Goal: Information Seeking & Learning: Learn about a topic

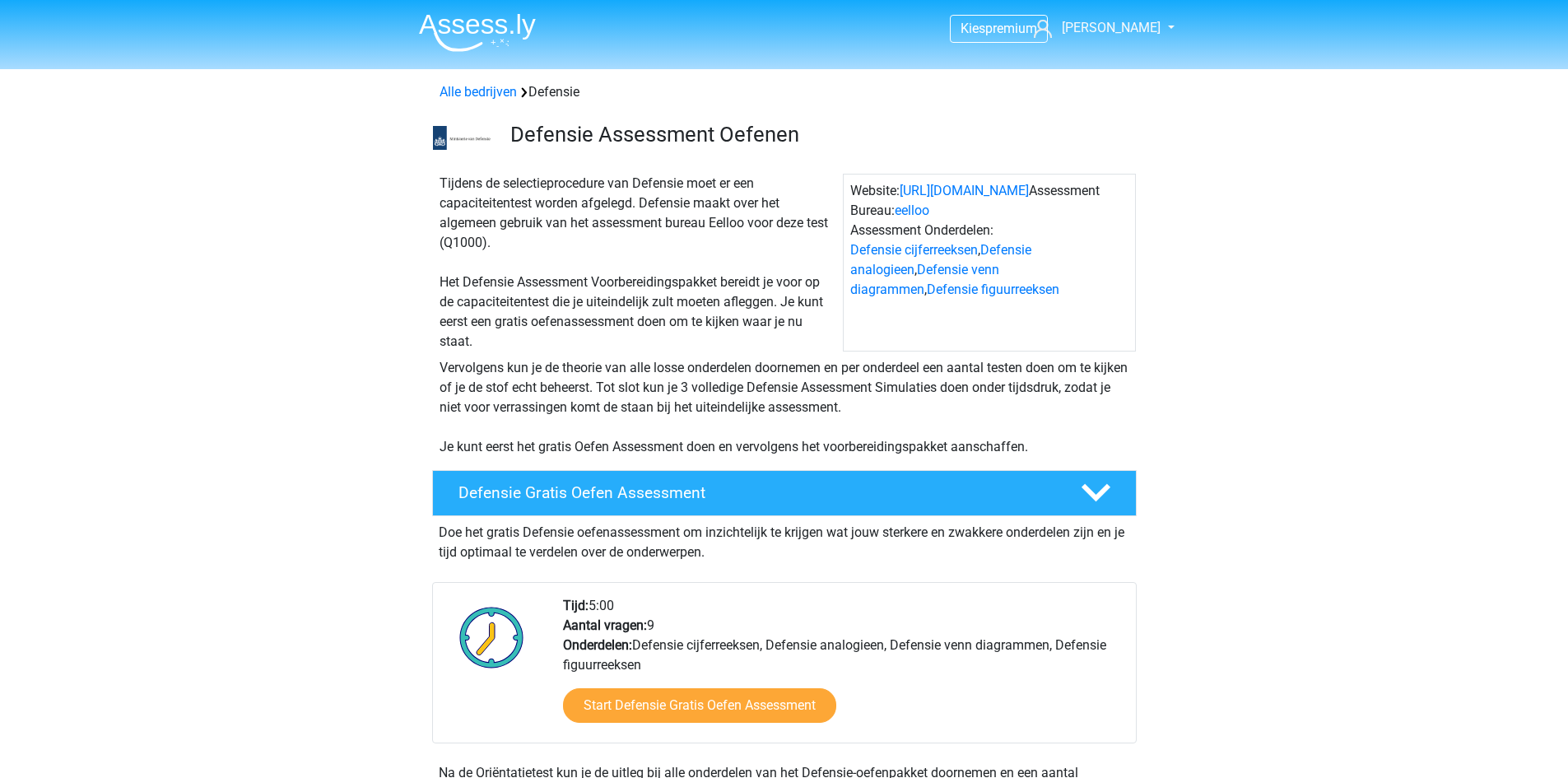
scroll to position [823, 0]
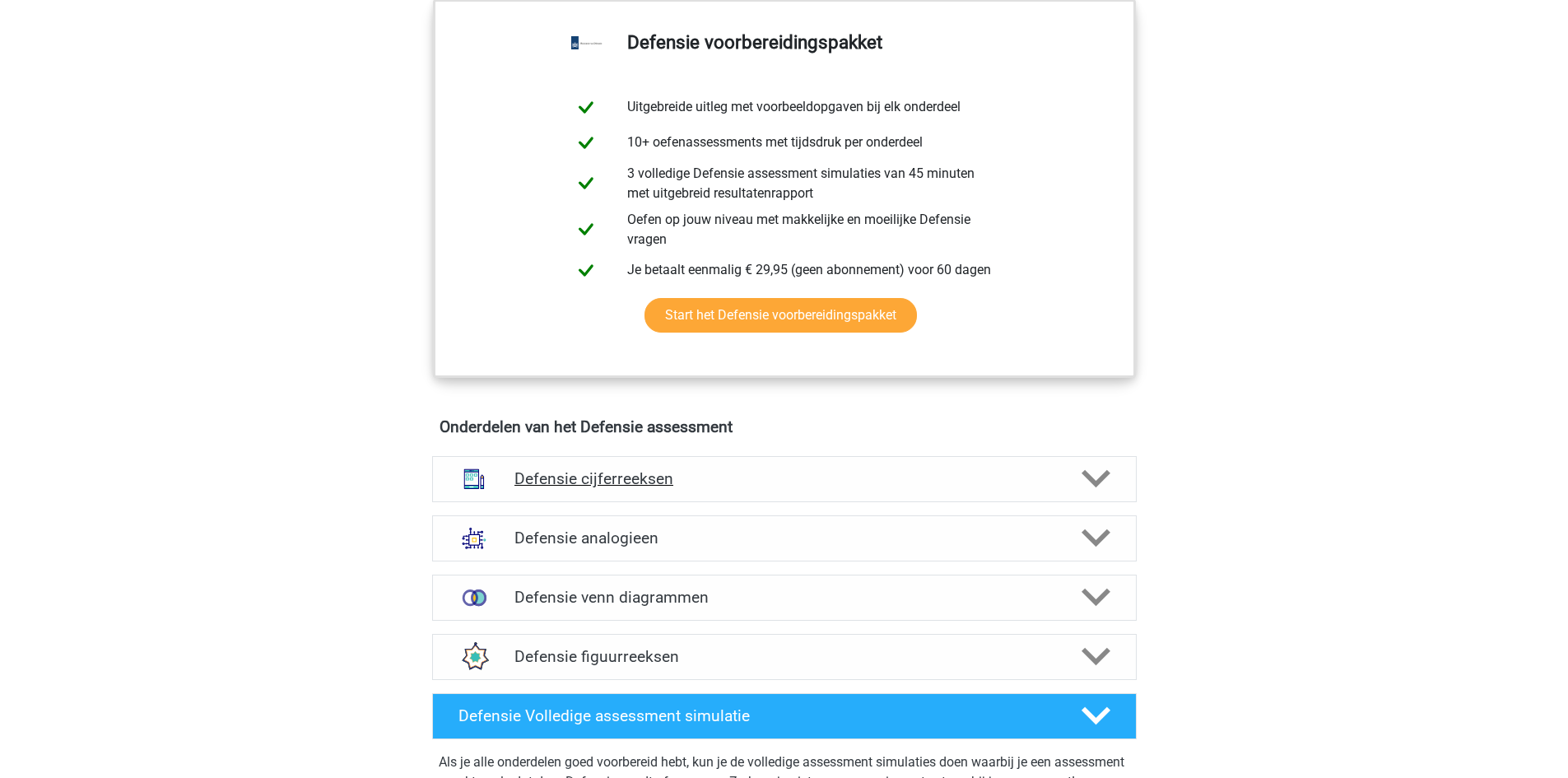
click at [1087, 483] on icon at bounding box center [1096, 479] width 29 height 29
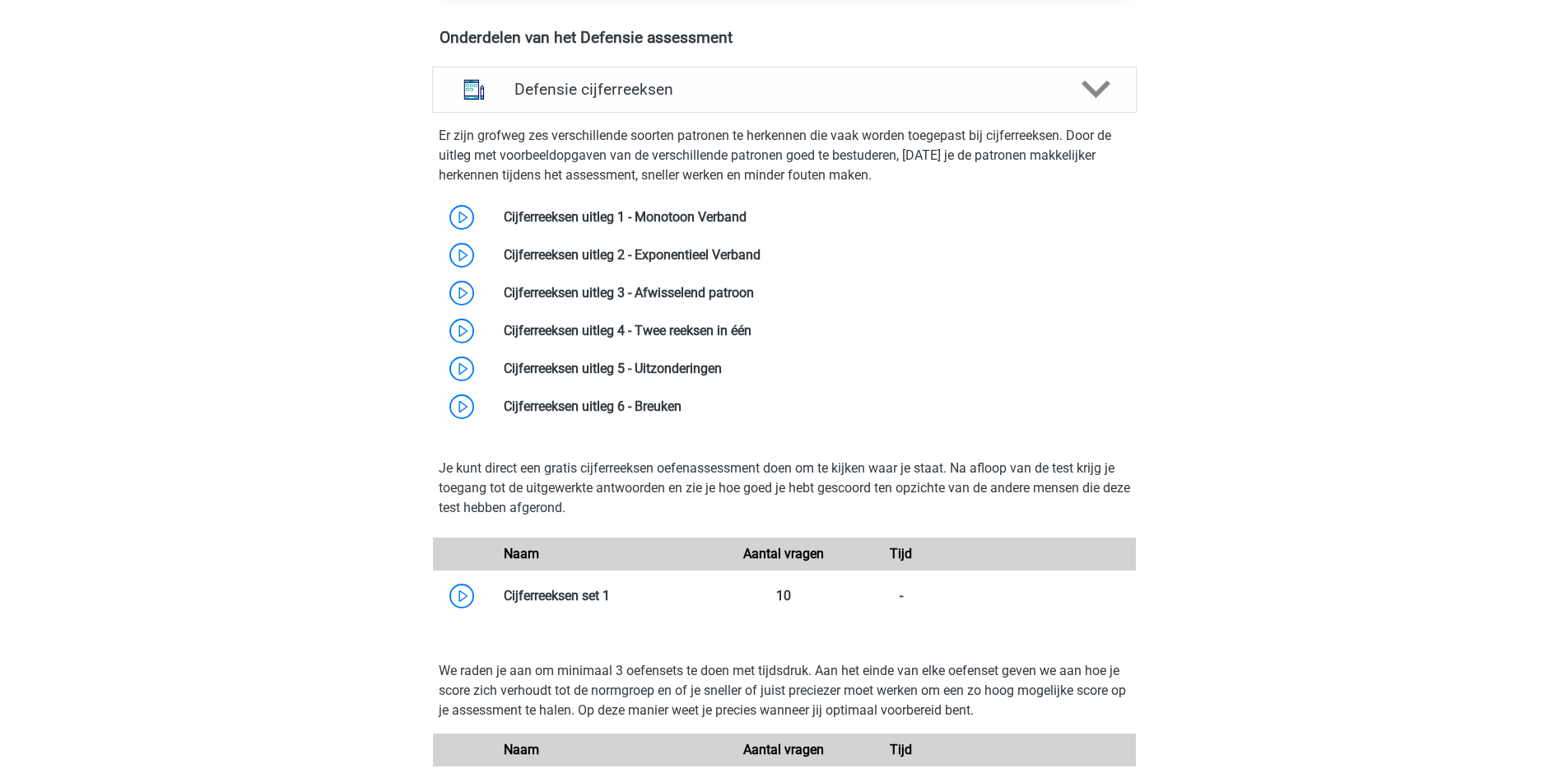
scroll to position [1234, 0]
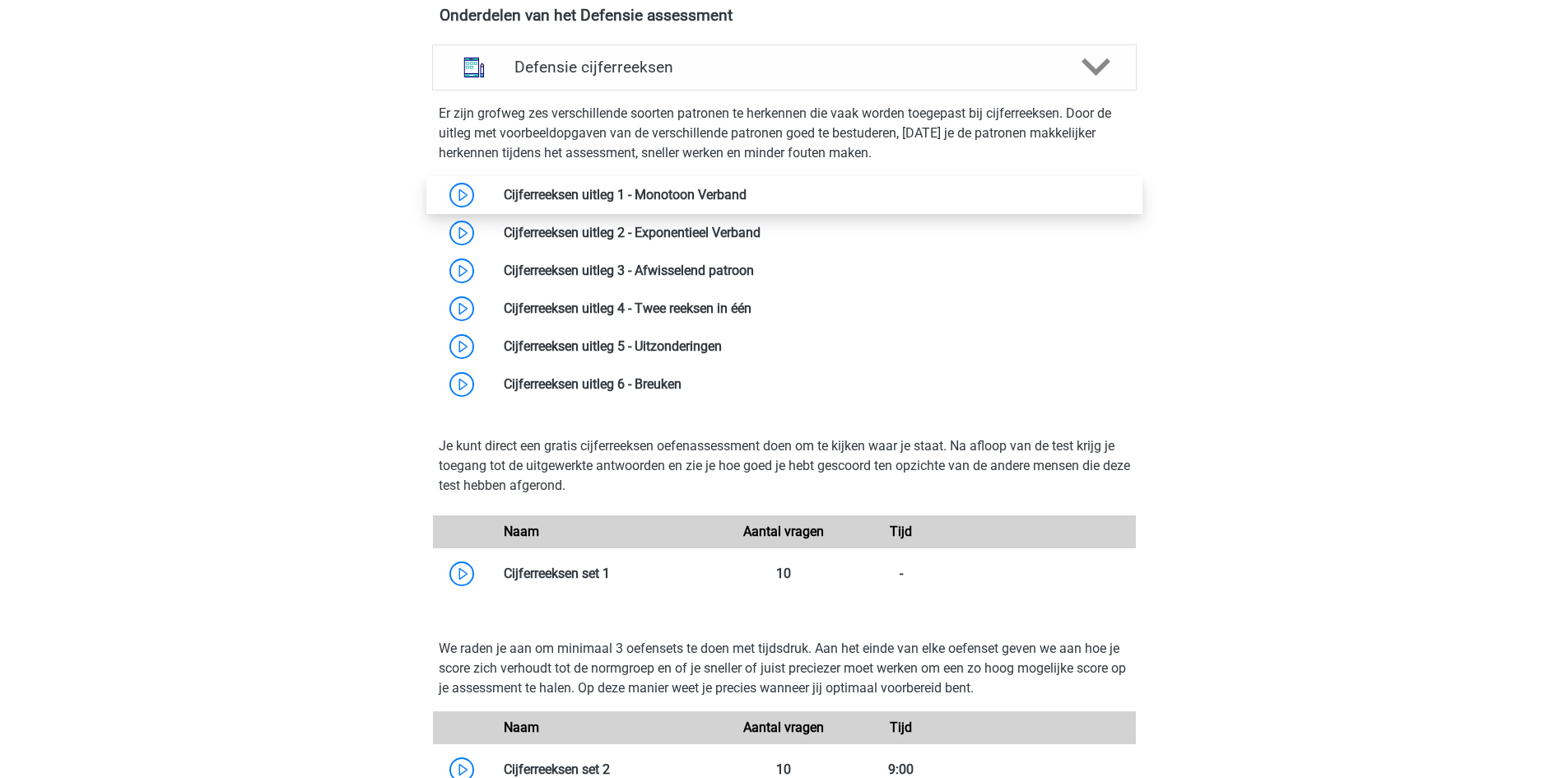
click at [746, 193] on link at bounding box center [746, 194] width 0 height 15
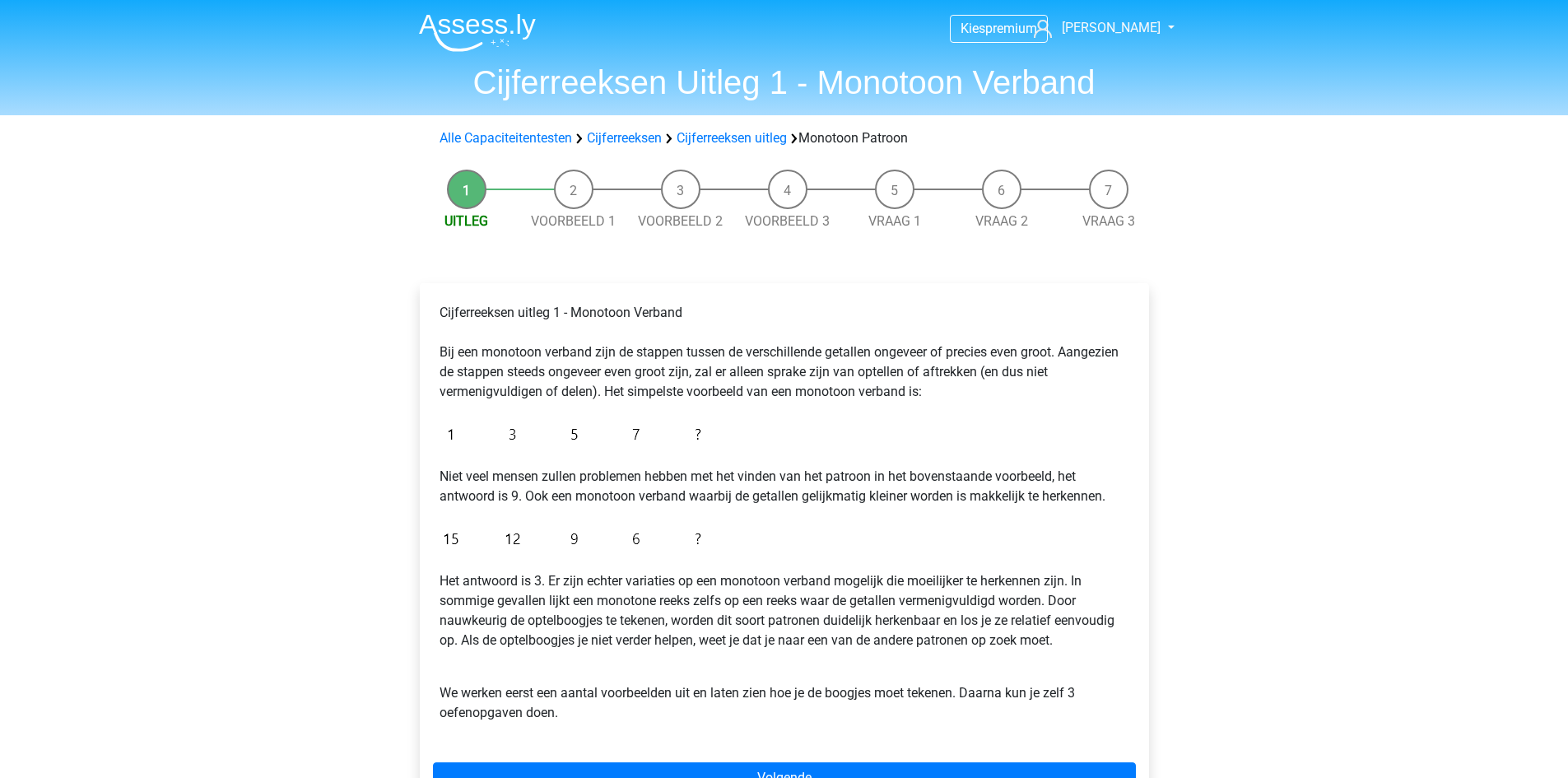
scroll to position [411, 0]
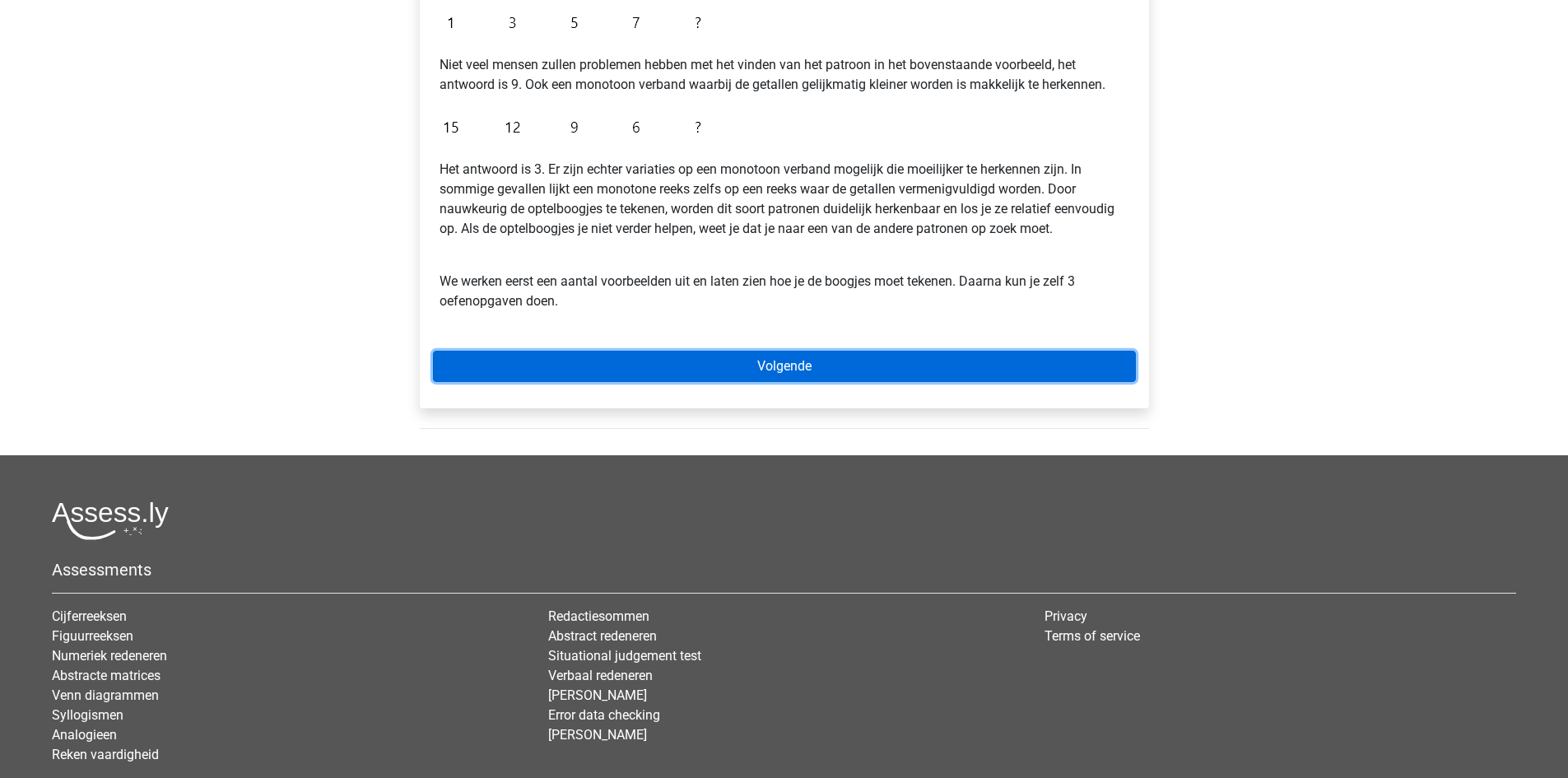
click at [788, 360] on link "Volgende" at bounding box center [784, 366] width 703 height 32
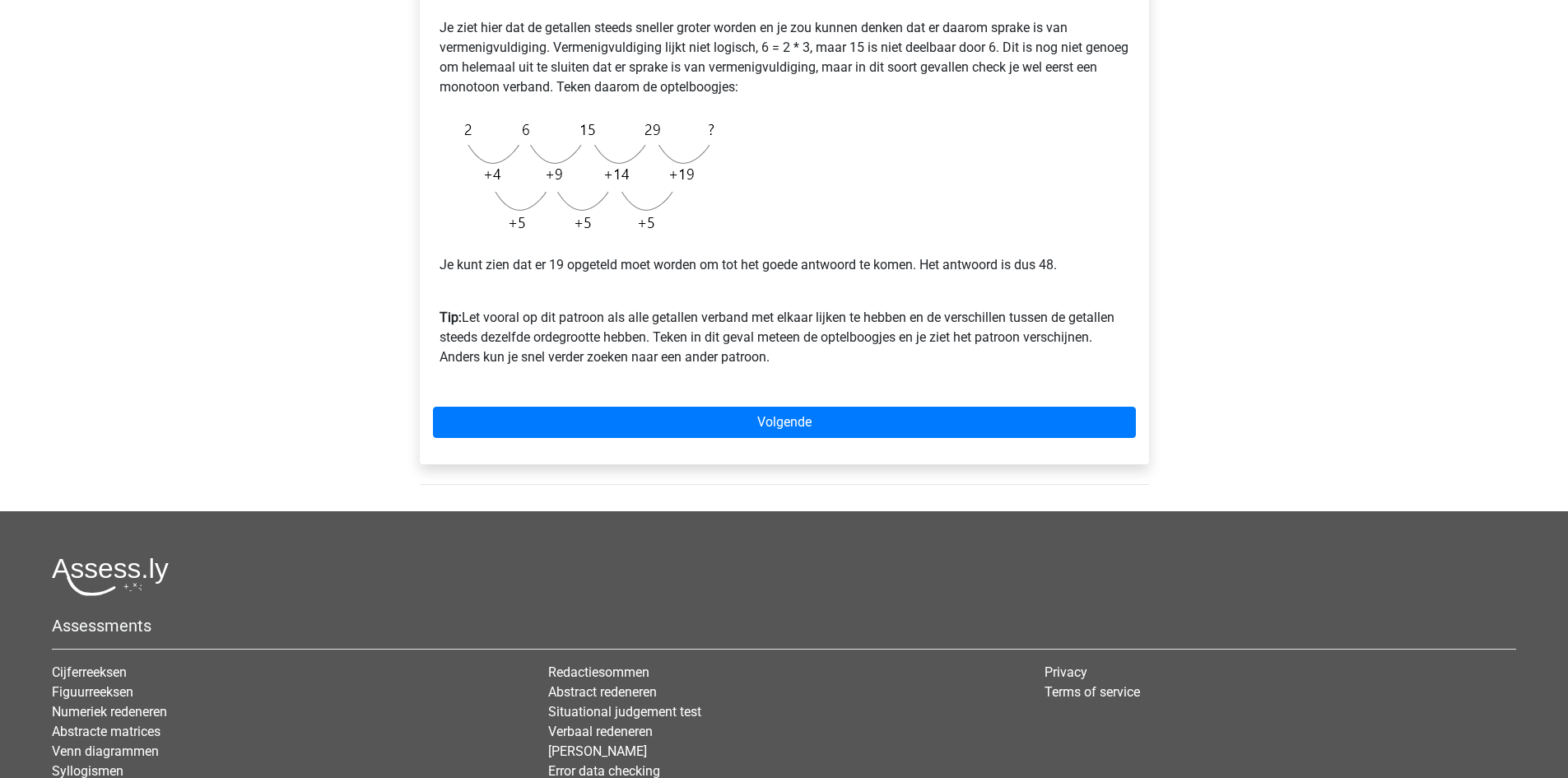
scroll to position [411, 0]
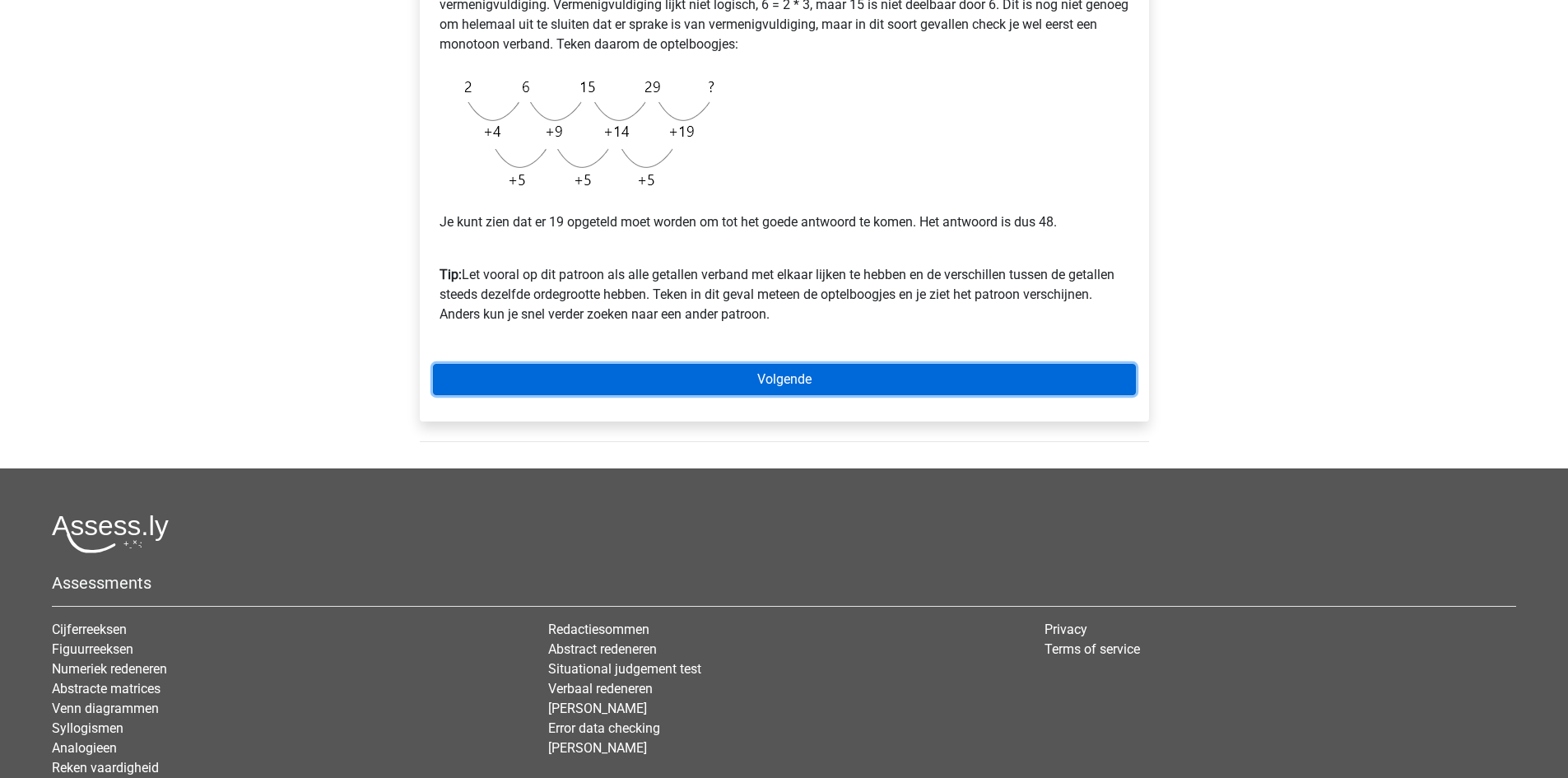
click at [795, 389] on link "Volgende" at bounding box center [784, 380] width 703 height 32
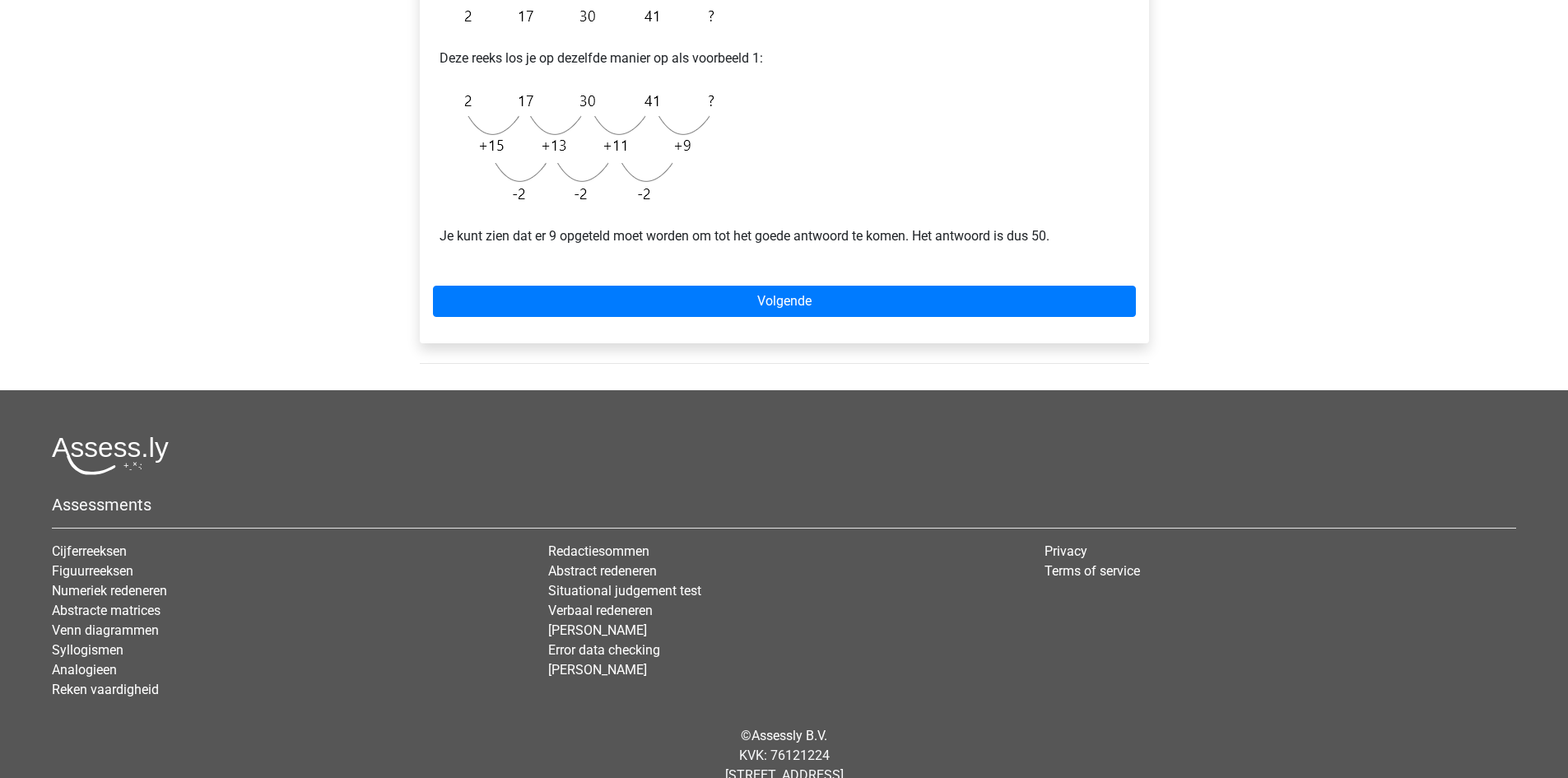
scroll to position [411, 0]
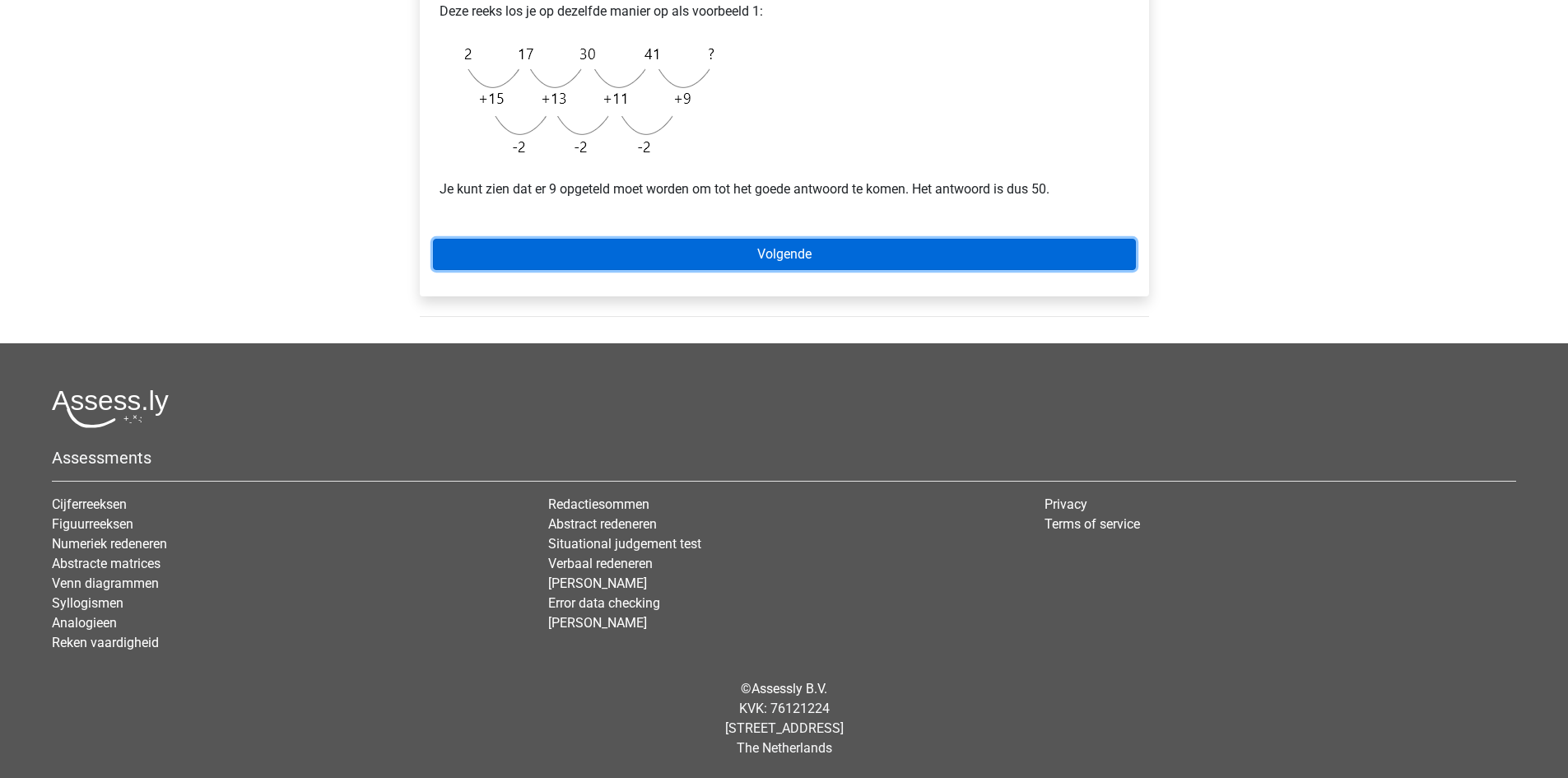
click at [850, 257] on link "Volgende" at bounding box center [784, 254] width 703 height 32
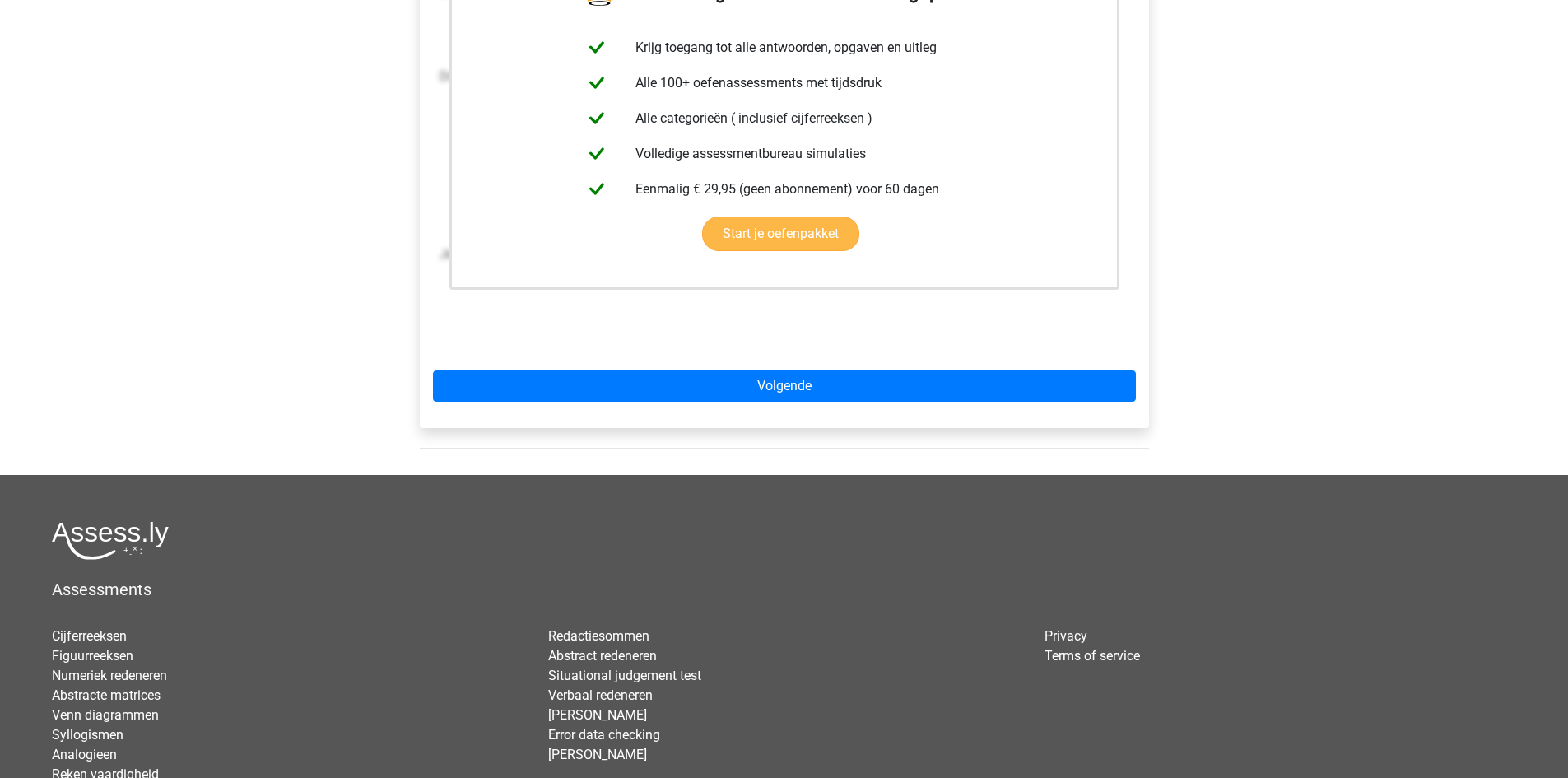
scroll to position [411, 0]
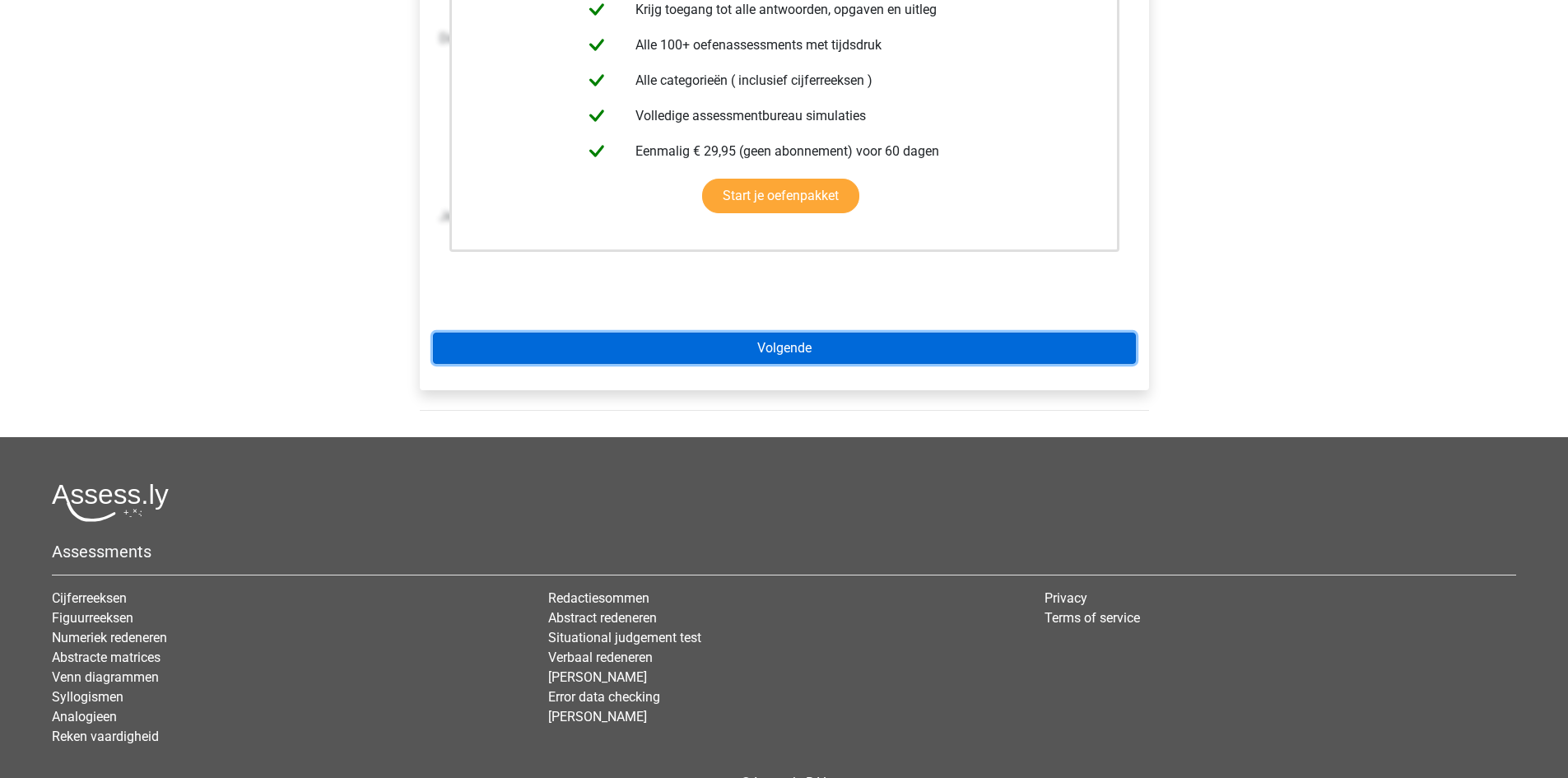
click at [974, 360] on link "Volgende" at bounding box center [784, 348] width 703 height 32
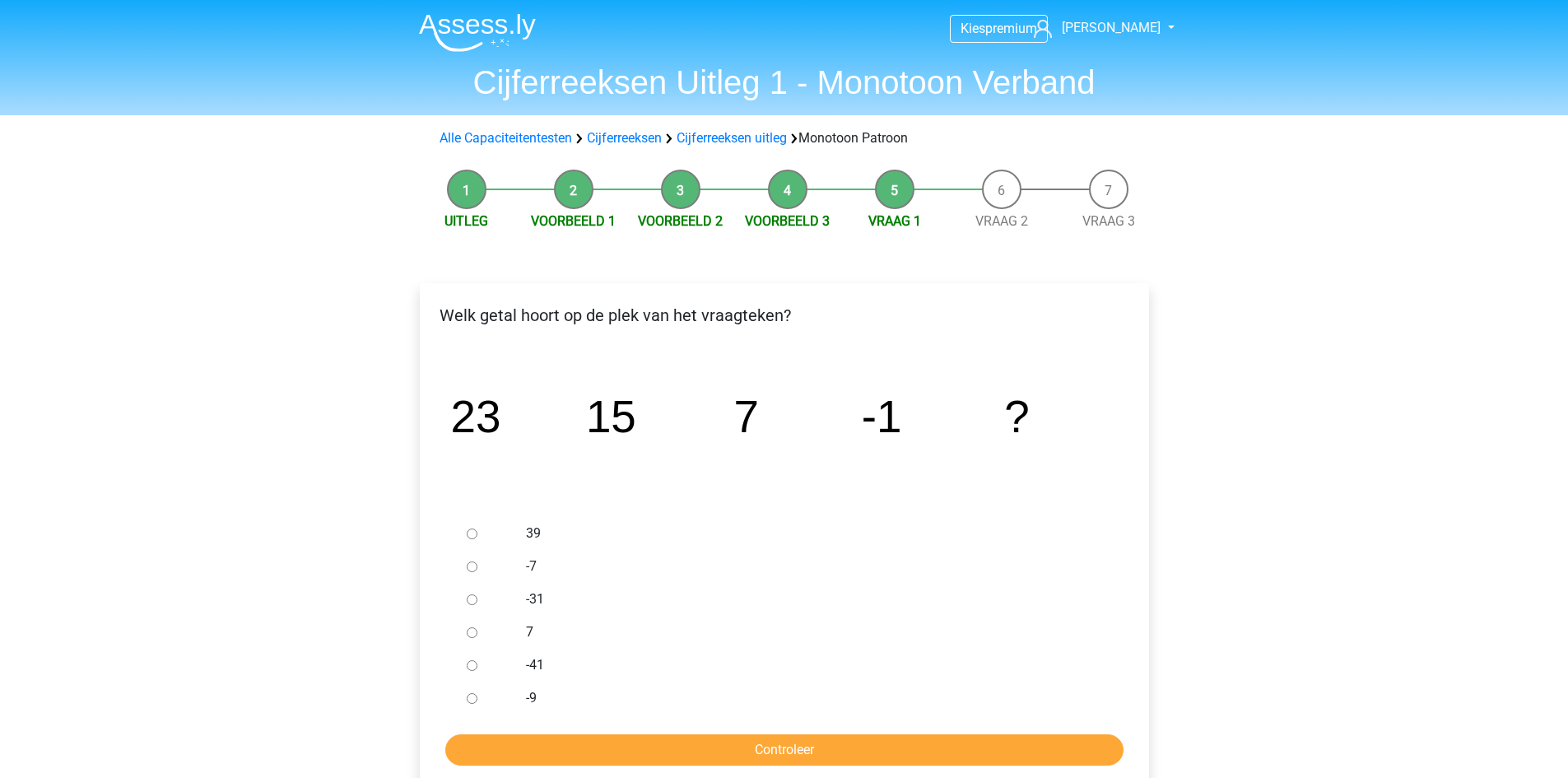
click at [472, 696] on input "-9" at bounding box center [472, 698] width 11 height 11
radio input "true"
click at [587, 760] on input "Controleer" at bounding box center [784, 749] width 678 height 32
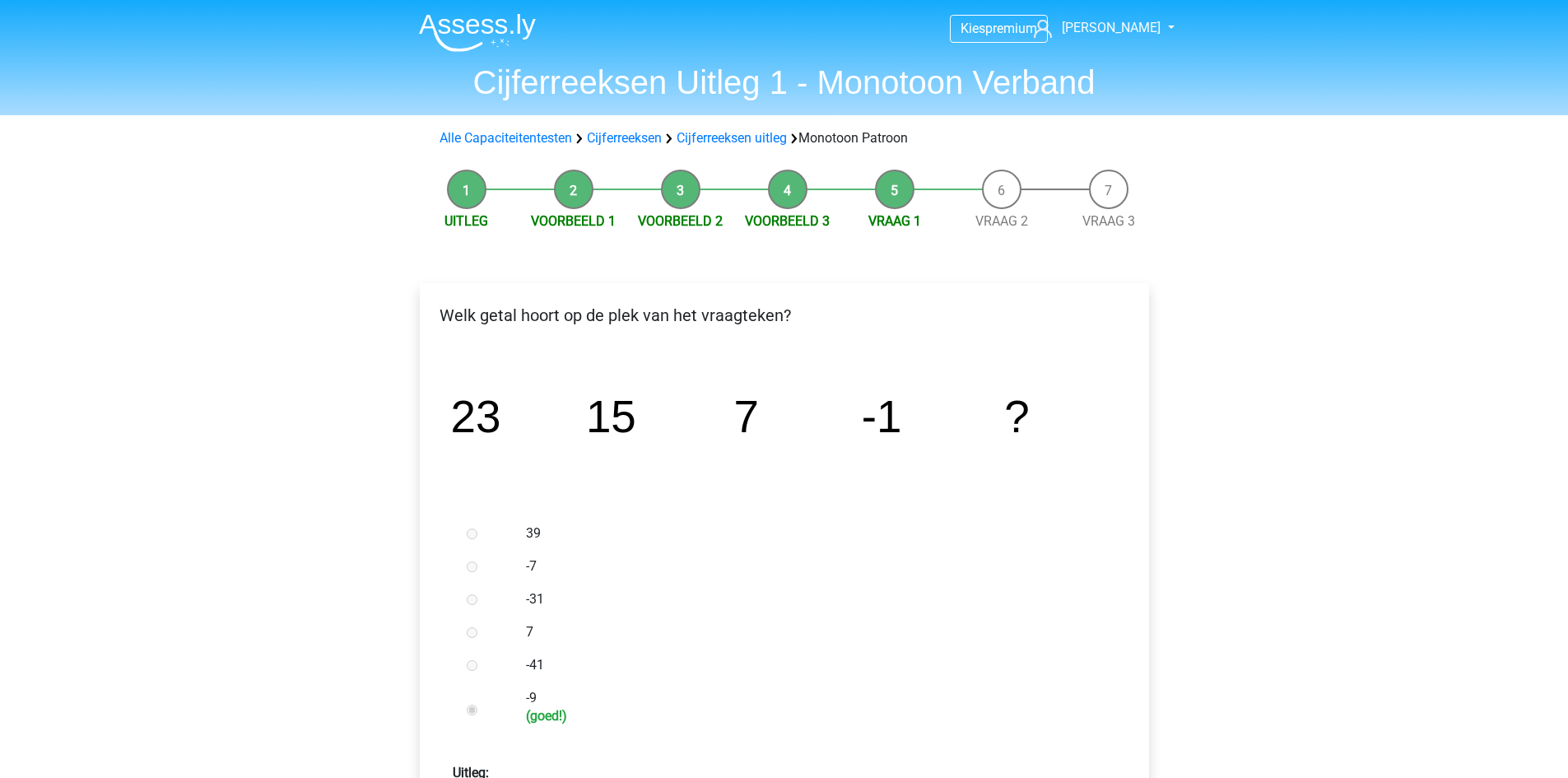
scroll to position [411, 0]
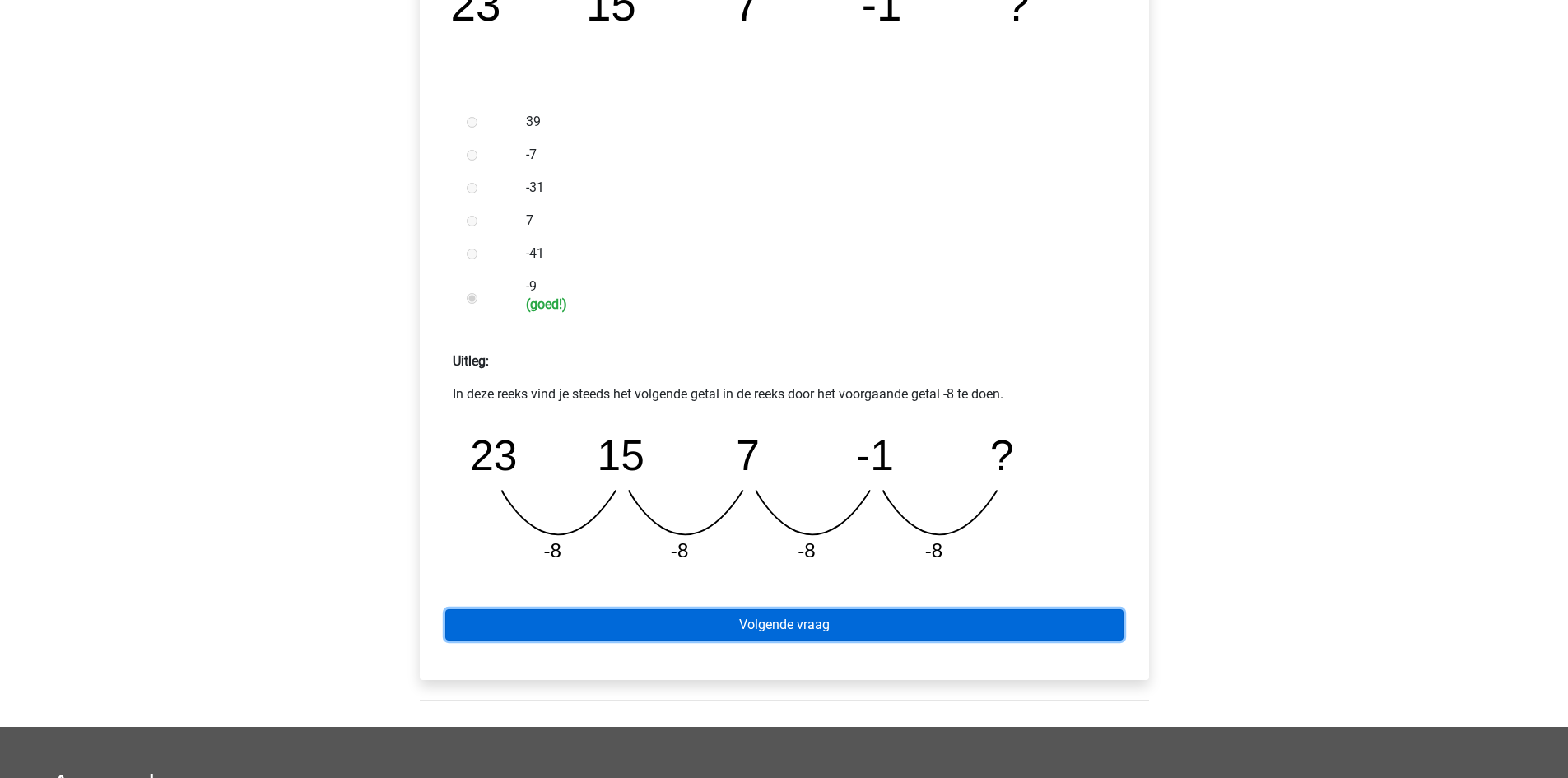
click at [824, 621] on link "Volgende vraag" at bounding box center [784, 624] width 678 height 32
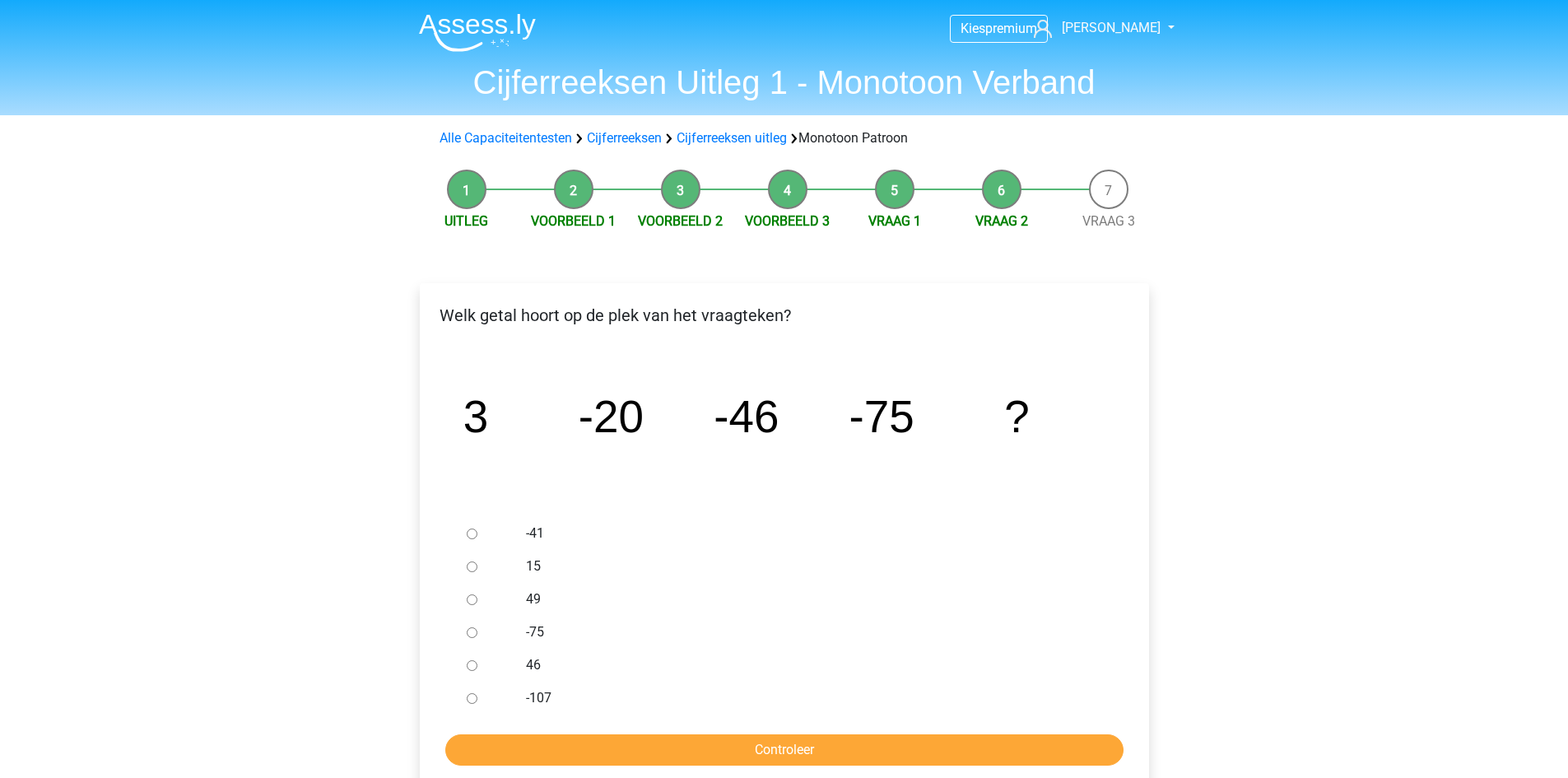
click at [466, 698] on input "-107" at bounding box center [472, 698] width 11 height 11
radio input "true"
click at [546, 743] on input "Controleer" at bounding box center [784, 749] width 678 height 32
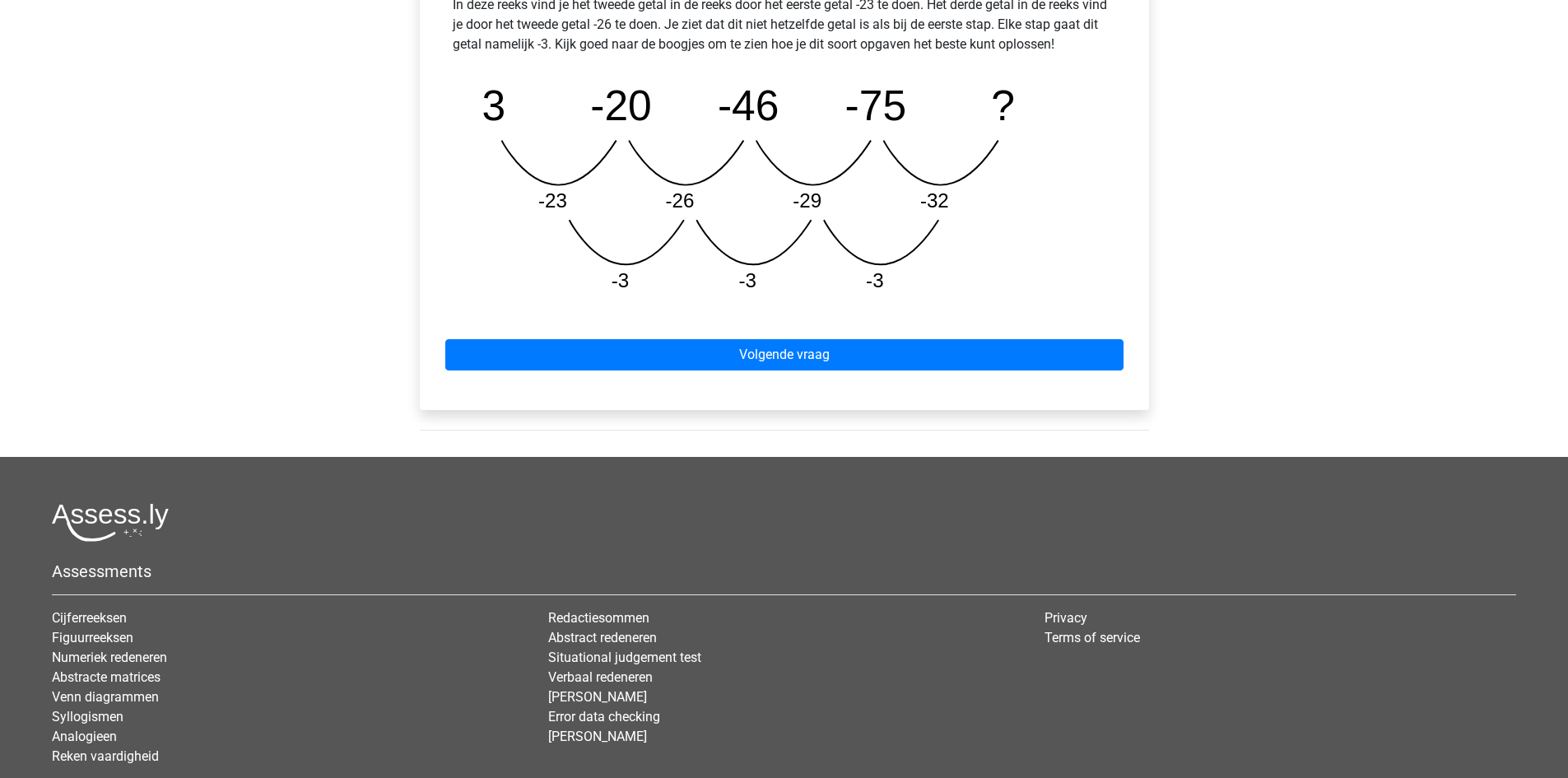
scroll to position [823, 0]
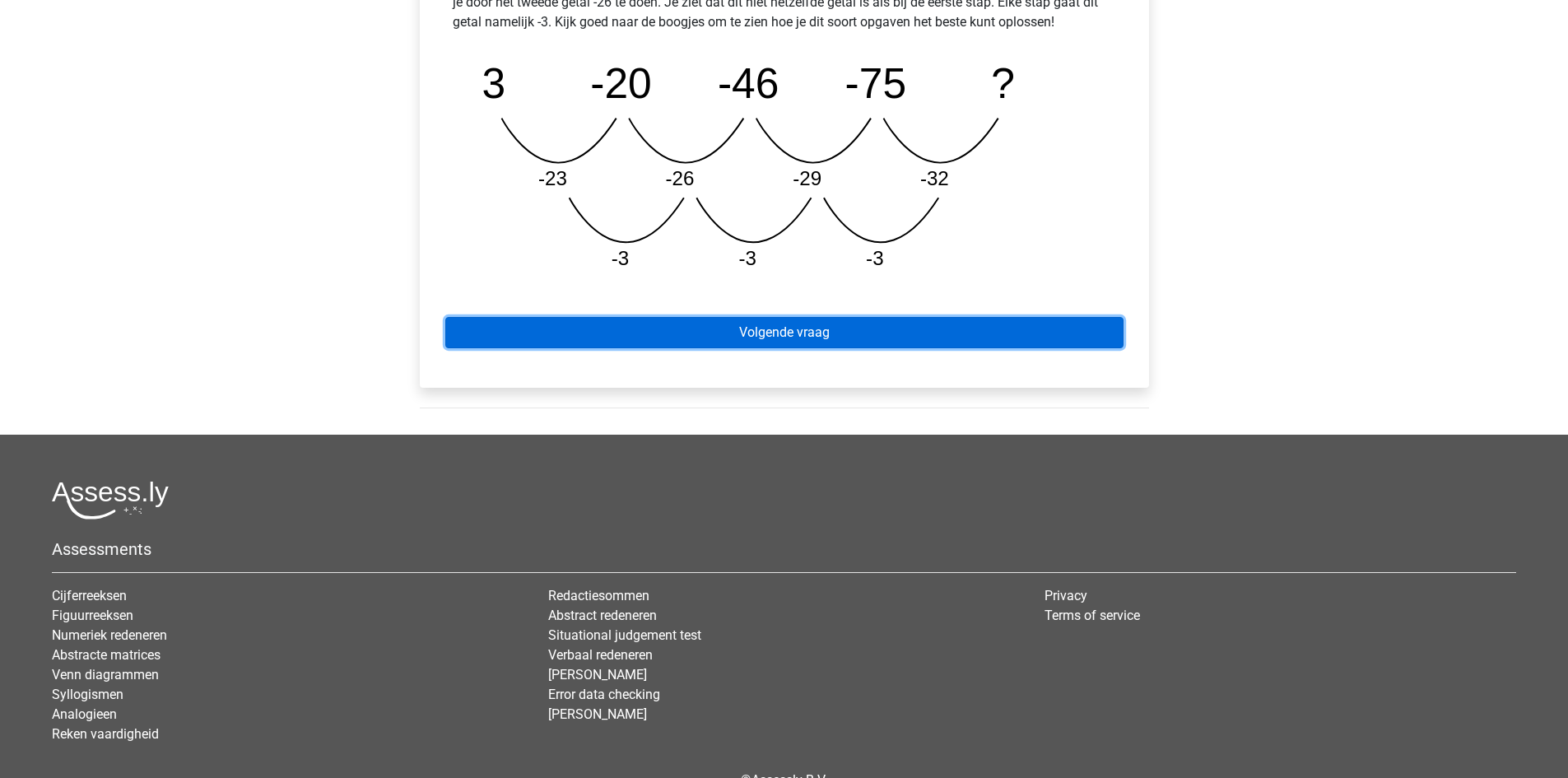
click at [921, 332] on link "Volgende vraag" at bounding box center [784, 333] width 678 height 32
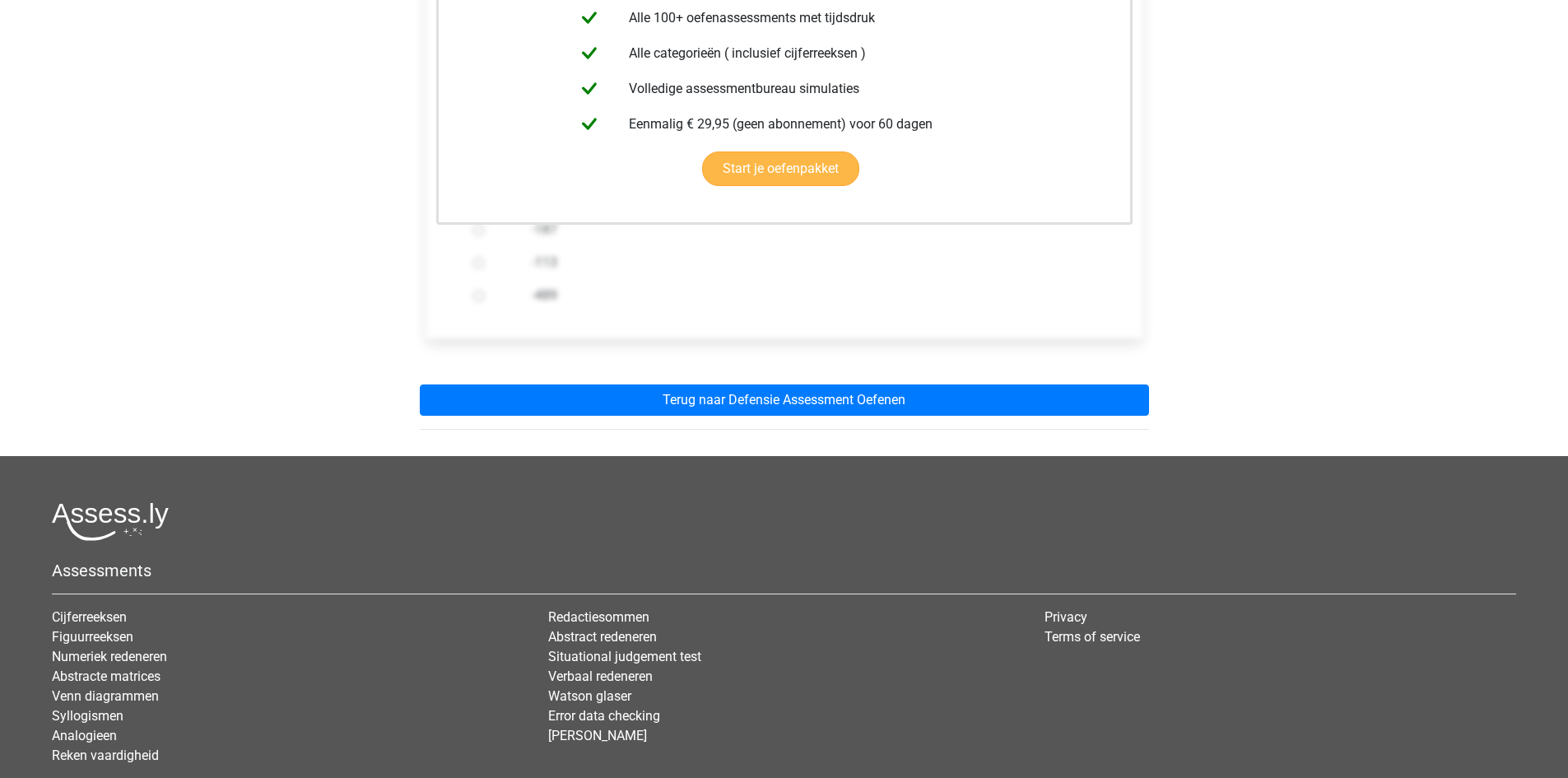
scroll to position [519, 0]
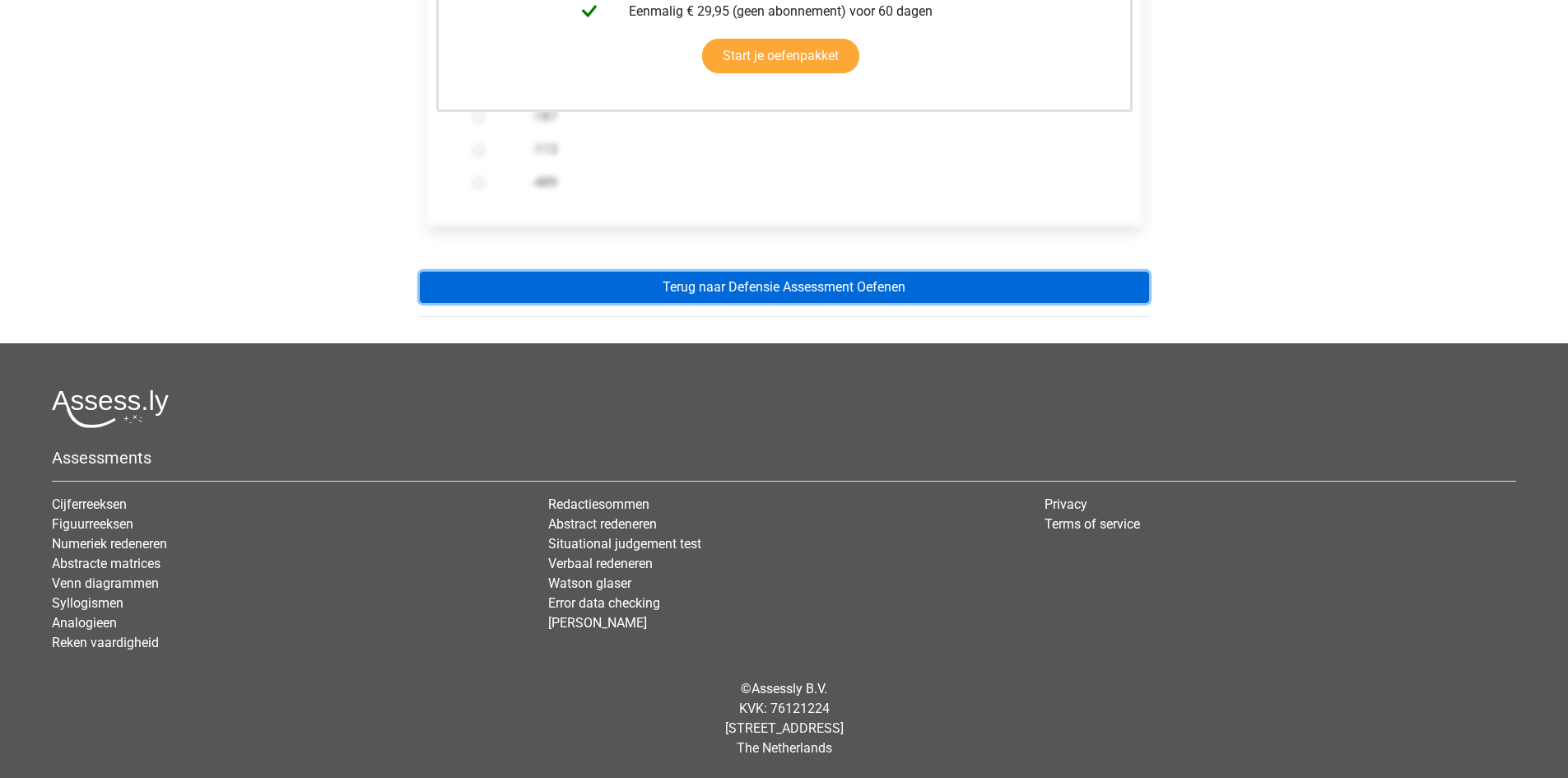
click at [924, 277] on link "Terug naar Defensie Assessment Oefenen" at bounding box center [784, 287] width 729 height 32
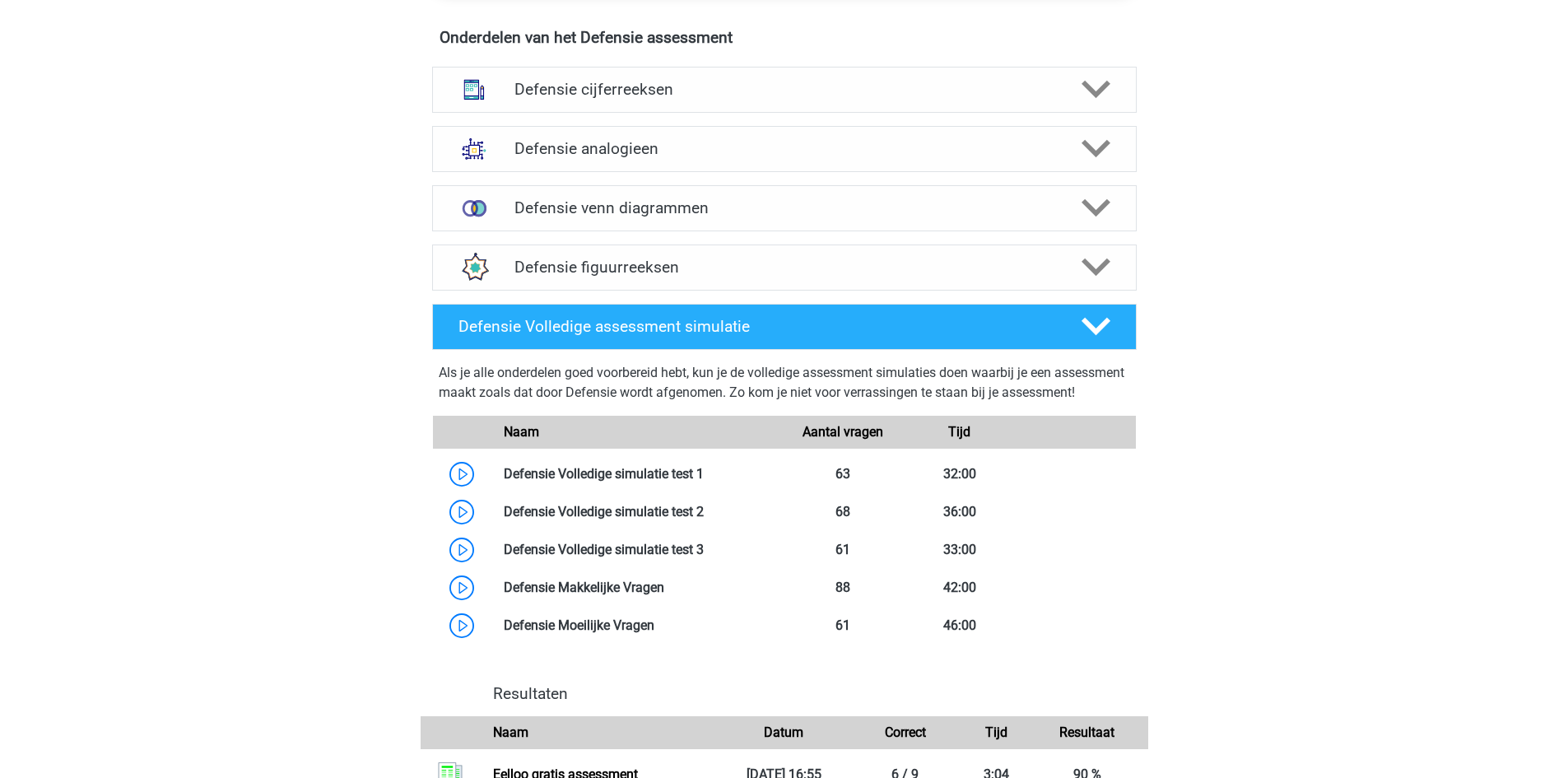
scroll to position [1234, 0]
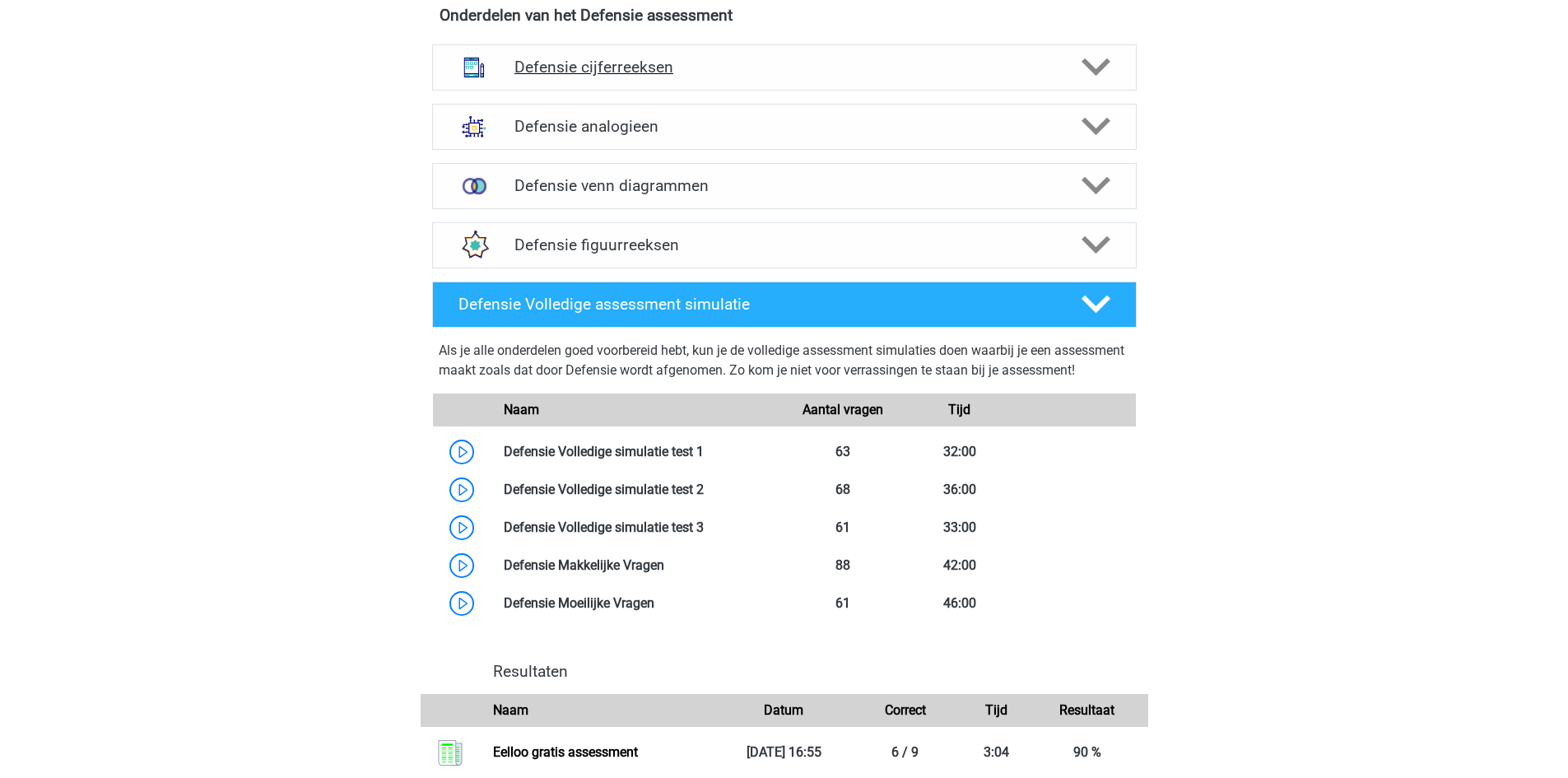
click at [1086, 64] on polygon at bounding box center [1096, 68] width 29 height 18
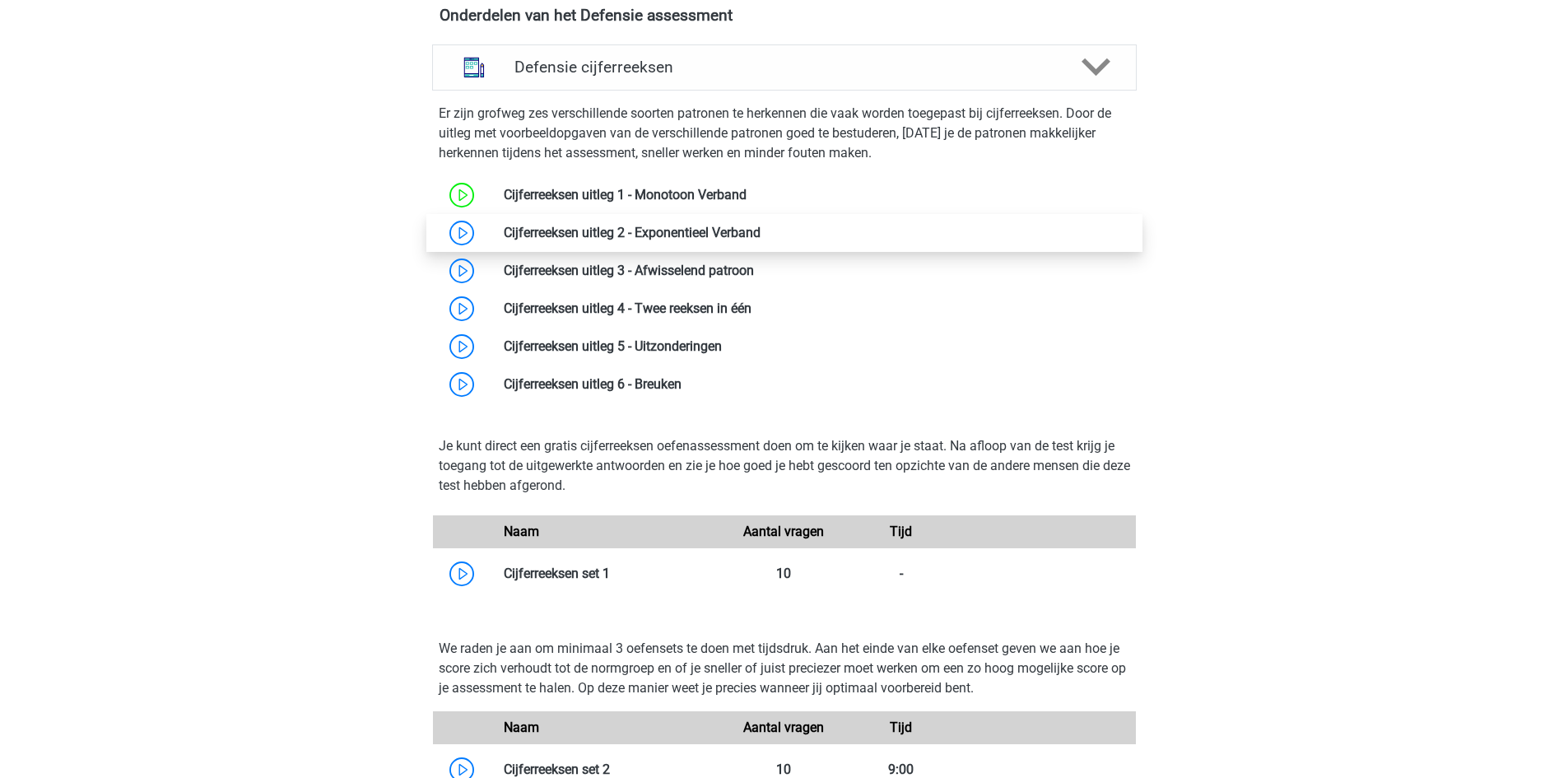
click at [761, 227] on link at bounding box center [761, 232] width 0 height 15
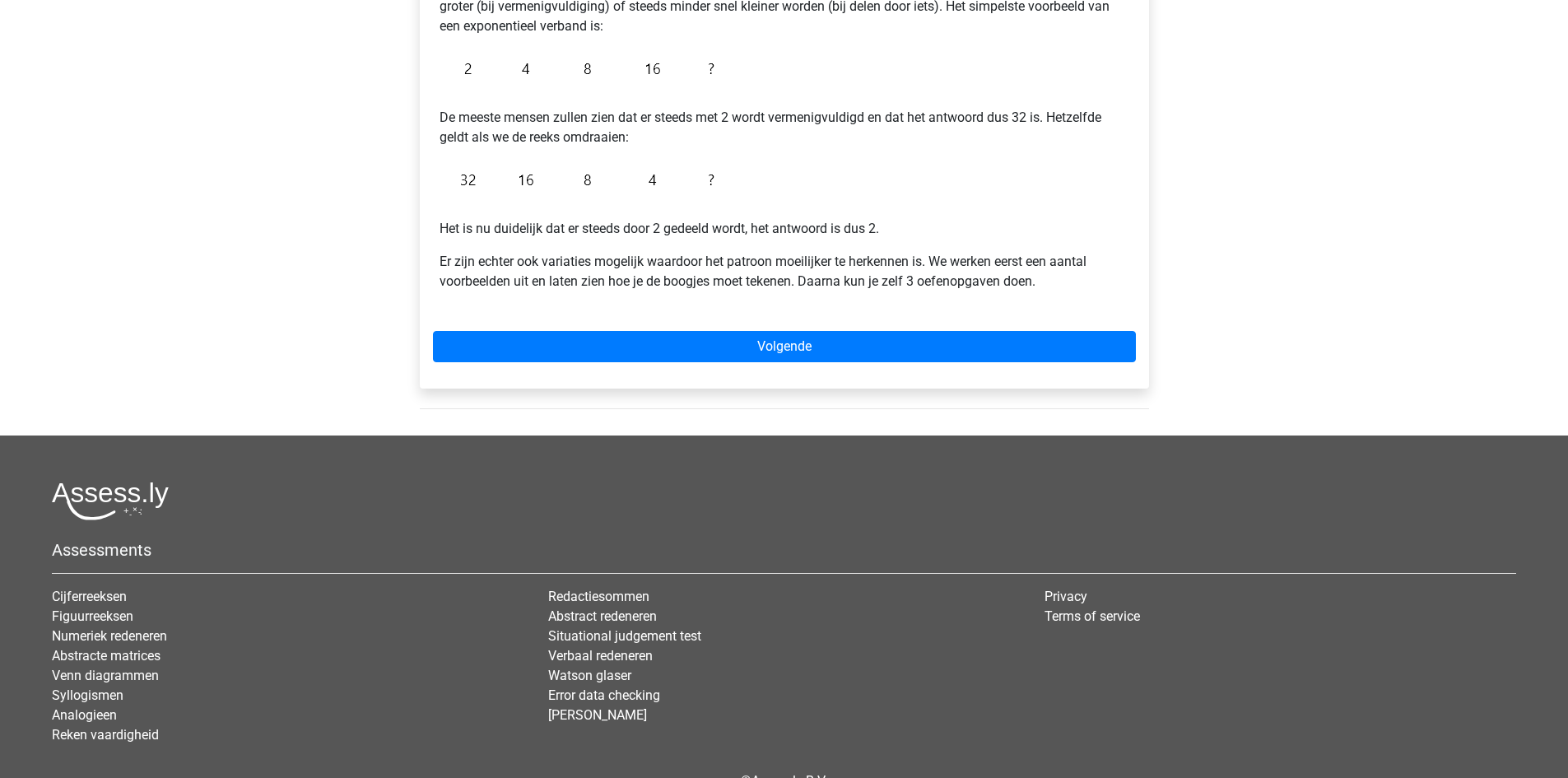
scroll to position [411, 0]
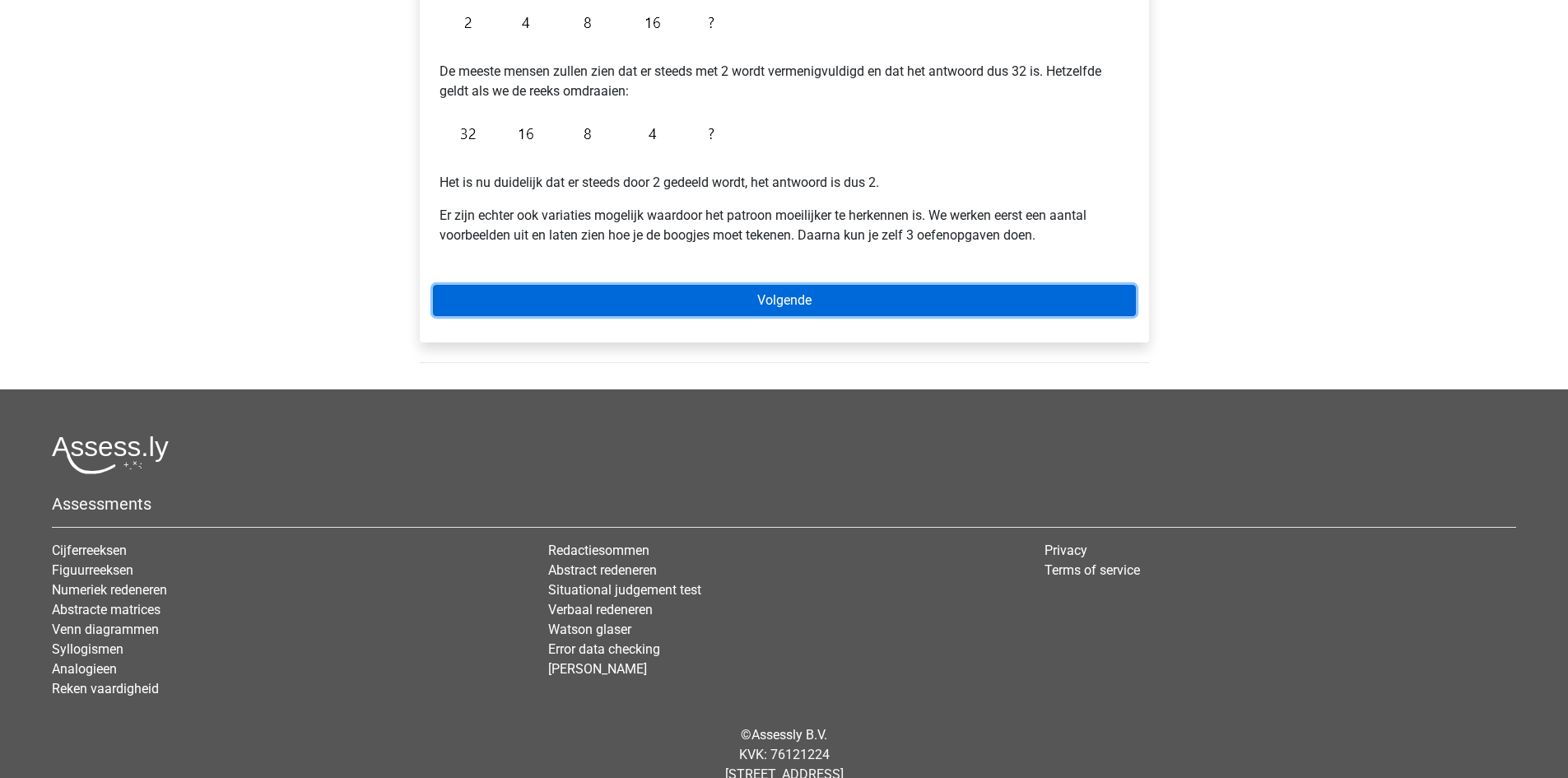
click at [746, 299] on link "Volgende" at bounding box center [784, 300] width 703 height 32
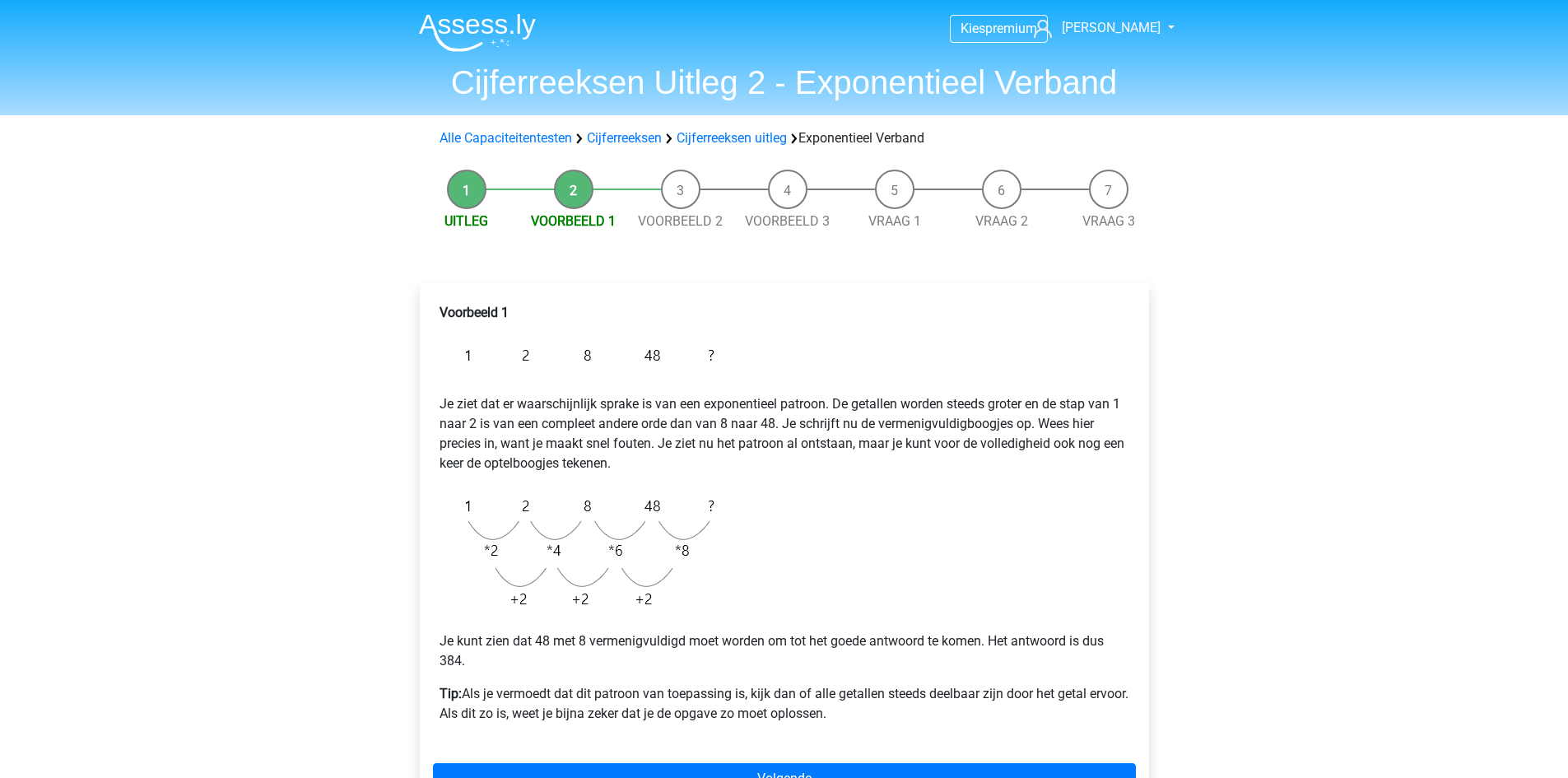
scroll to position [411, 0]
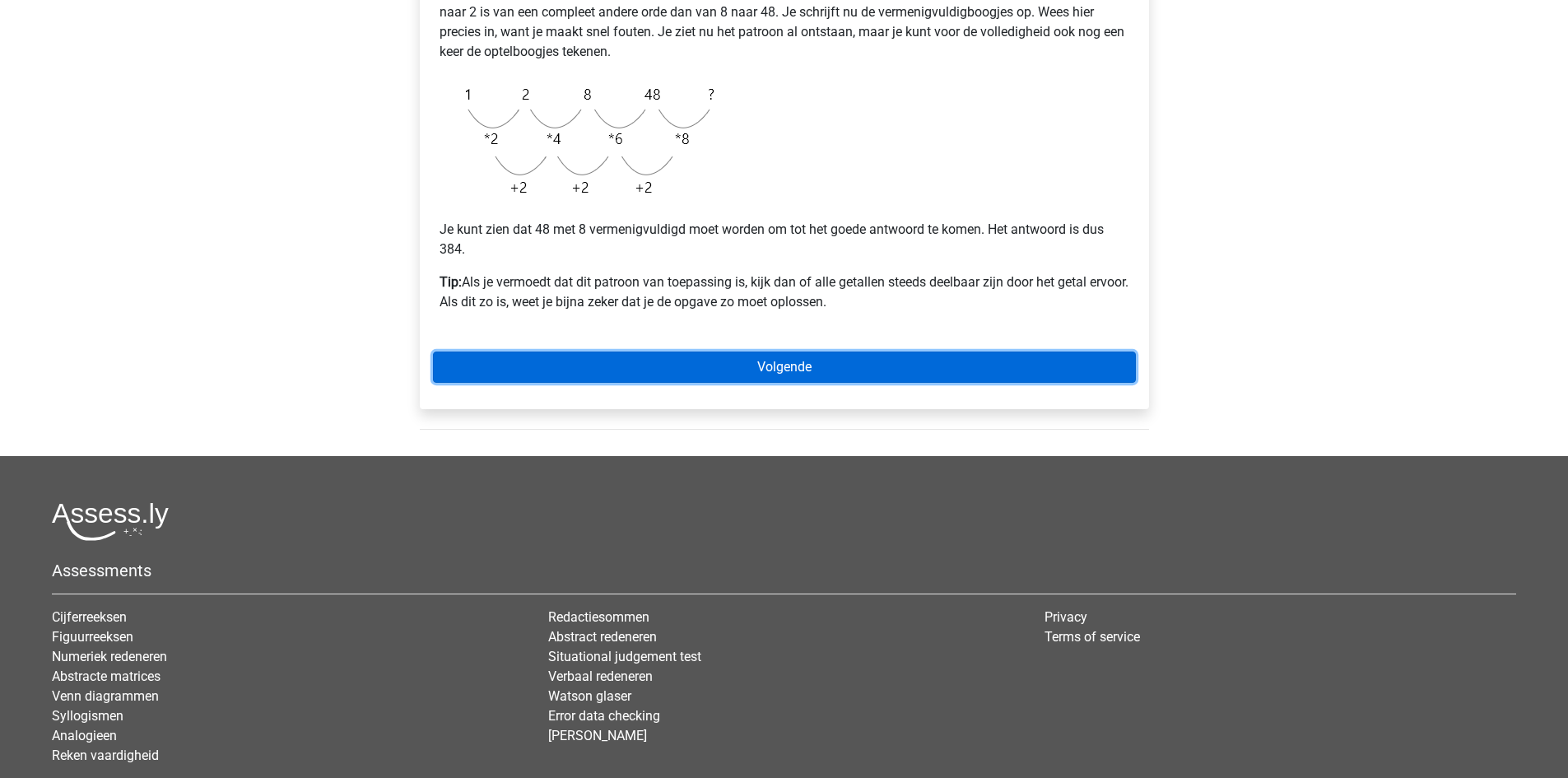
click at [769, 366] on link "Volgende" at bounding box center [784, 367] width 703 height 32
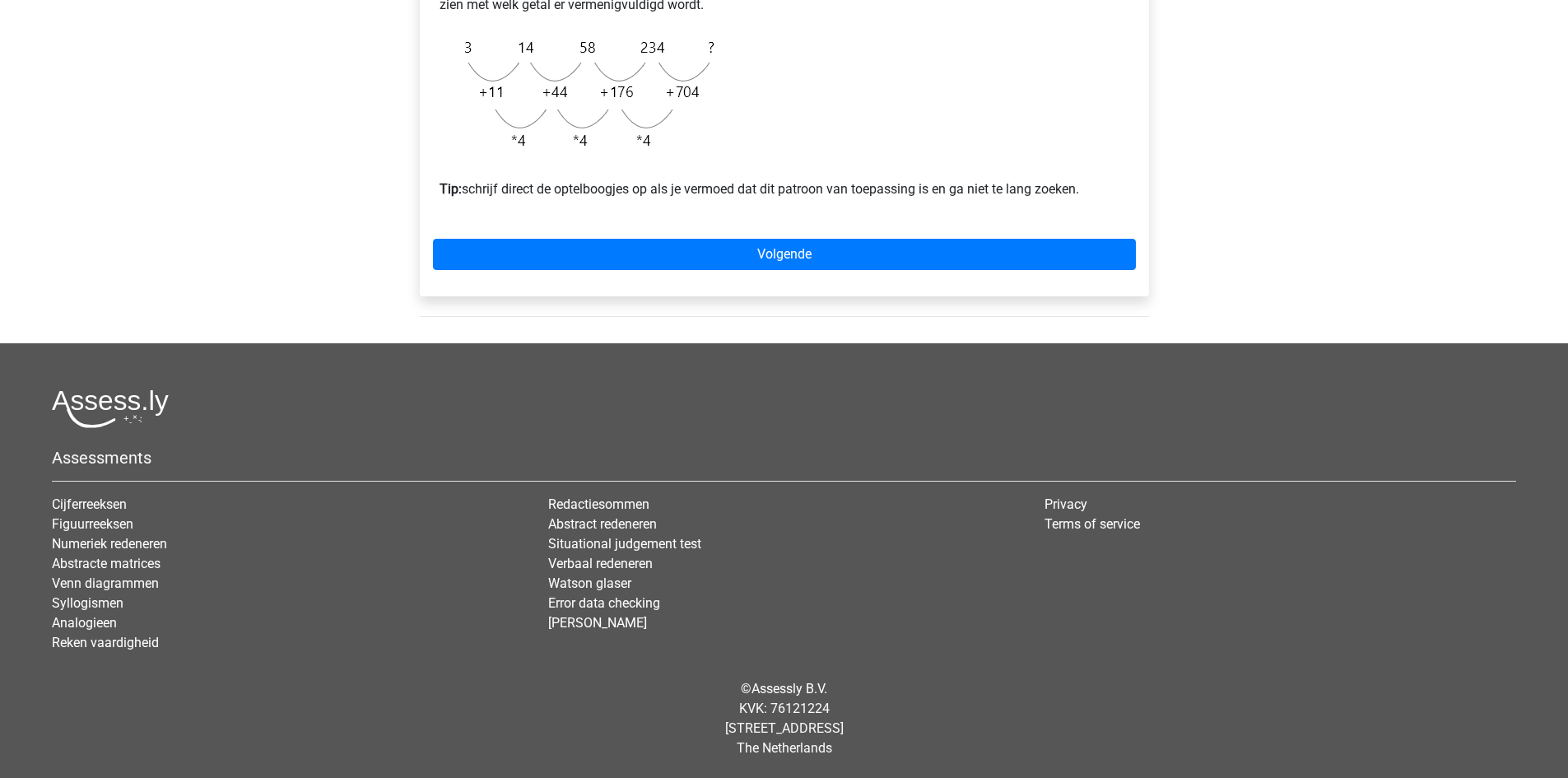
scroll to position [614, 0]
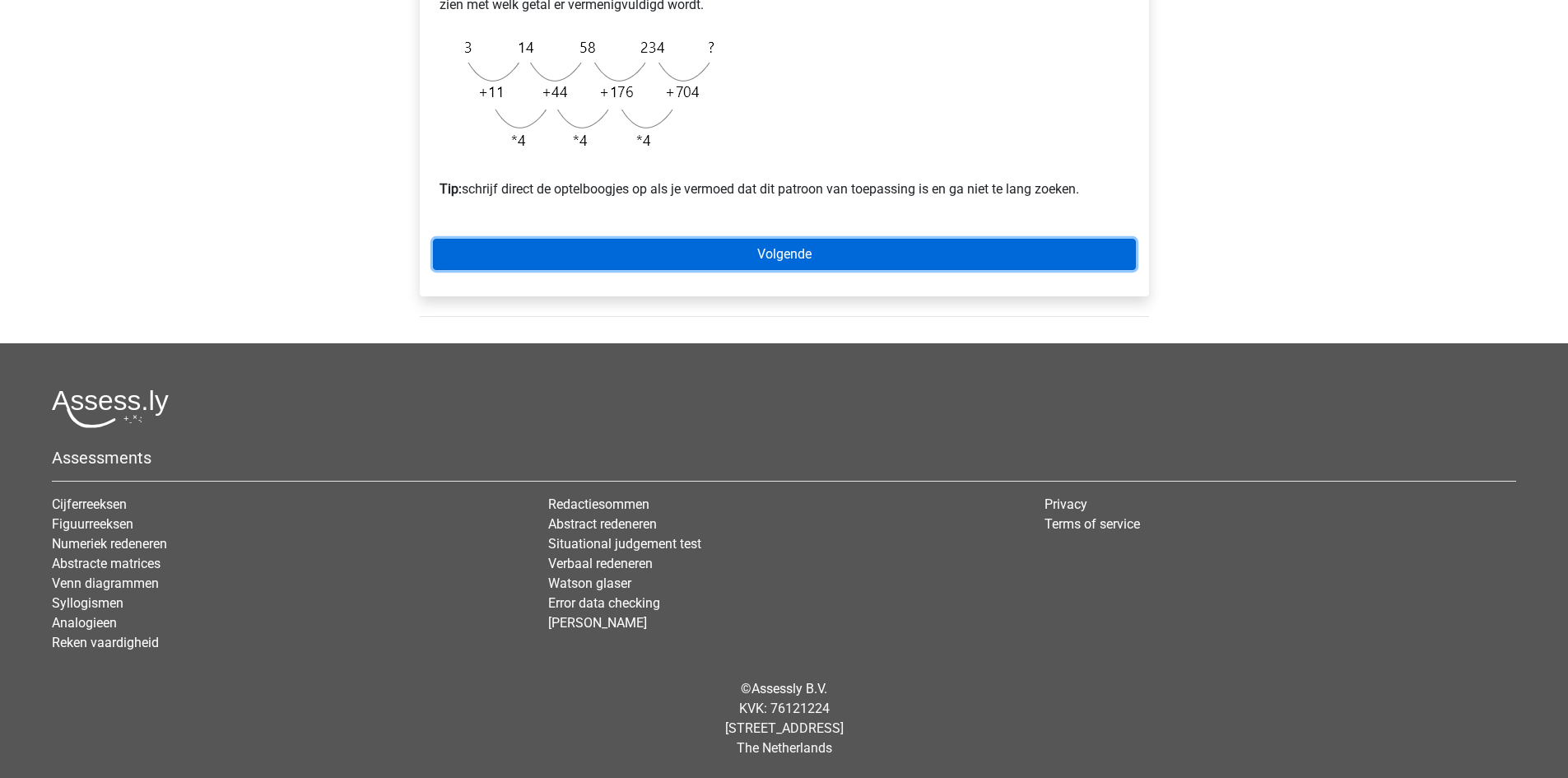
click at [758, 258] on link "Volgende" at bounding box center [784, 254] width 703 height 32
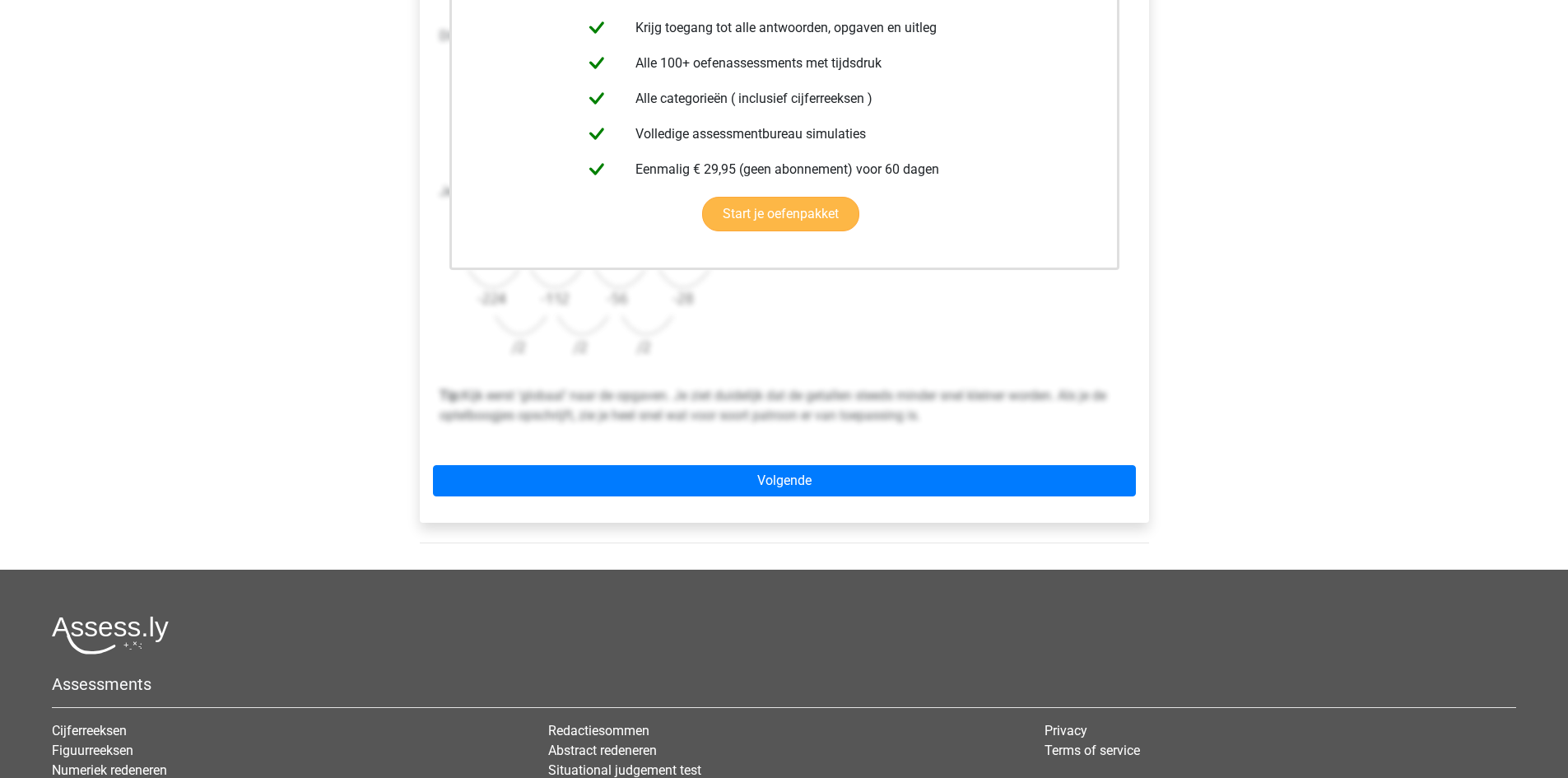
scroll to position [620, 0]
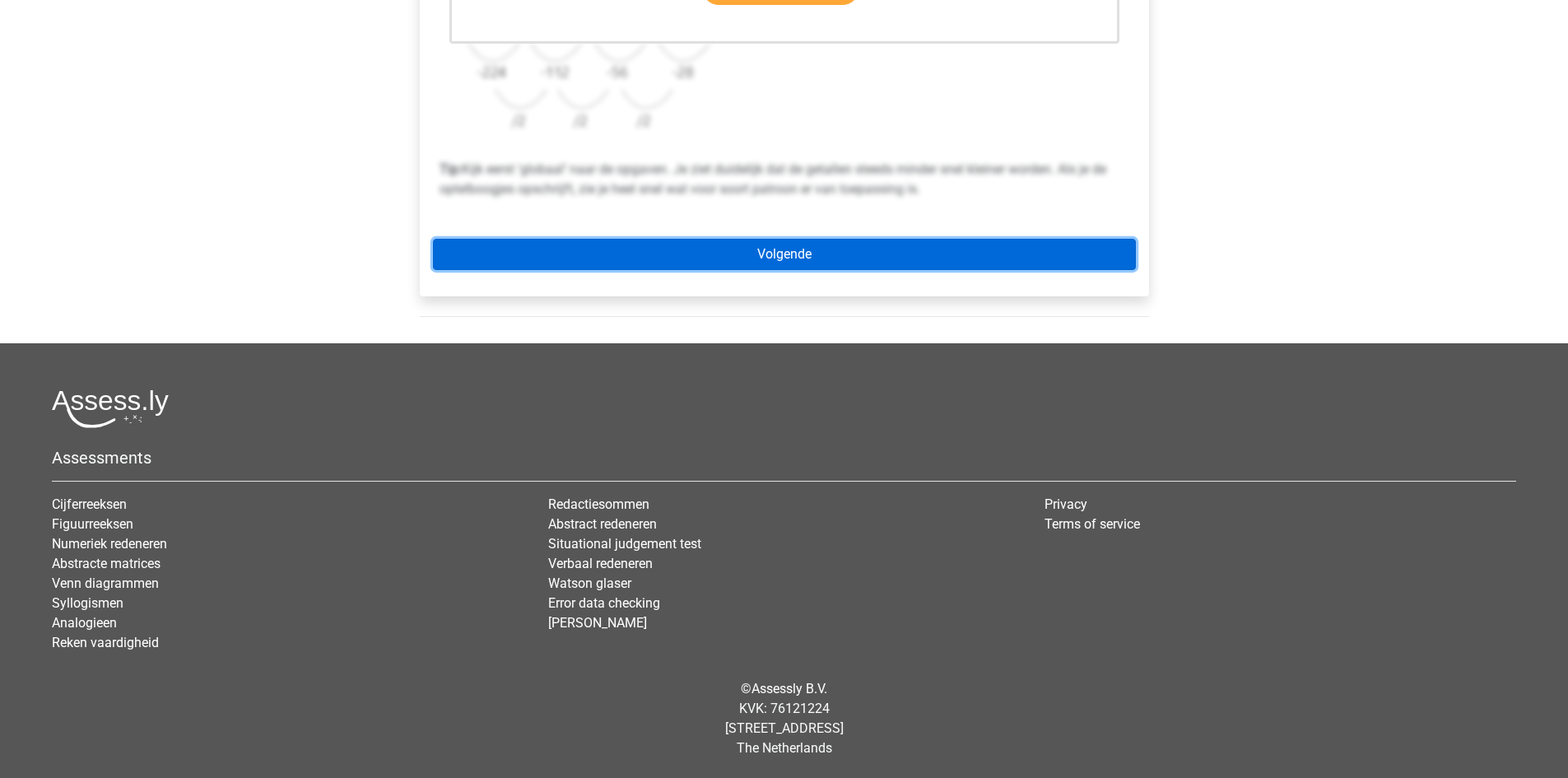
click at [893, 250] on link "Volgende" at bounding box center [784, 254] width 703 height 32
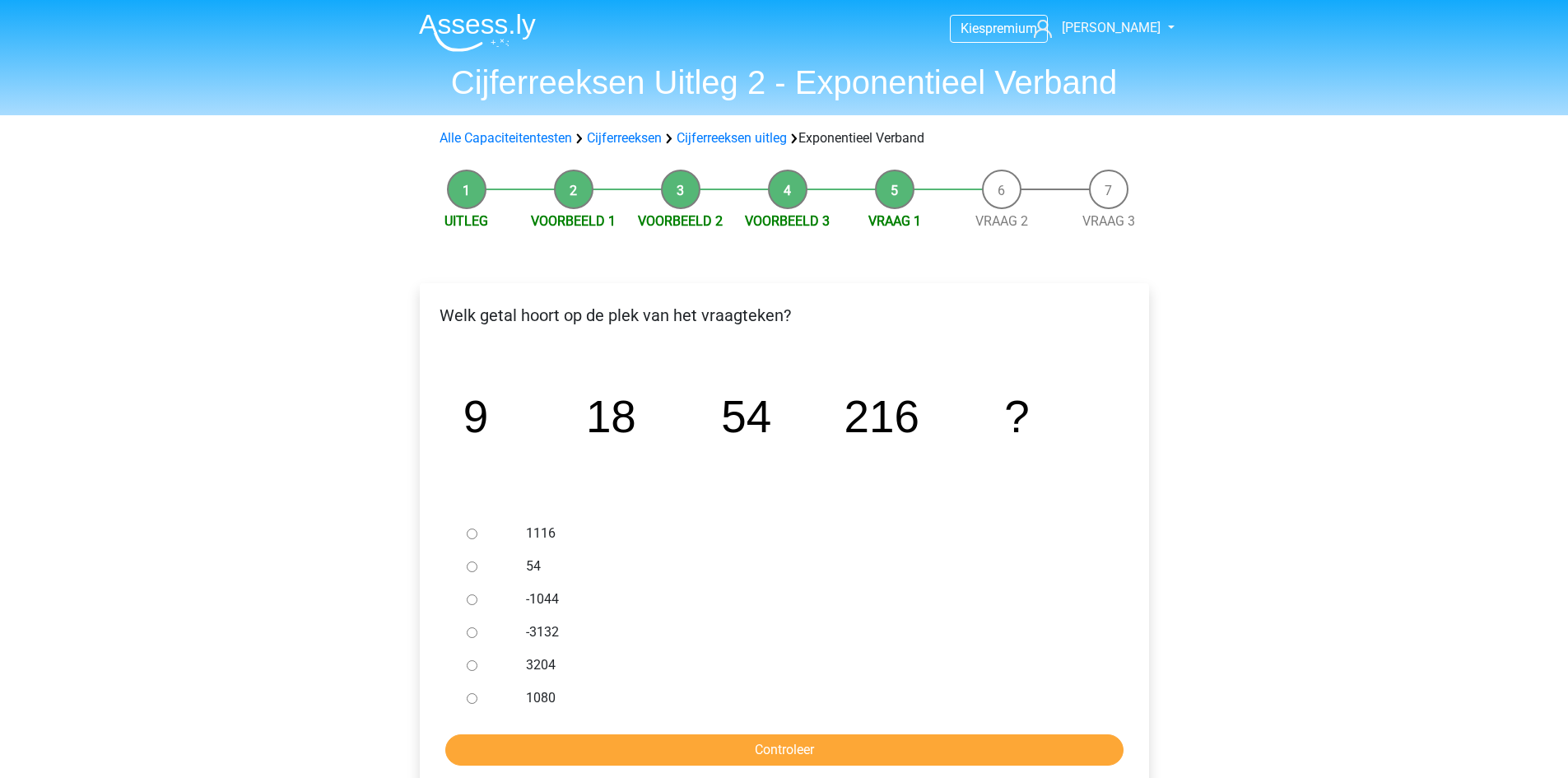
drag, startPoint x: 473, startPoint y: 532, endPoint x: 542, endPoint y: 639, distance: 127.3
click at [473, 531] on input "1116" at bounding box center [472, 534] width 11 height 11
radio input "true"
click at [620, 744] on input "Controleer" at bounding box center [784, 749] width 678 height 32
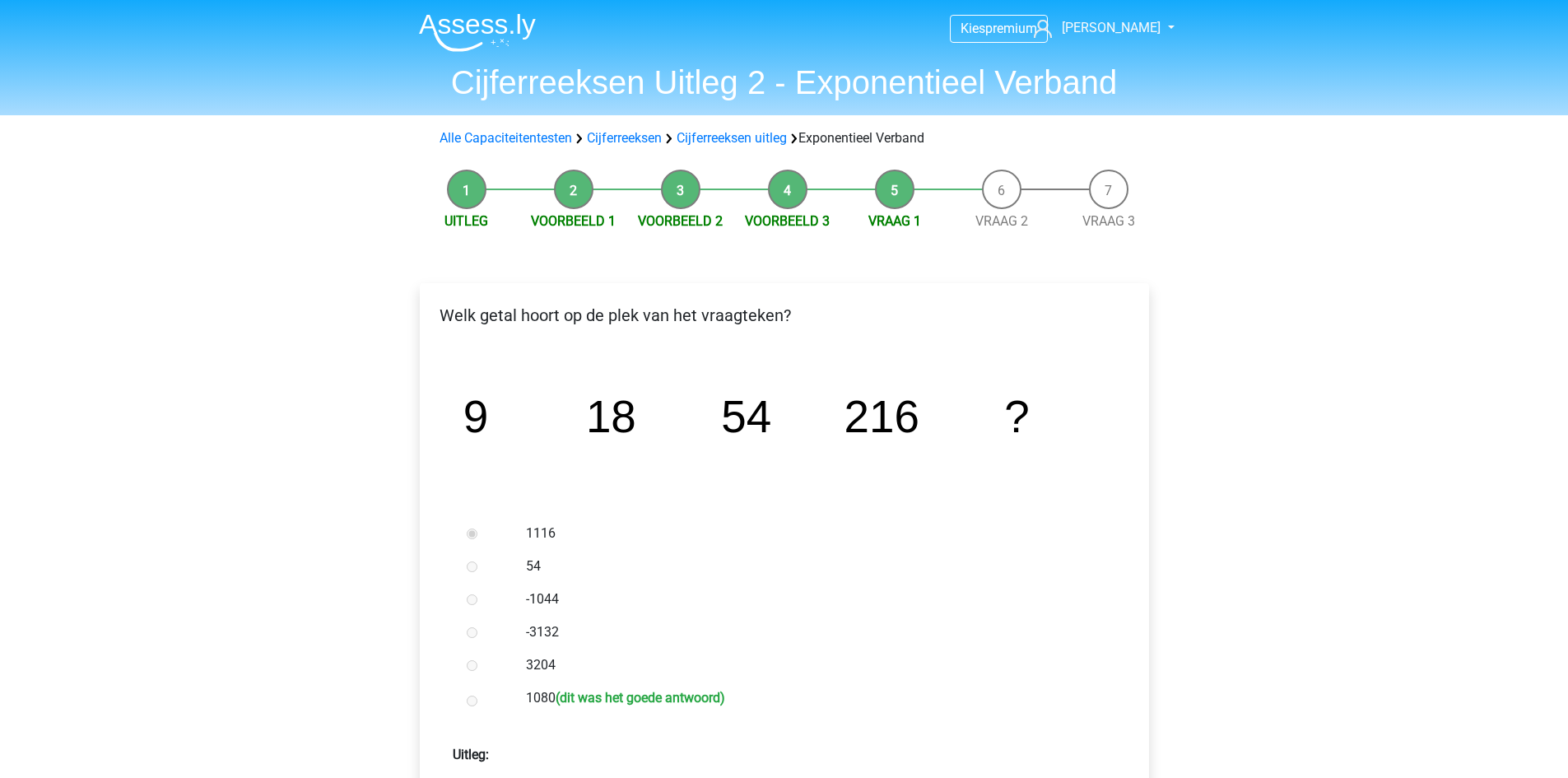
scroll to position [411, 0]
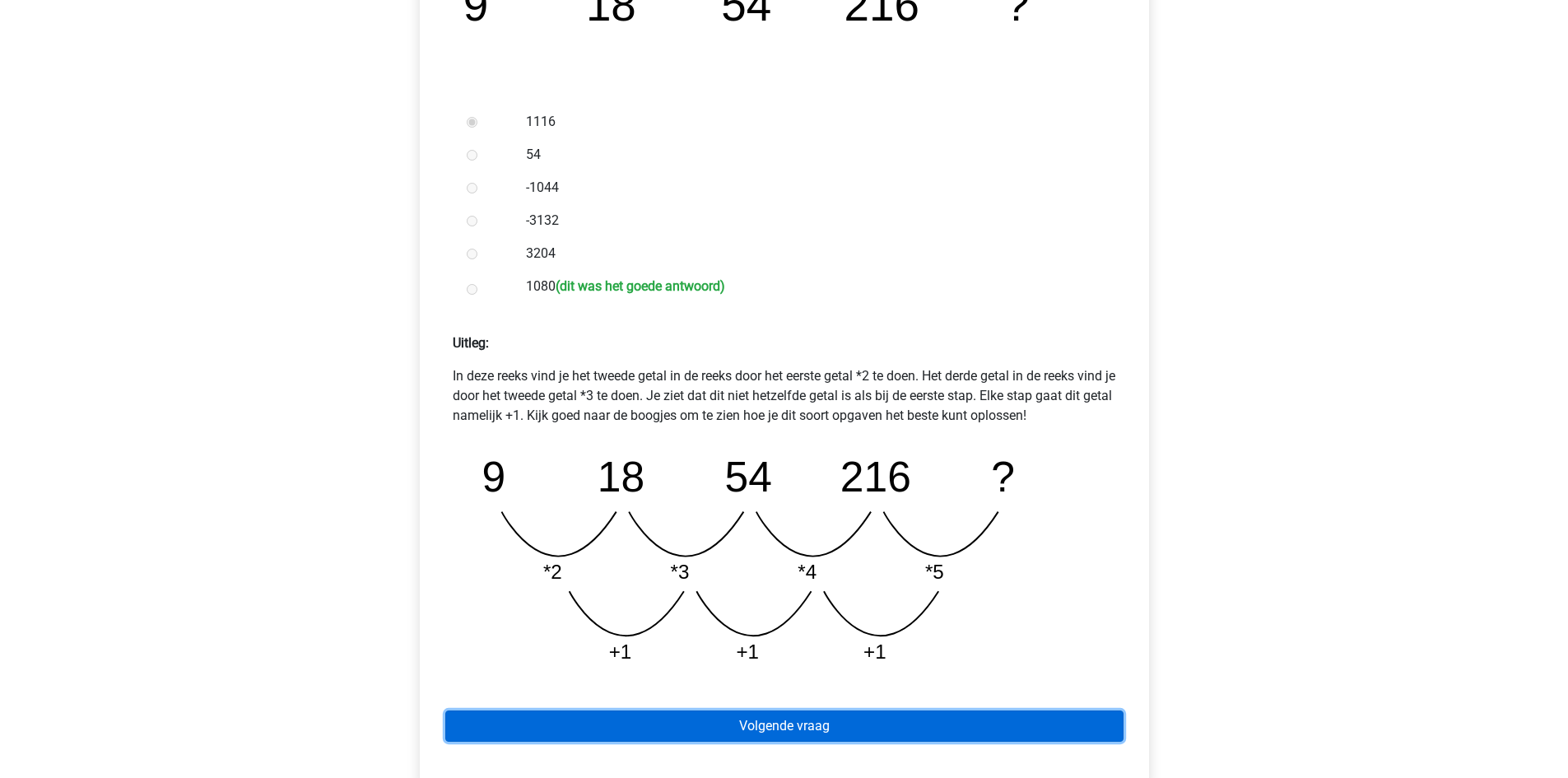
click at [915, 715] on link "Volgende vraag" at bounding box center [784, 726] width 678 height 32
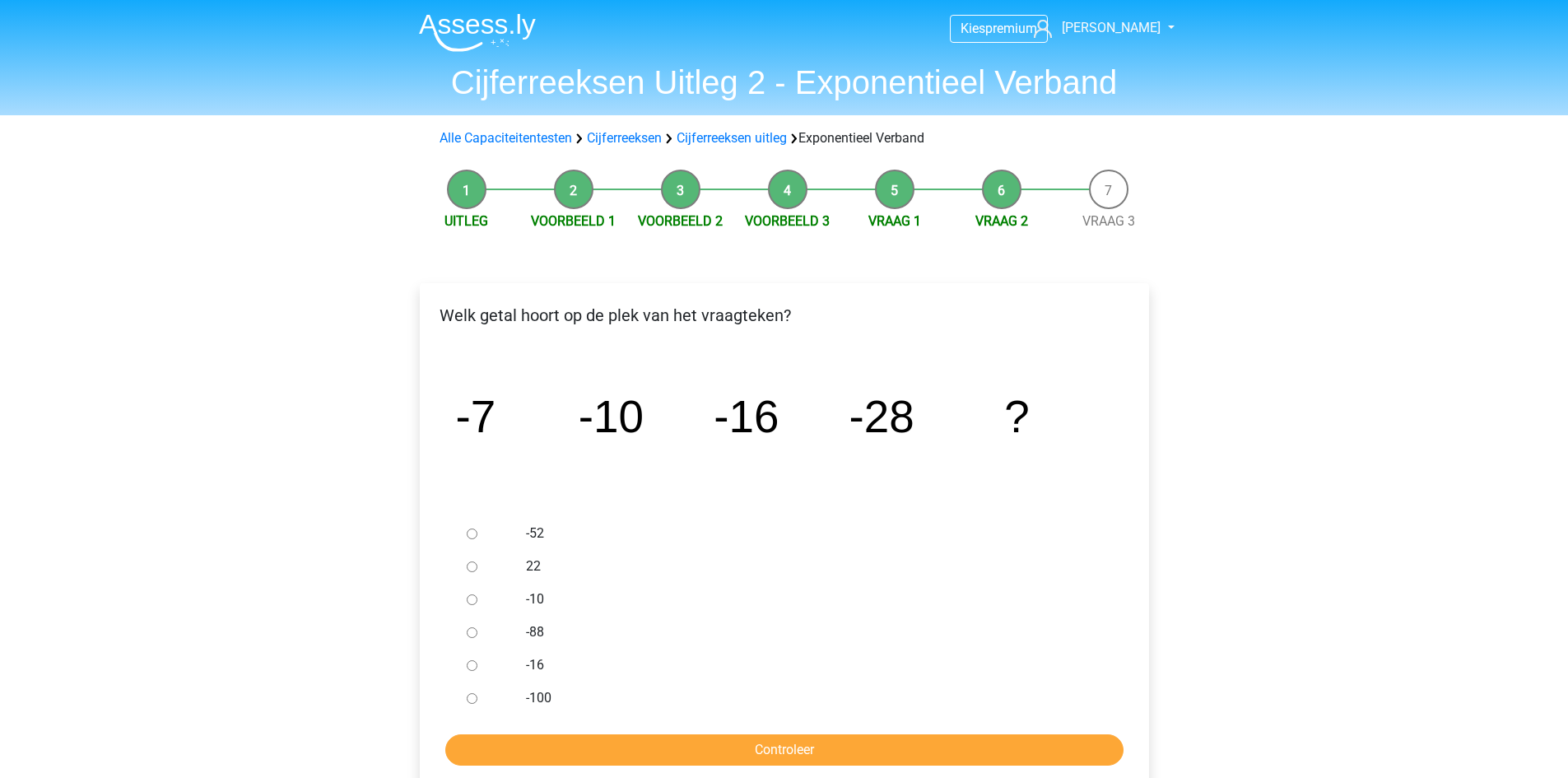
click at [466, 568] on input "22" at bounding box center [472, 567] width 11 height 11
radio input "true"
click at [596, 744] on input "Controleer" at bounding box center [784, 749] width 678 height 32
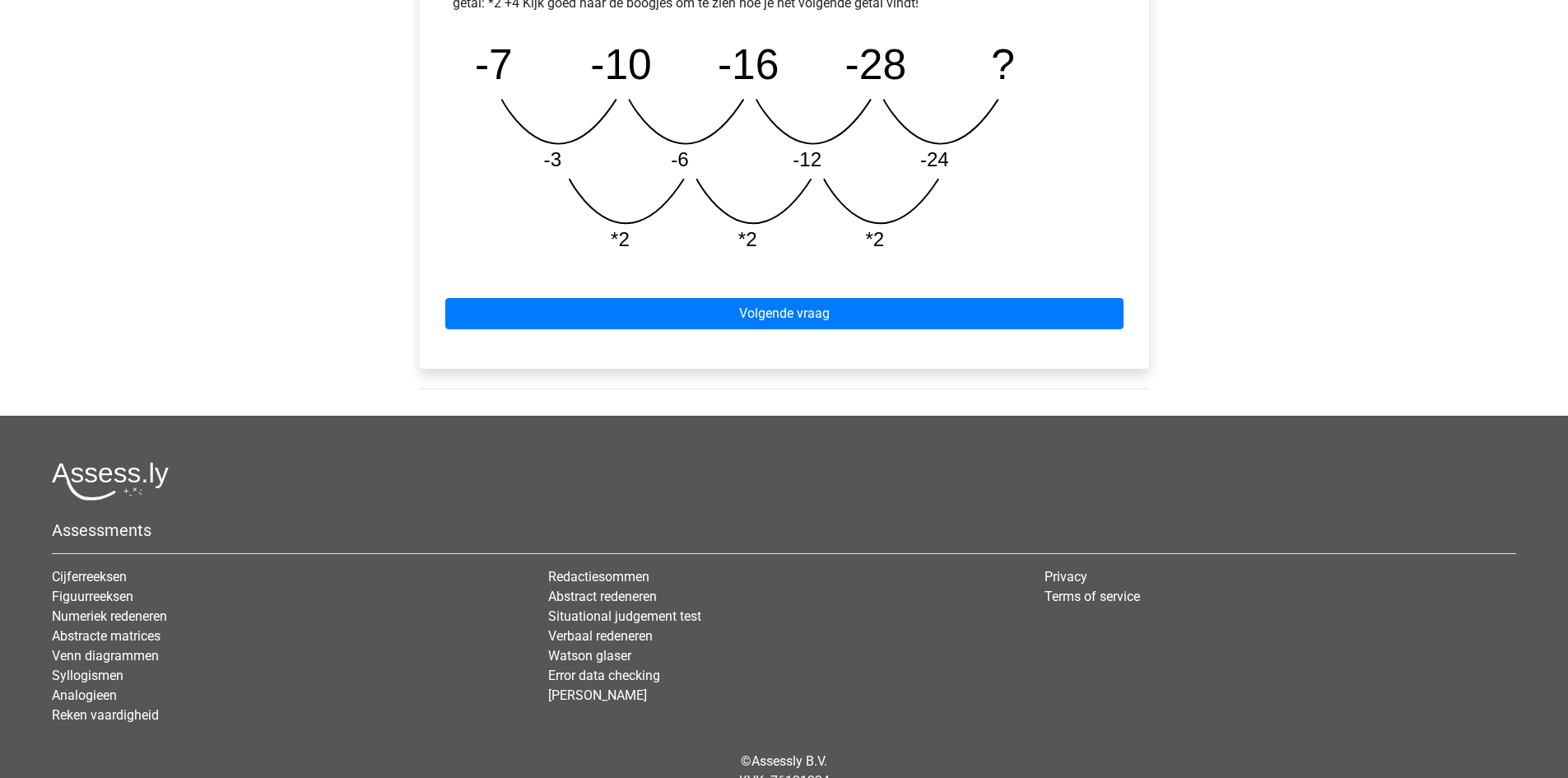
scroll to position [876, 0]
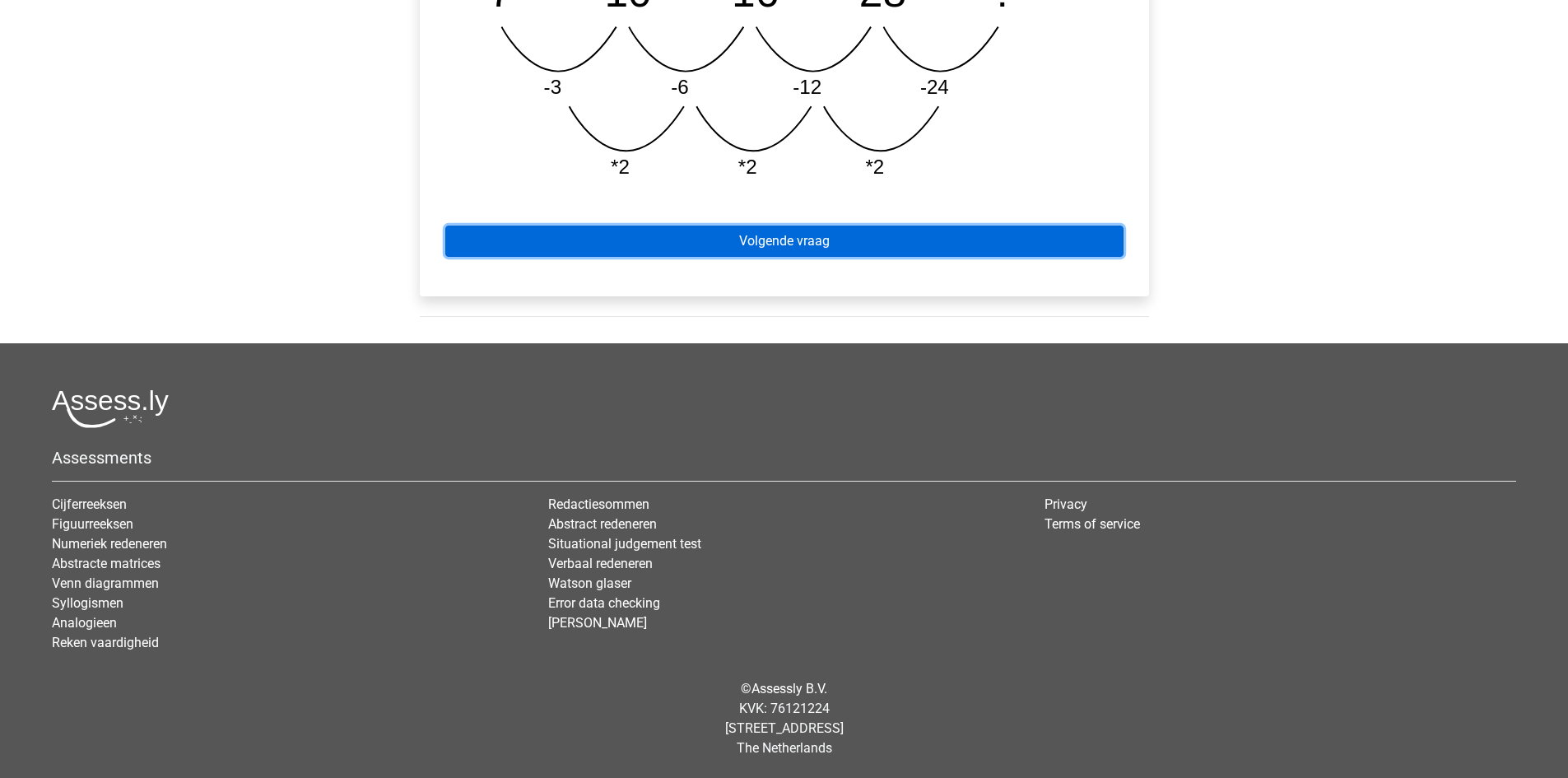
click at [827, 244] on link "Volgende vraag" at bounding box center [784, 241] width 678 height 32
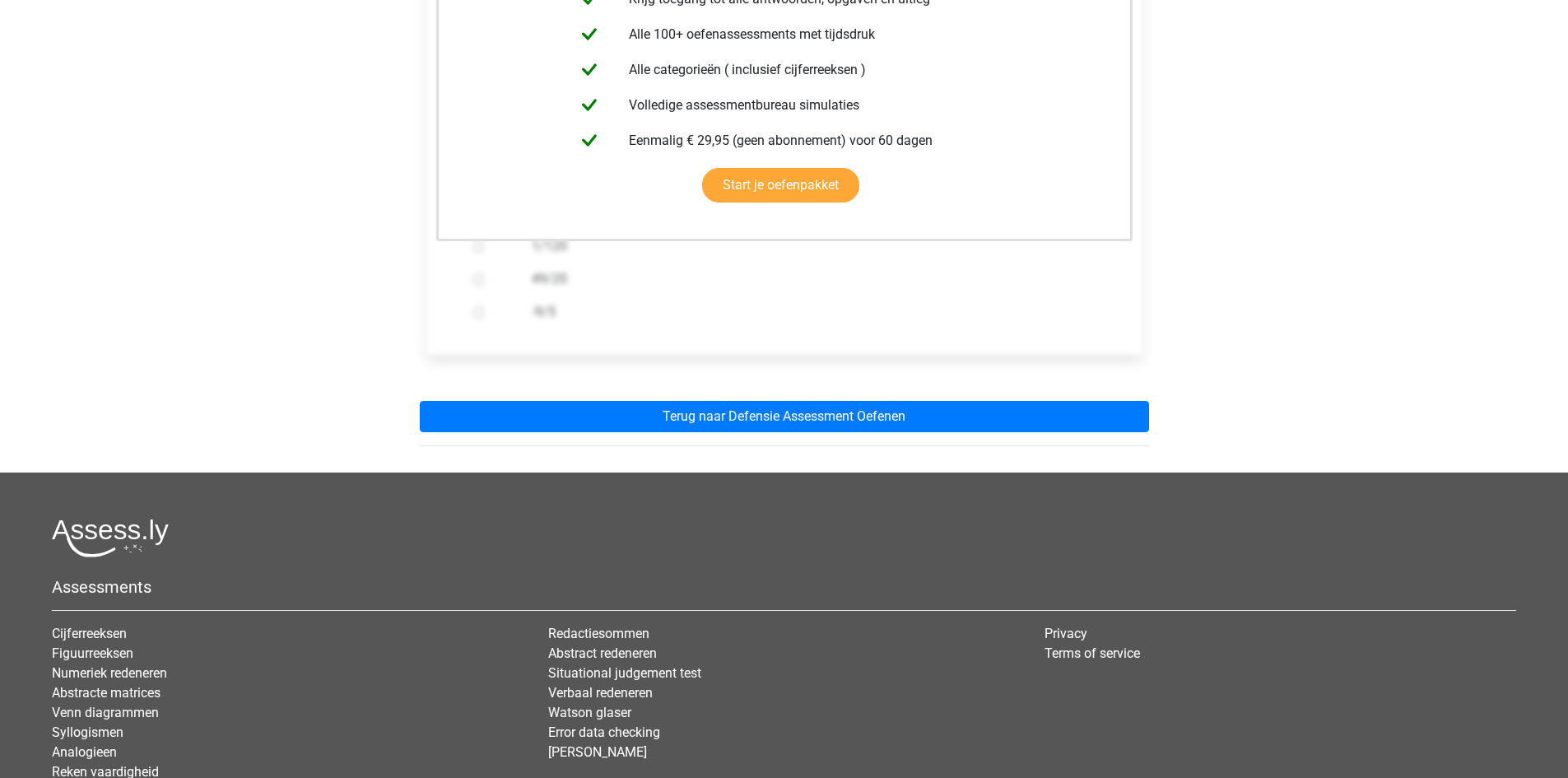
scroll to position [411, 0]
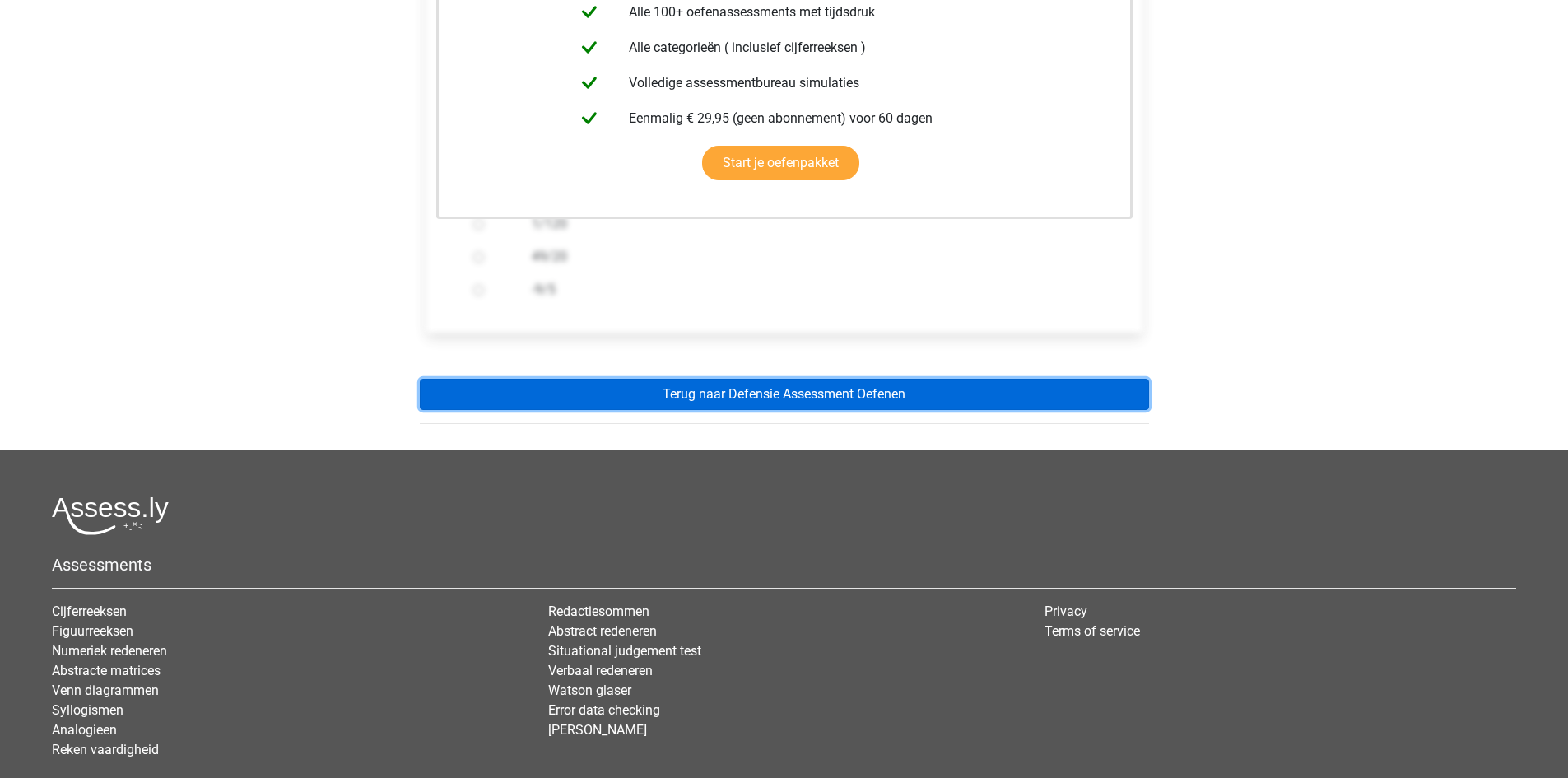
click at [854, 394] on link "Terug naar Defensie Assessment Oefenen" at bounding box center [784, 394] width 729 height 32
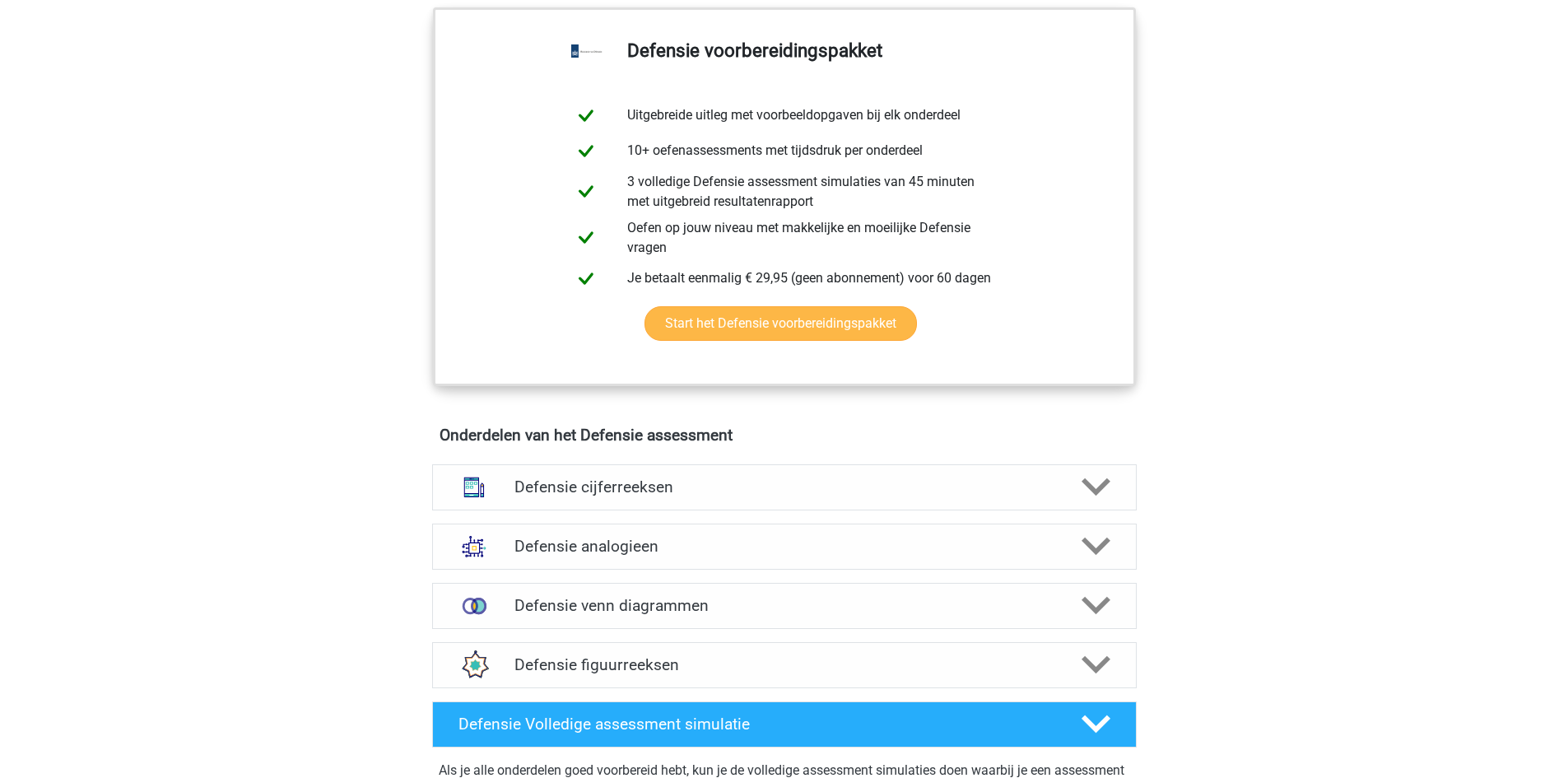
scroll to position [823, 0]
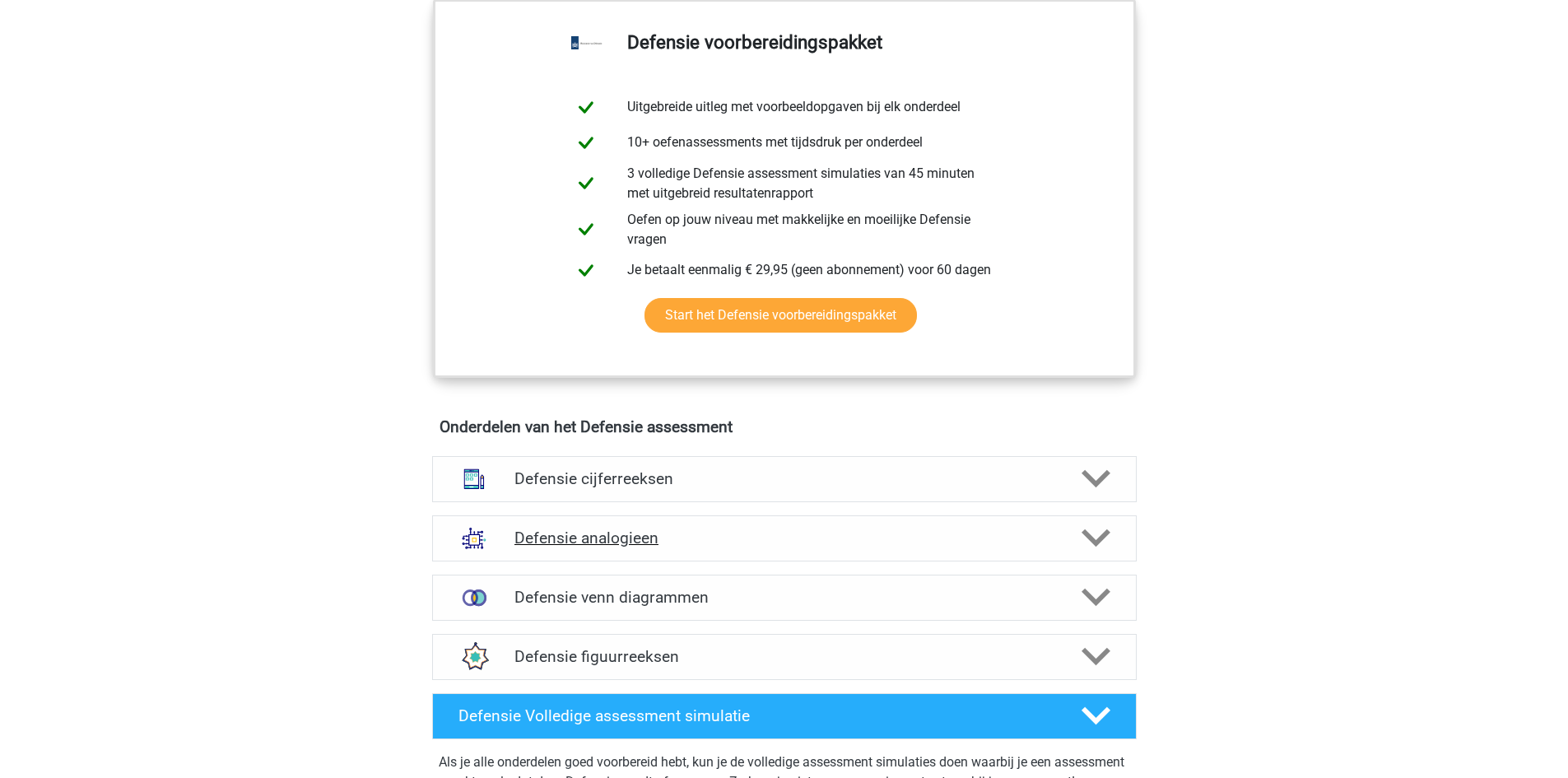
click at [1094, 538] on icon at bounding box center [1096, 538] width 29 height 29
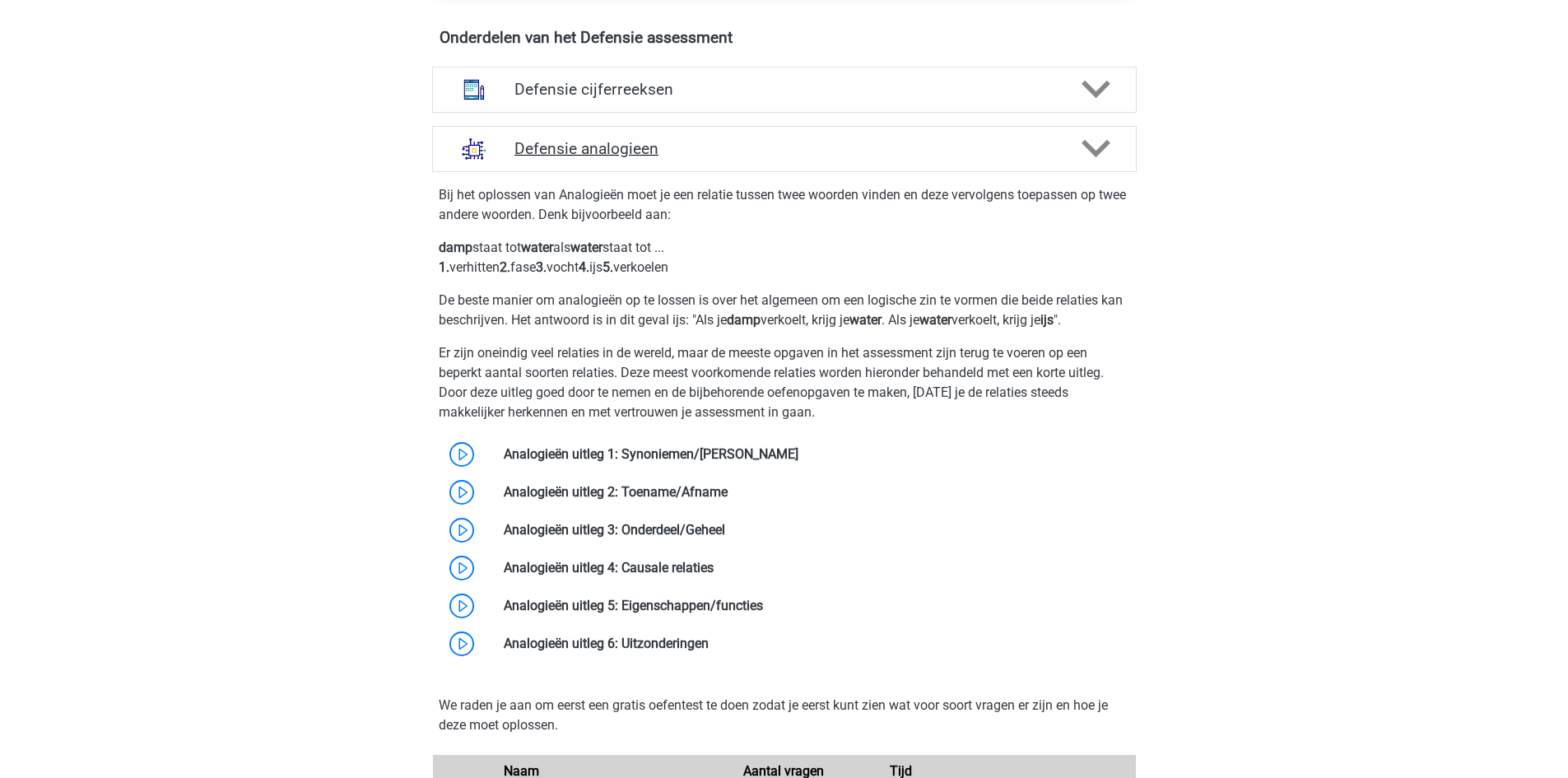
scroll to position [1234, 0]
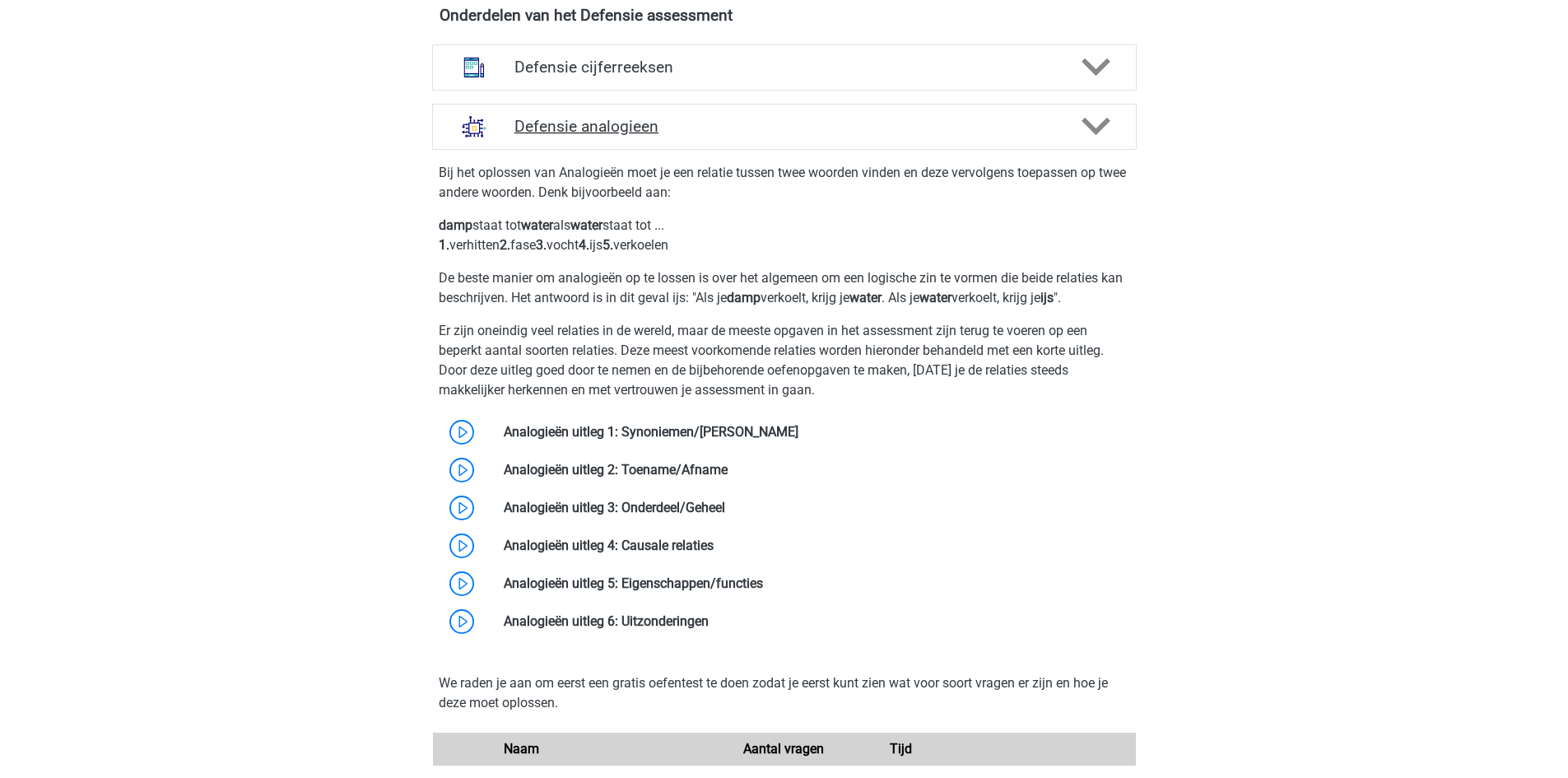
click at [1108, 120] on polygon at bounding box center [1096, 127] width 29 height 18
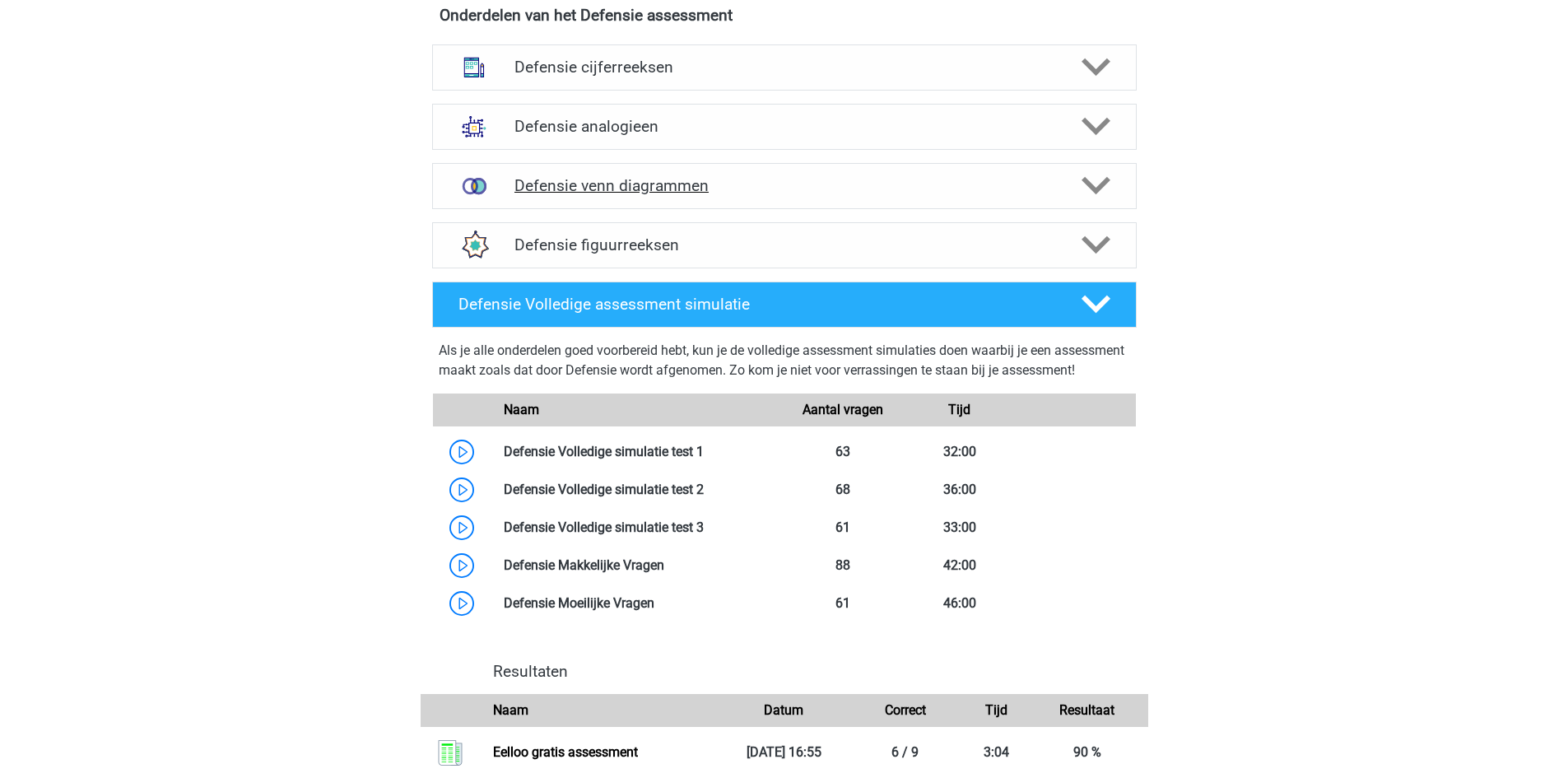
click at [1120, 184] on div at bounding box center [1094, 185] width 56 height 29
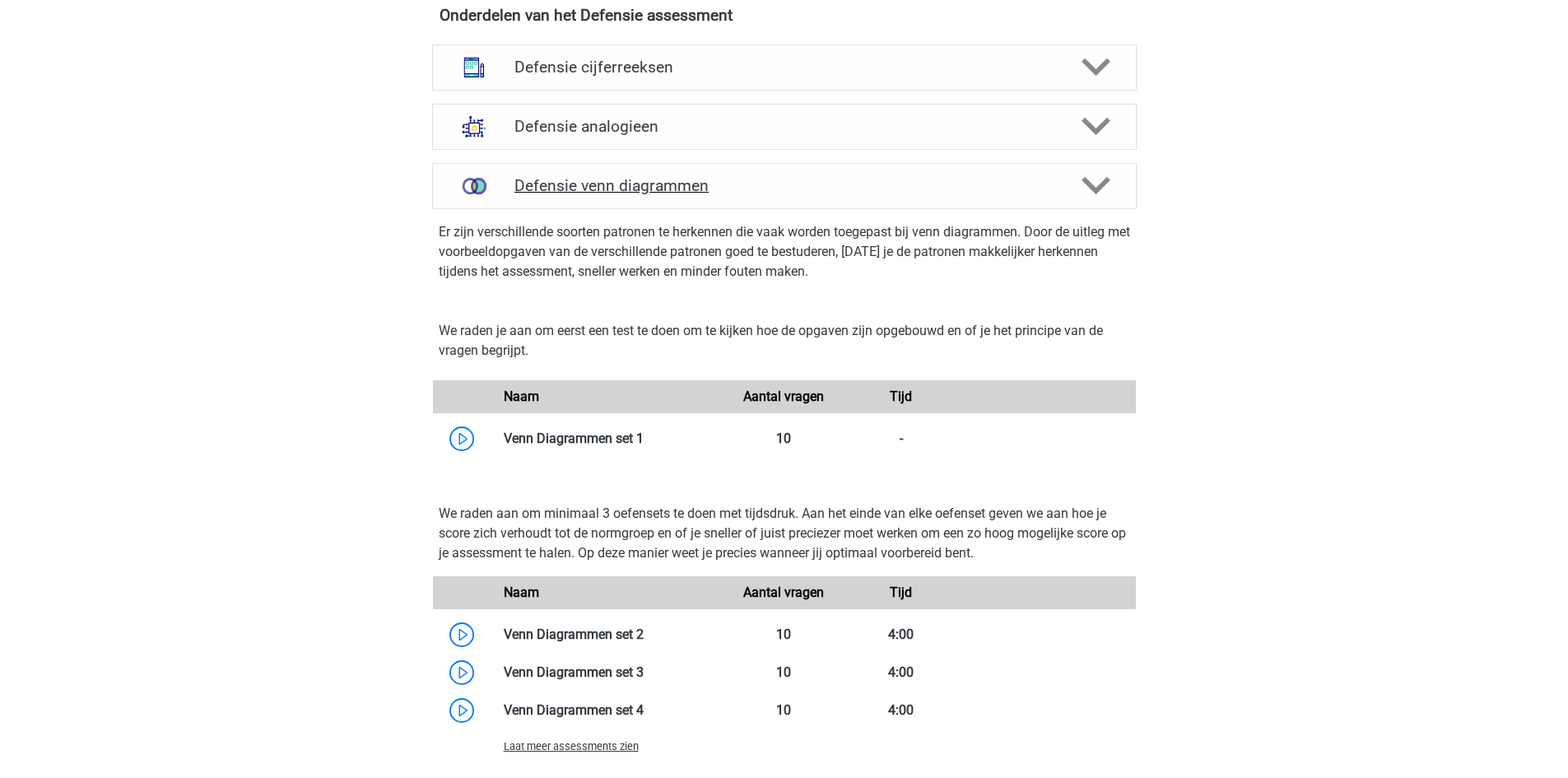
click at [1120, 184] on div at bounding box center [1094, 185] width 56 height 29
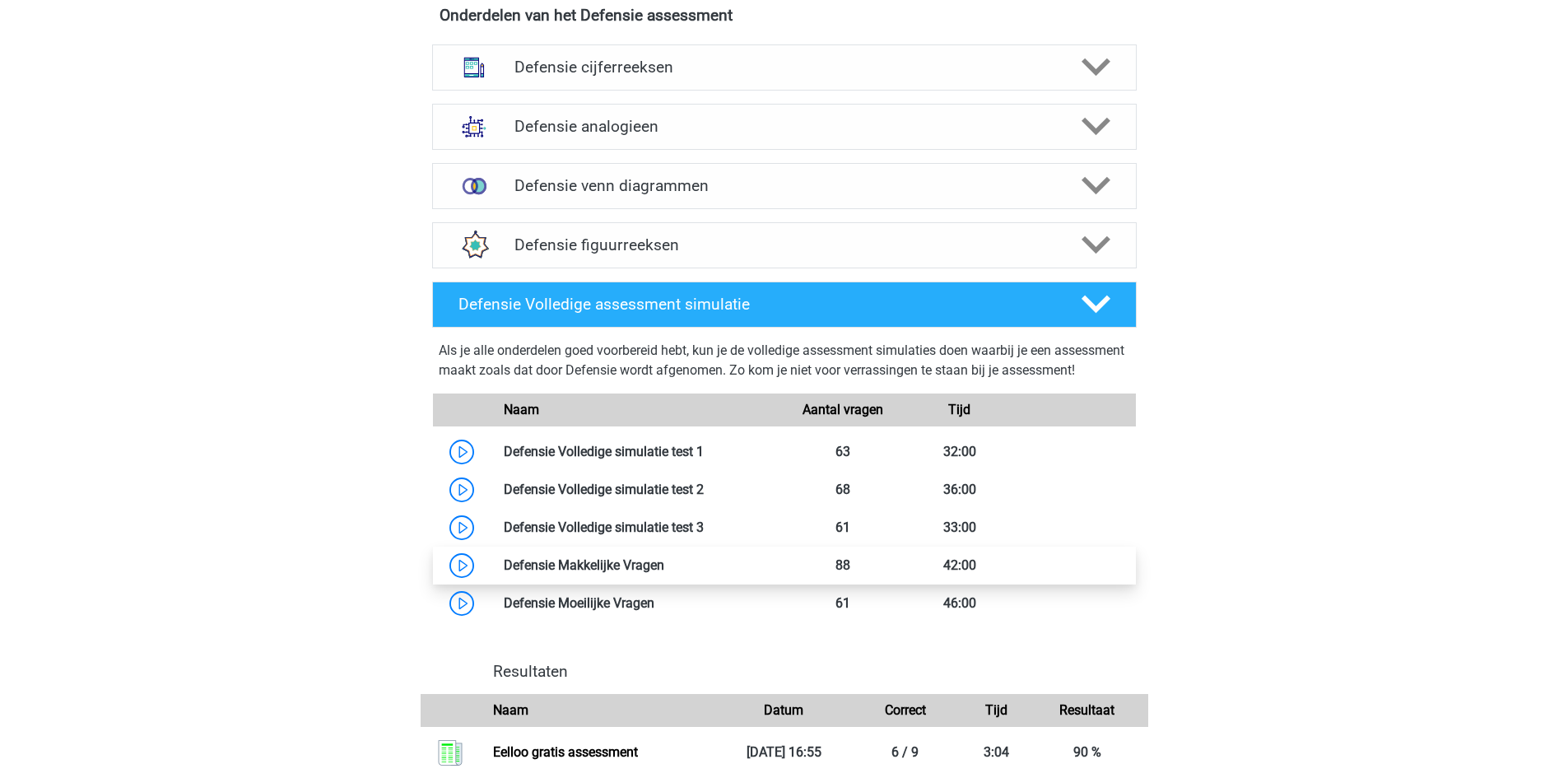
click at [664, 573] on link at bounding box center [664, 565] width 0 height 15
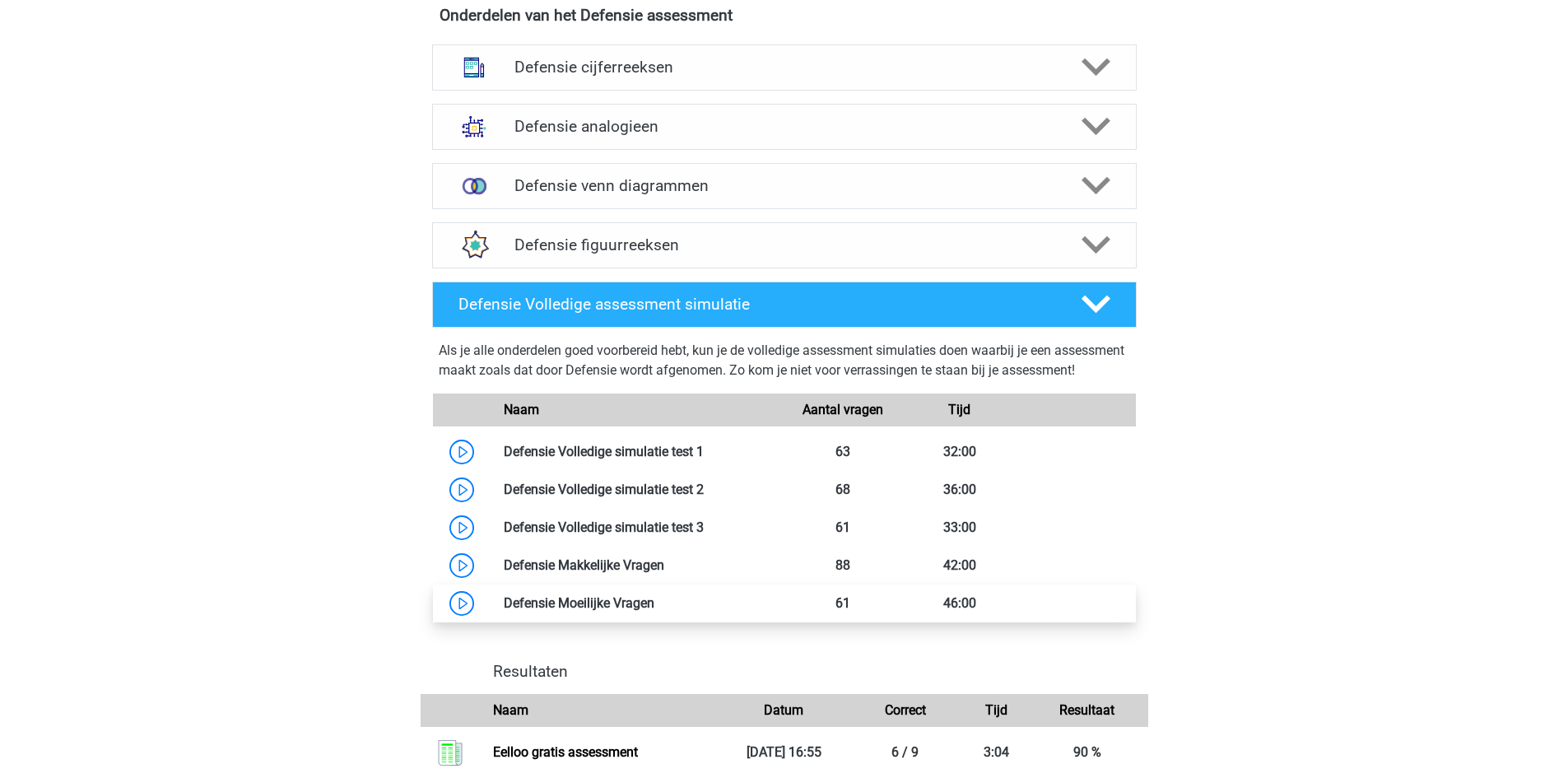
scroll to position [823, 0]
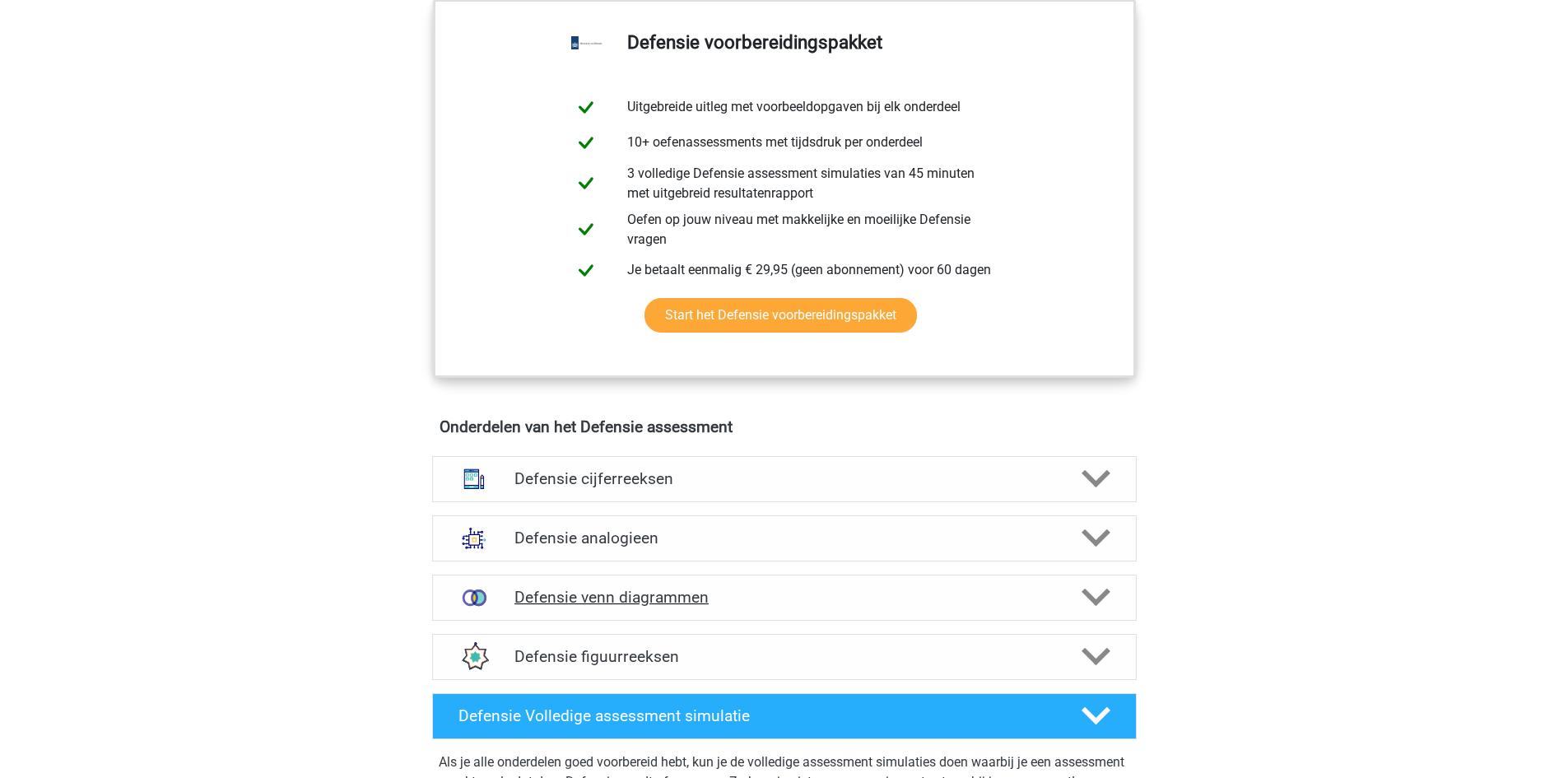
click at [1105, 595] on polygon at bounding box center [1096, 597] width 29 height 18
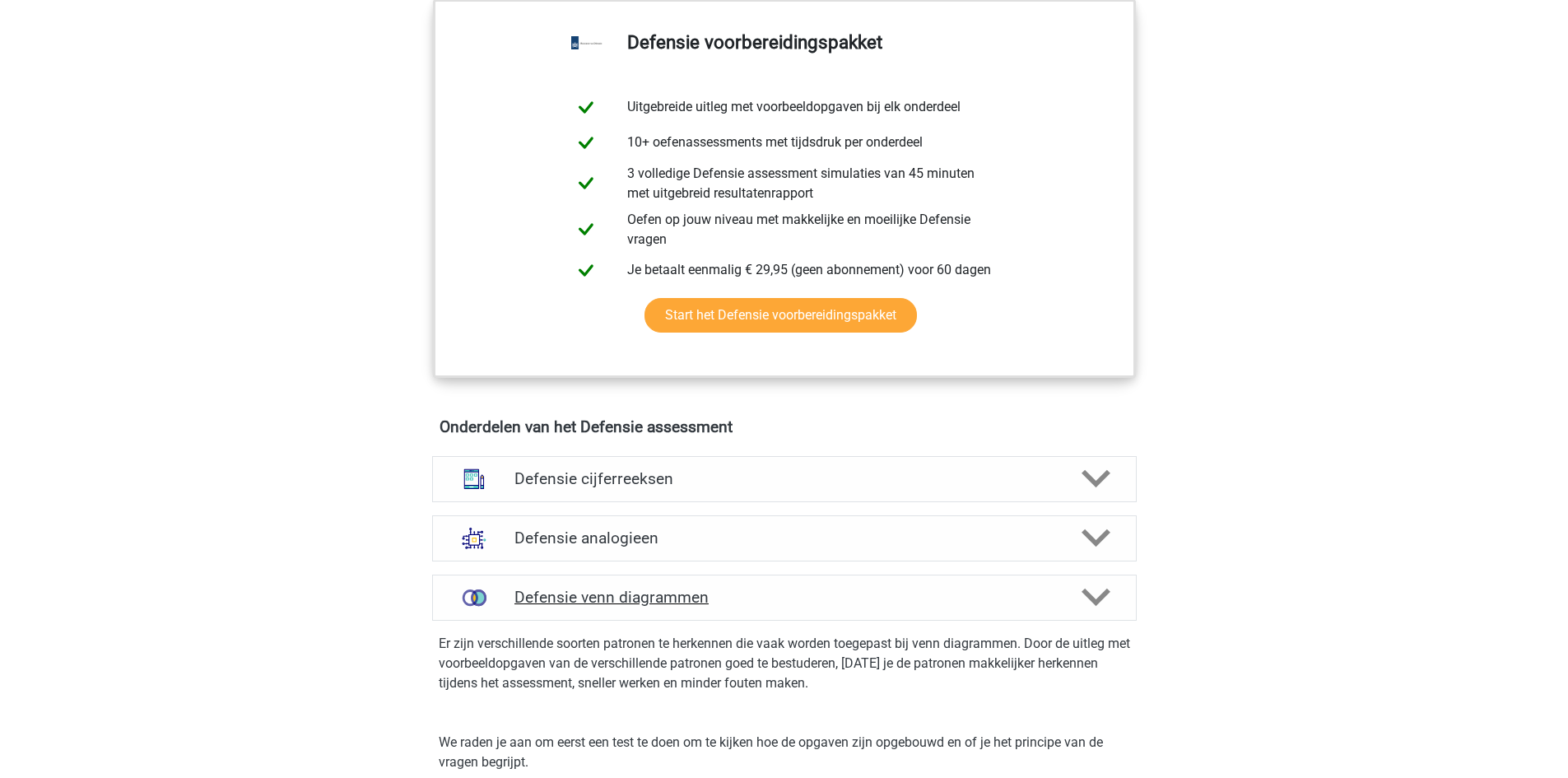
click at [1102, 597] on polygon at bounding box center [1096, 597] width 29 height 18
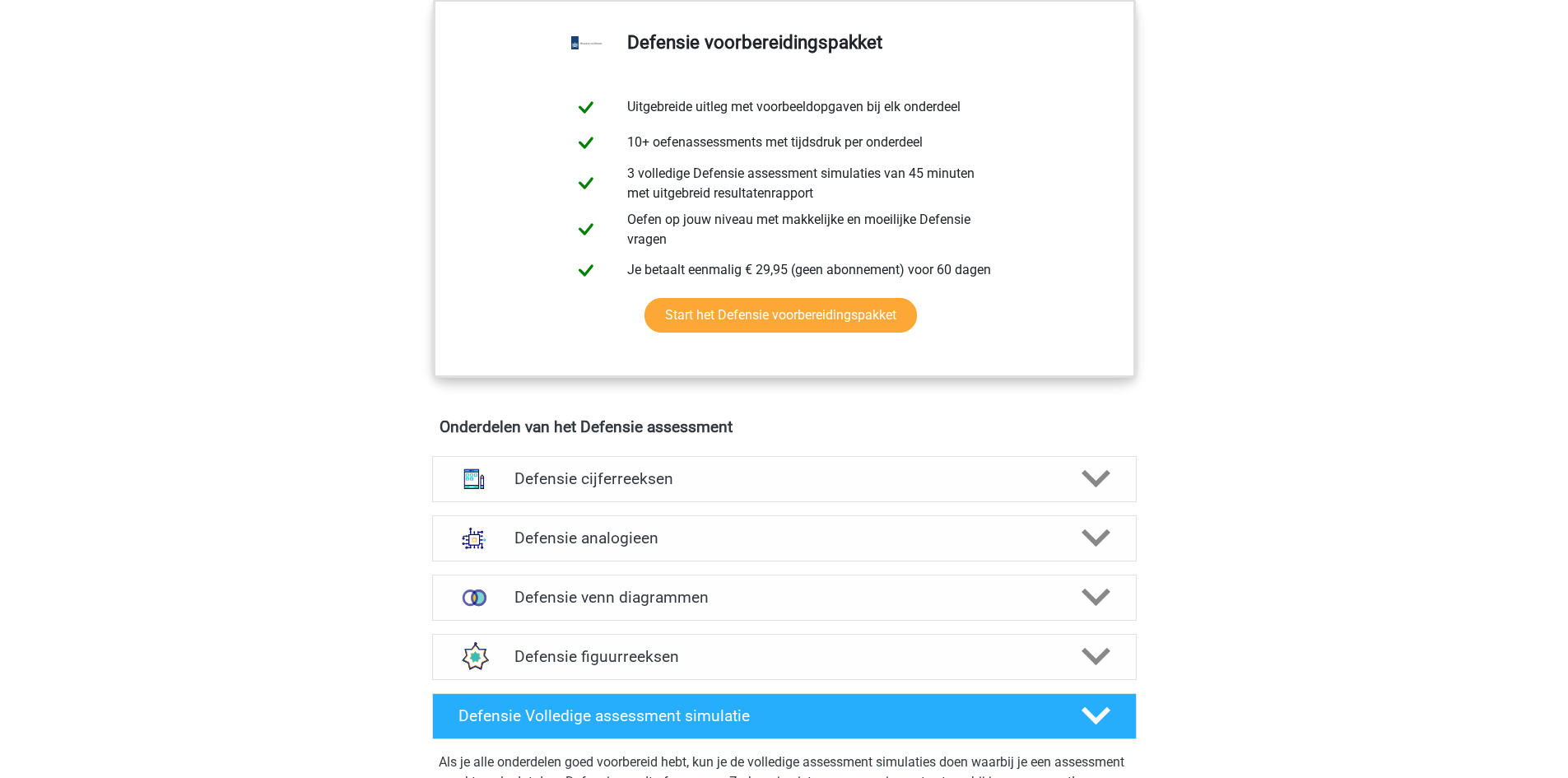
scroll to position [1503, 0]
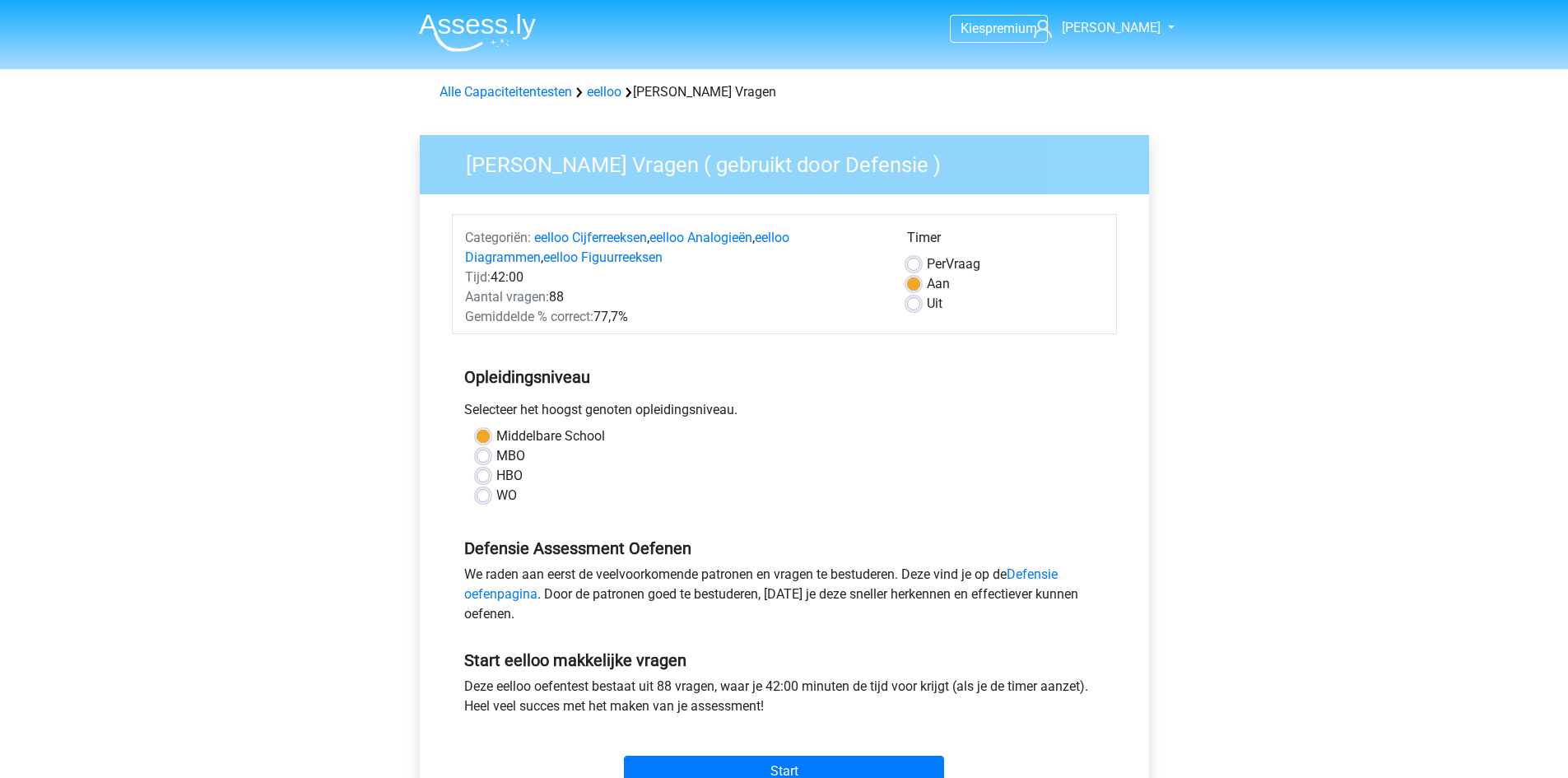
click at [496, 452] on label "MBO" at bounding box center [511, 456] width 29 height 20
click at [483, 452] on input "MBO" at bounding box center [483, 455] width 14 height 16
radio input "true"
click at [496, 438] on label "Middelbare School" at bounding box center [550, 436] width 108 height 20
click at [484, 438] on input "Middelbare School" at bounding box center [483, 435] width 14 height 16
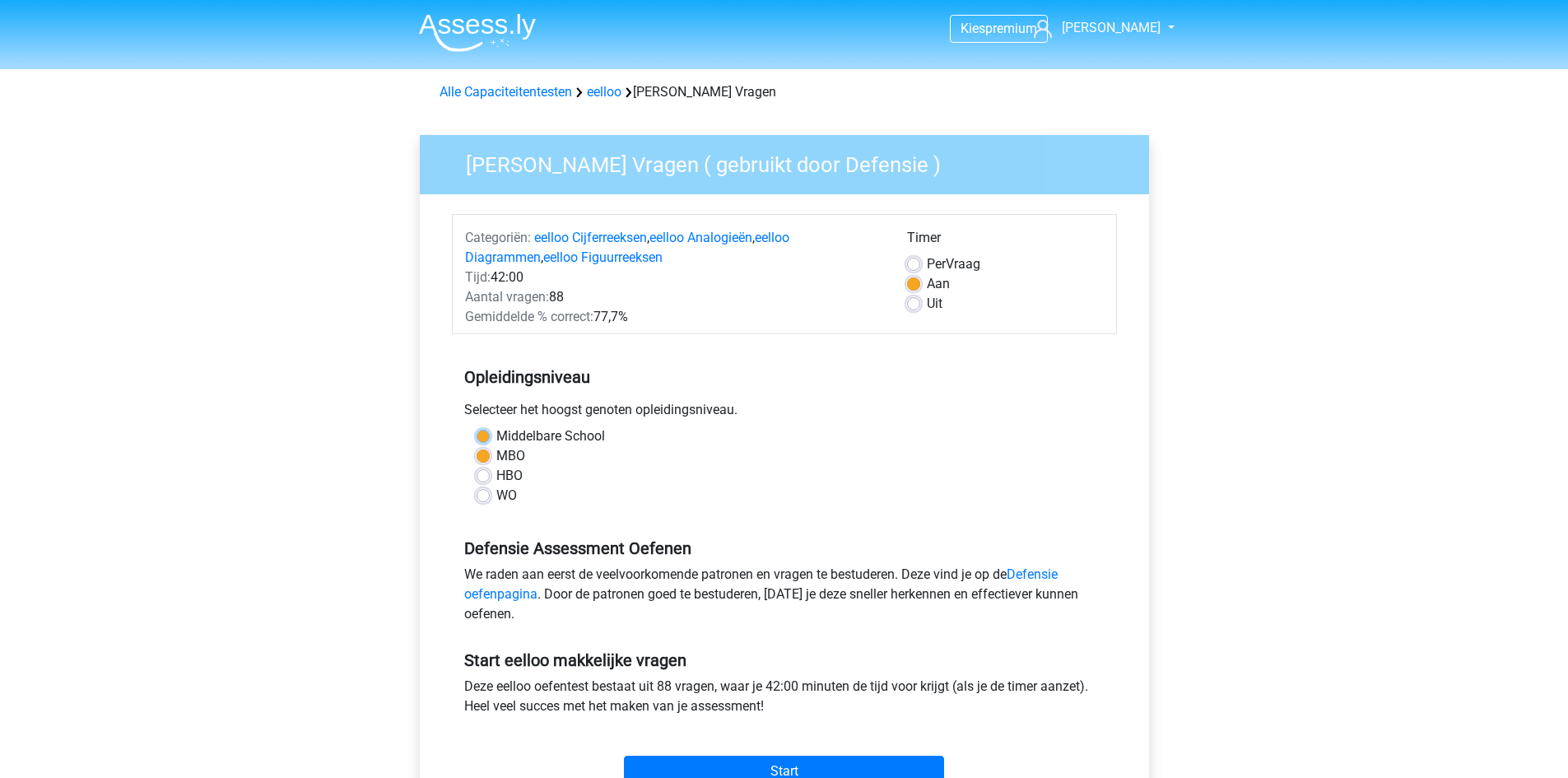
radio input "true"
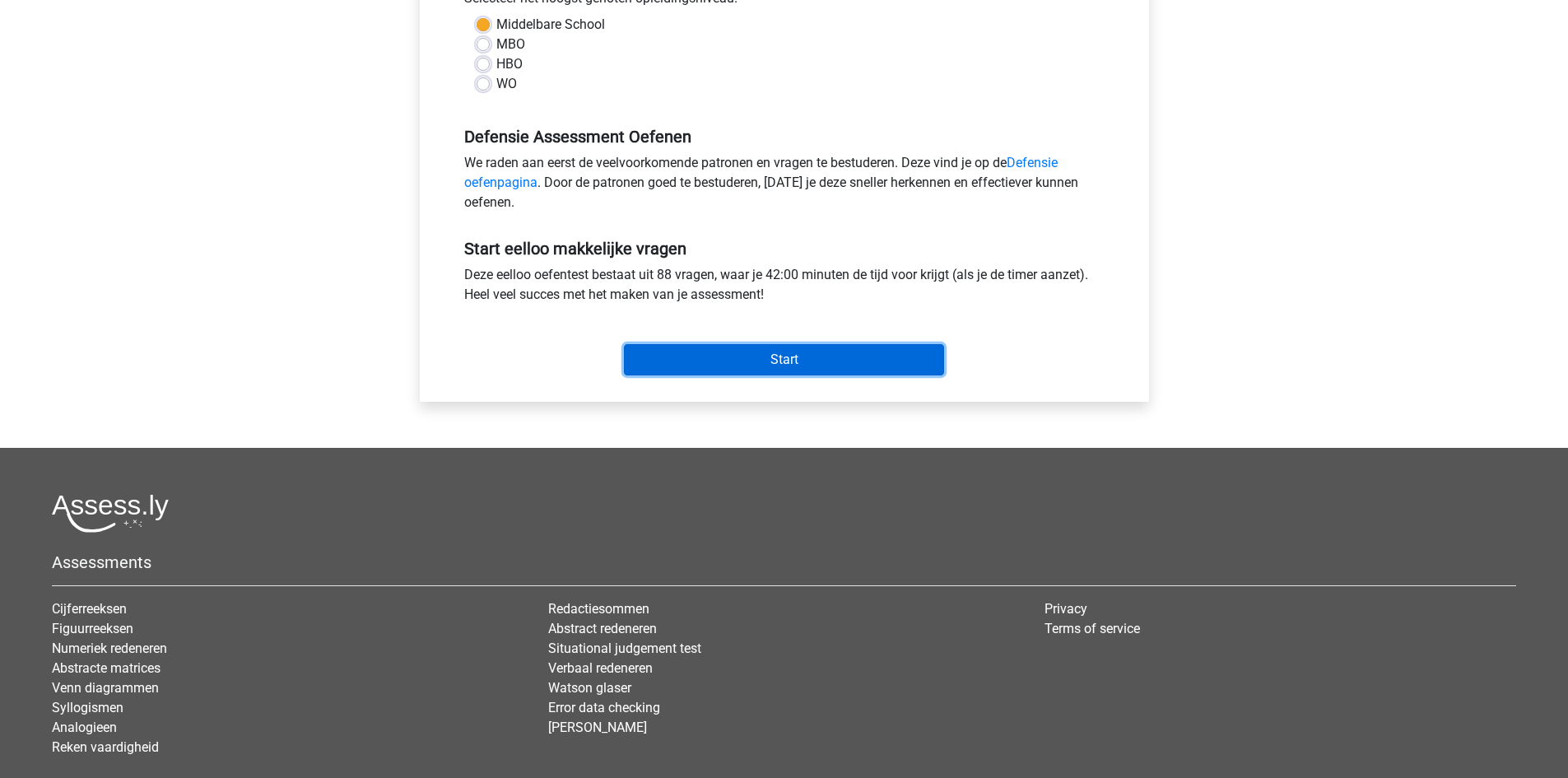
click at [791, 361] on input "Start" at bounding box center [784, 360] width 320 height 32
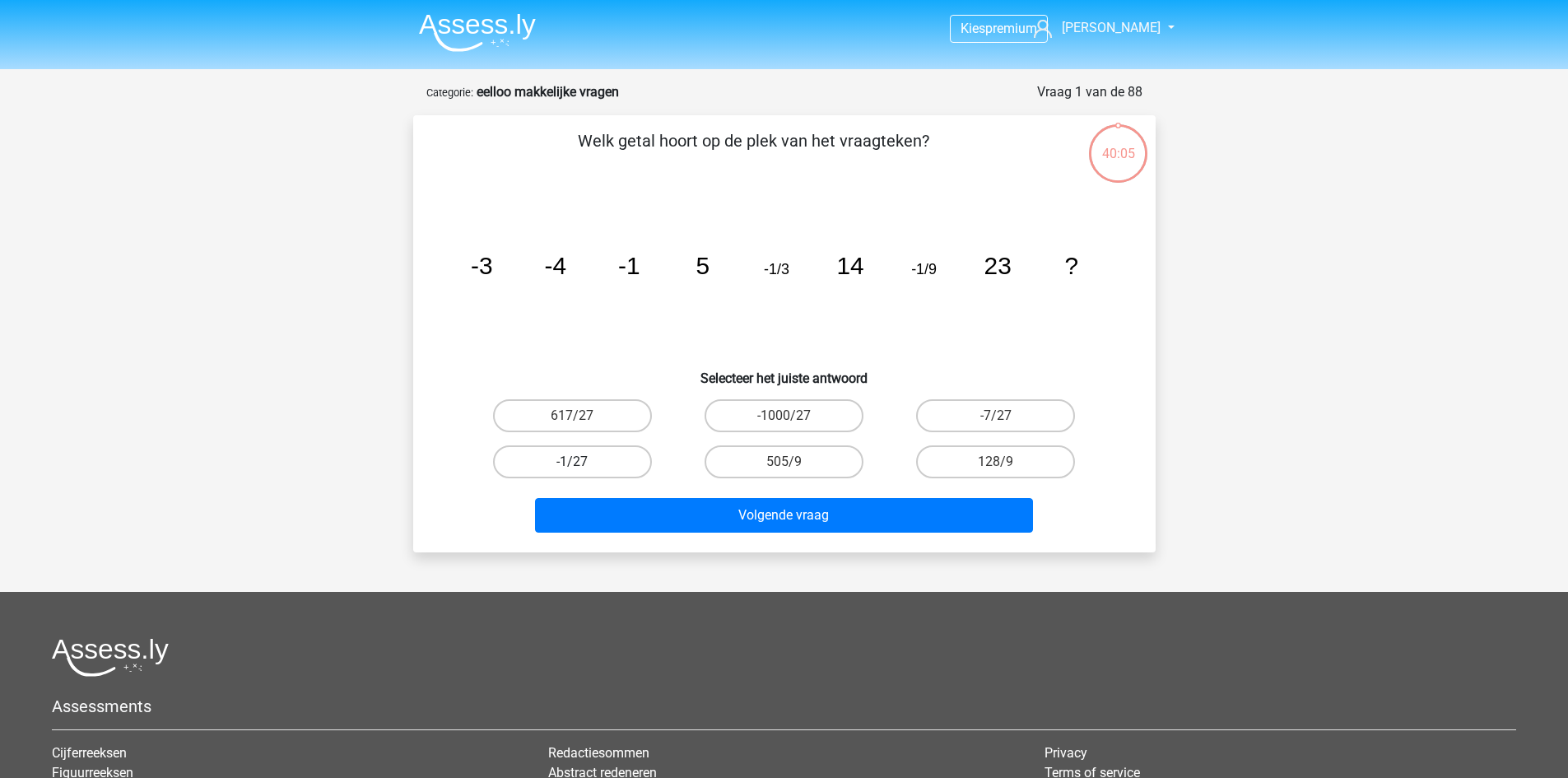
click at [636, 467] on label "-1/27" at bounding box center [573, 462] width 159 height 33
click at [583, 467] on input "-1/27" at bounding box center [577, 467] width 11 height 11
radio input "true"
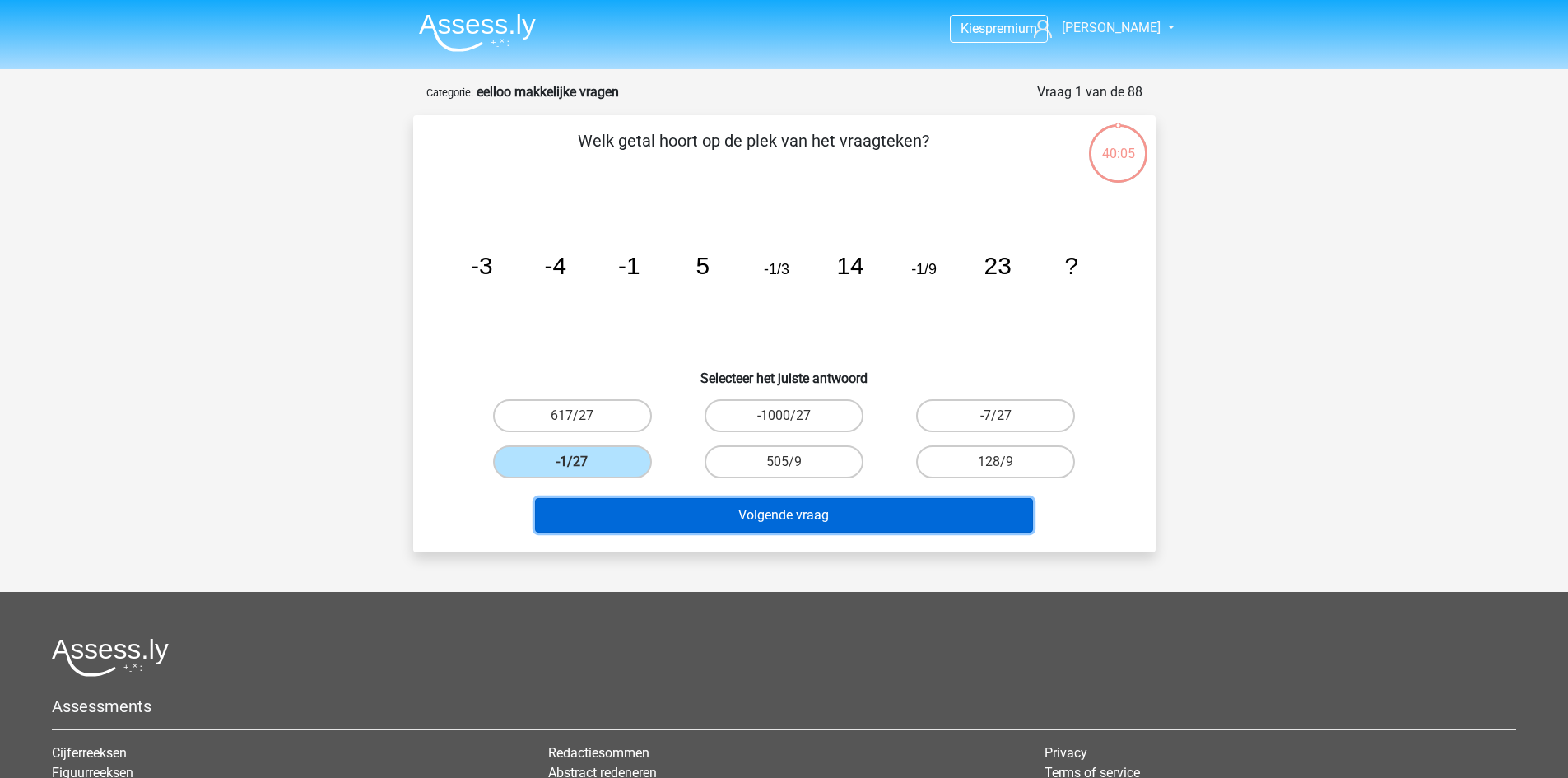
click at [689, 516] on button "Volgende vraag" at bounding box center [784, 515] width 498 height 34
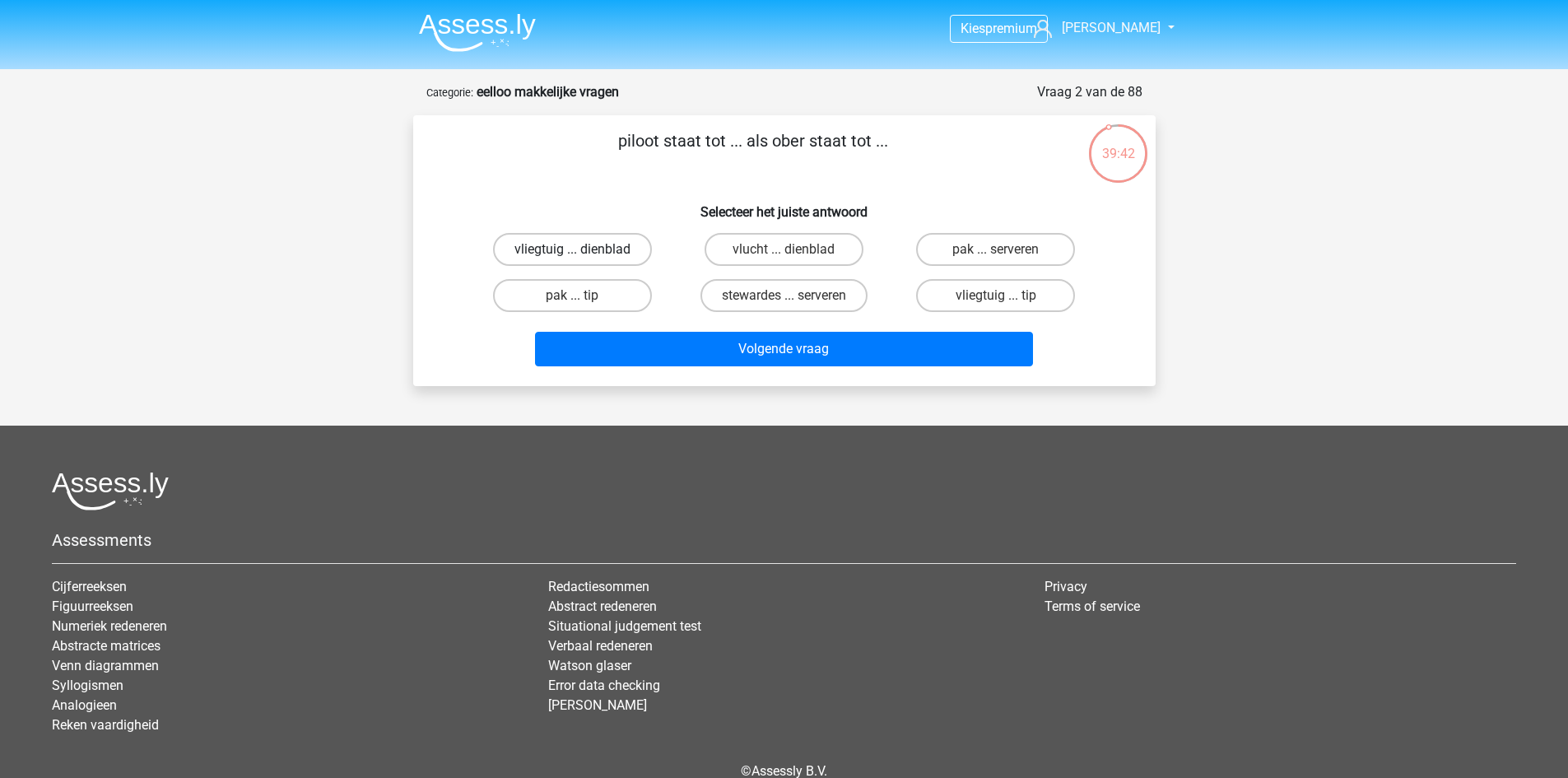
click at [583, 245] on label "vliegtuig ... dienblad" at bounding box center [573, 249] width 159 height 33
click at [583, 249] on input "vliegtuig ... dienblad" at bounding box center [577, 255] width 11 height 11
radio input "true"
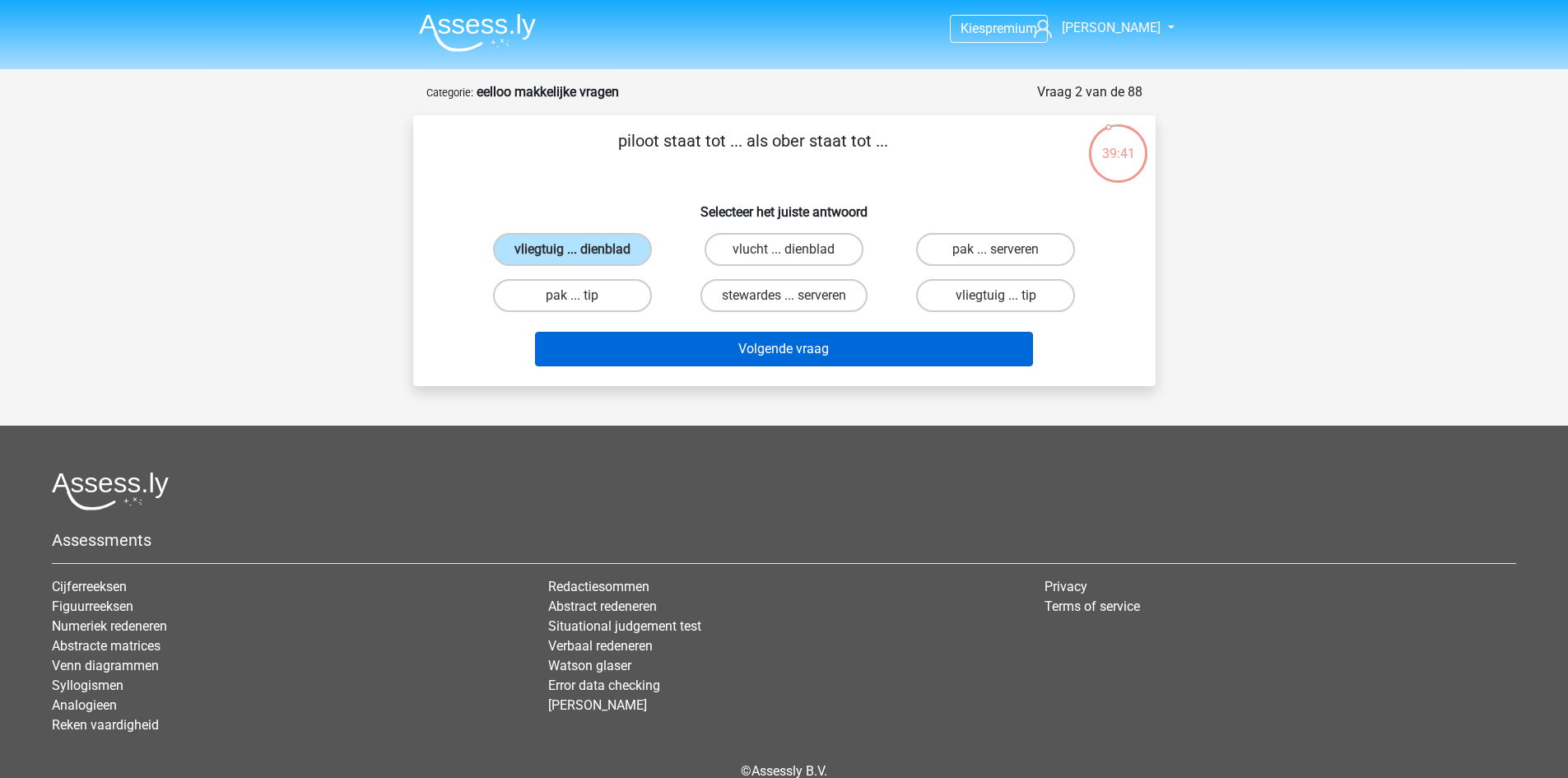
drag, startPoint x: 795, startPoint y: 367, endPoint x: 792, endPoint y: 352, distance: 15.3
click at [795, 366] on div "Volgende vraag" at bounding box center [784, 352] width 635 height 42
click at [792, 352] on button "Volgende vraag" at bounding box center [784, 349] width 498 height 34
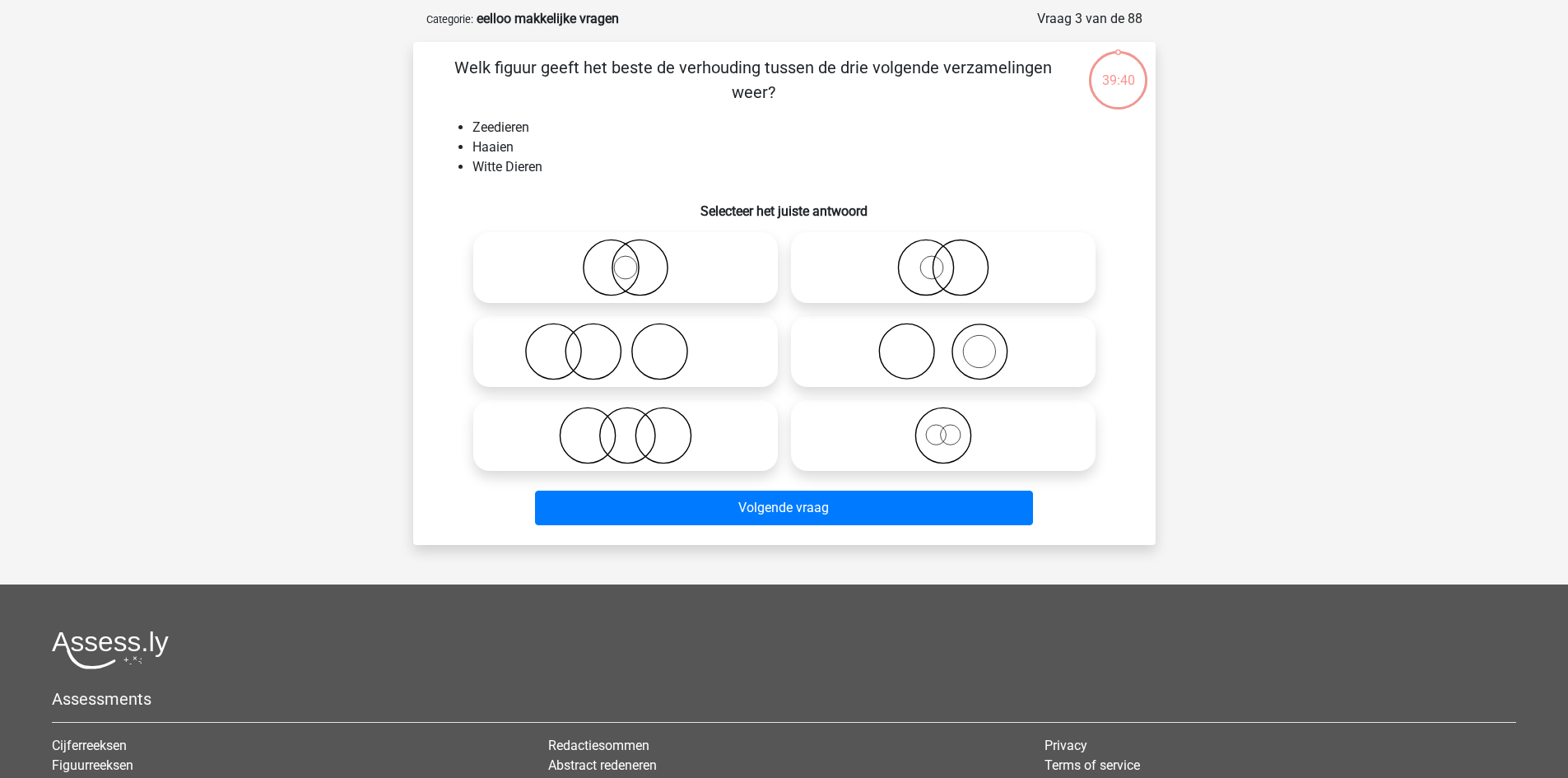
scroll to position [82, 0]
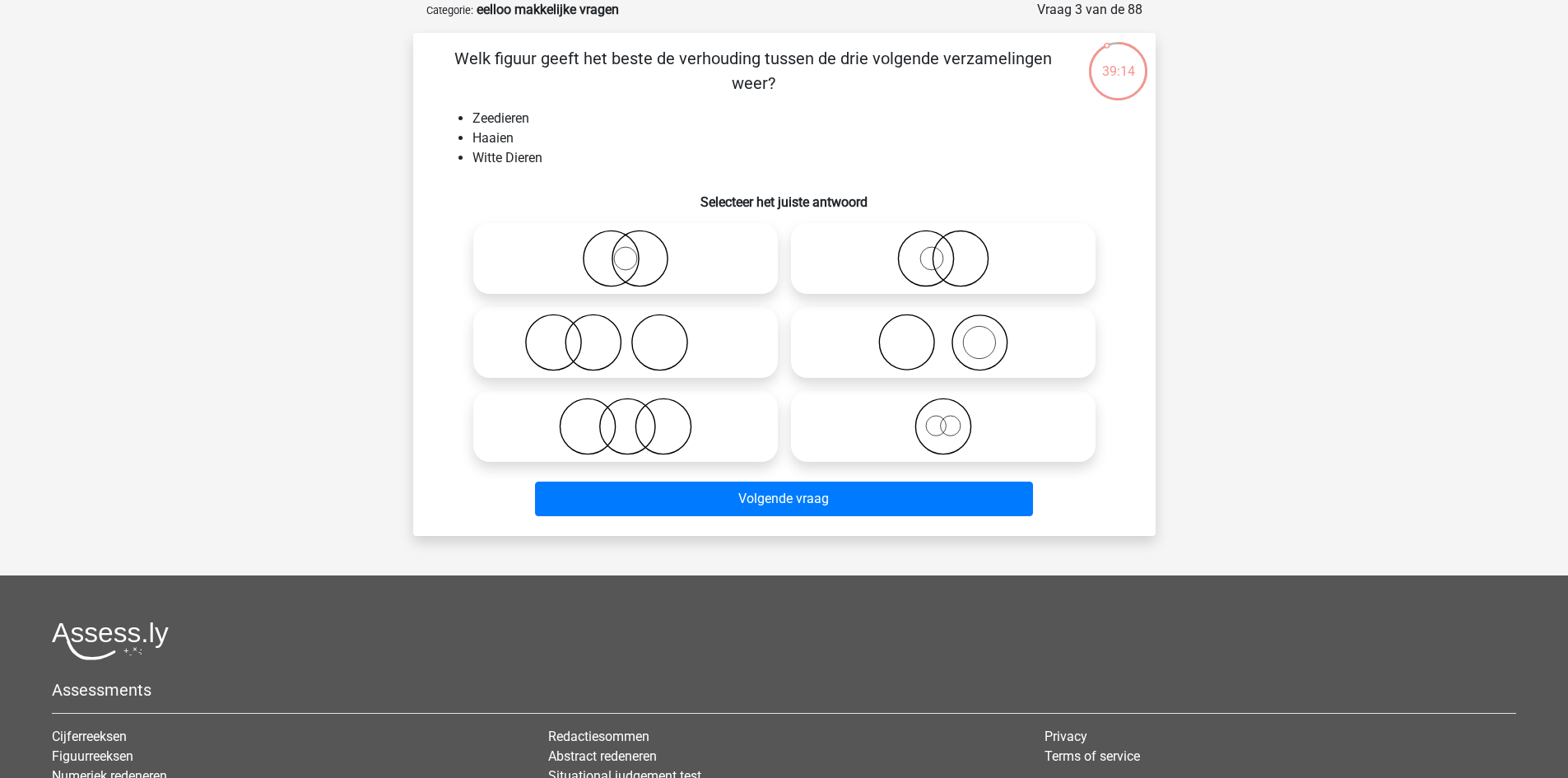
click at [950, 417] on input "radio" at bounding box center [949, 413] width 11 height 11
radio input "true"
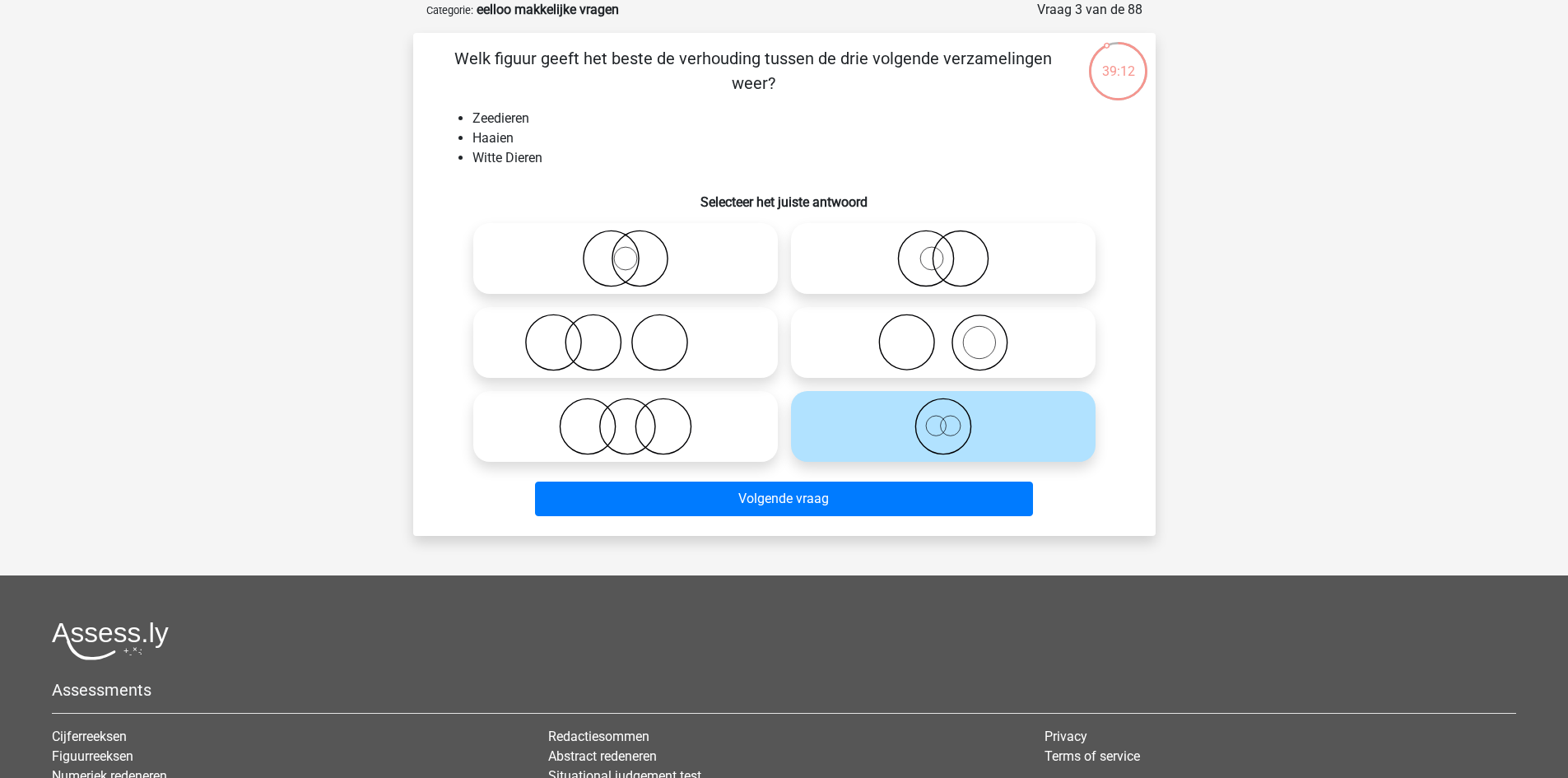
click at [687, 257] on icon at bounding box center [625, 258] width 291 height 58
click at [636, 250] on input "radio" at bounding box center [631, 245] width 11 height 11
radio input "true"
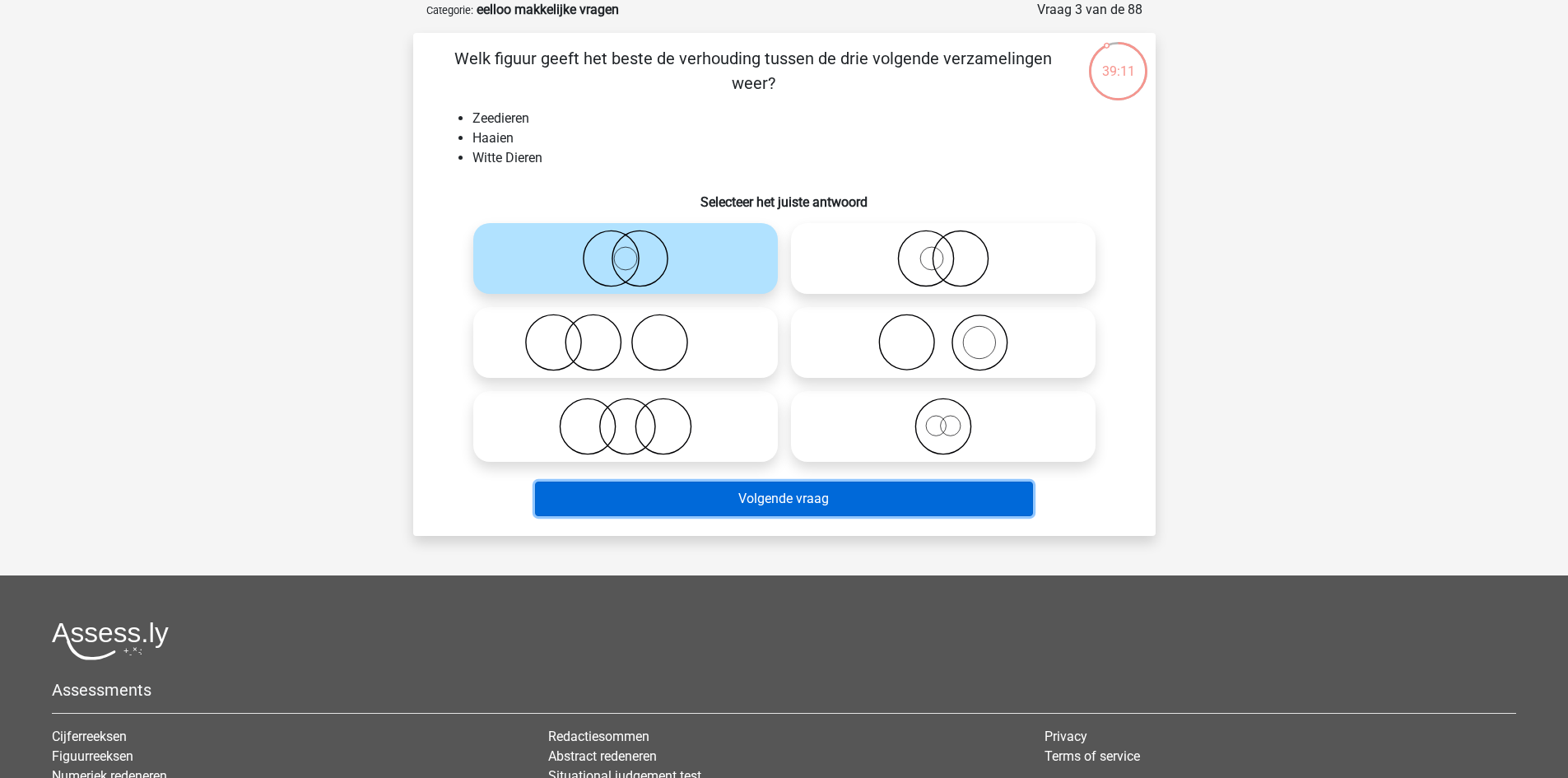
click at [770, 499] on button "Volgende vraag" at bounding box center [784, 499] width 498 height 34
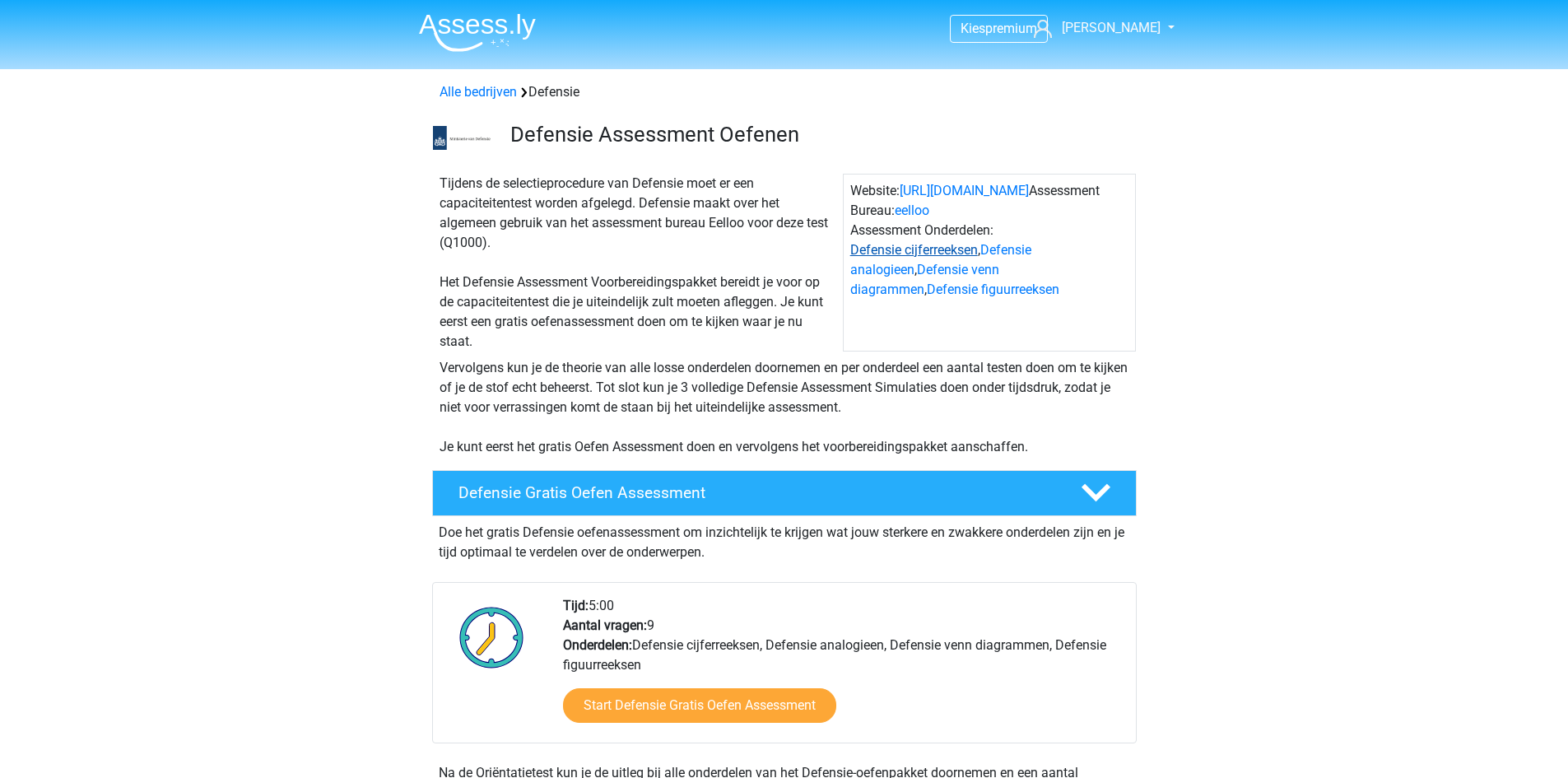
click at [945, 251] on link "Defensie cijferreeksen" at bounding box center [914, 249] width 127 height 15
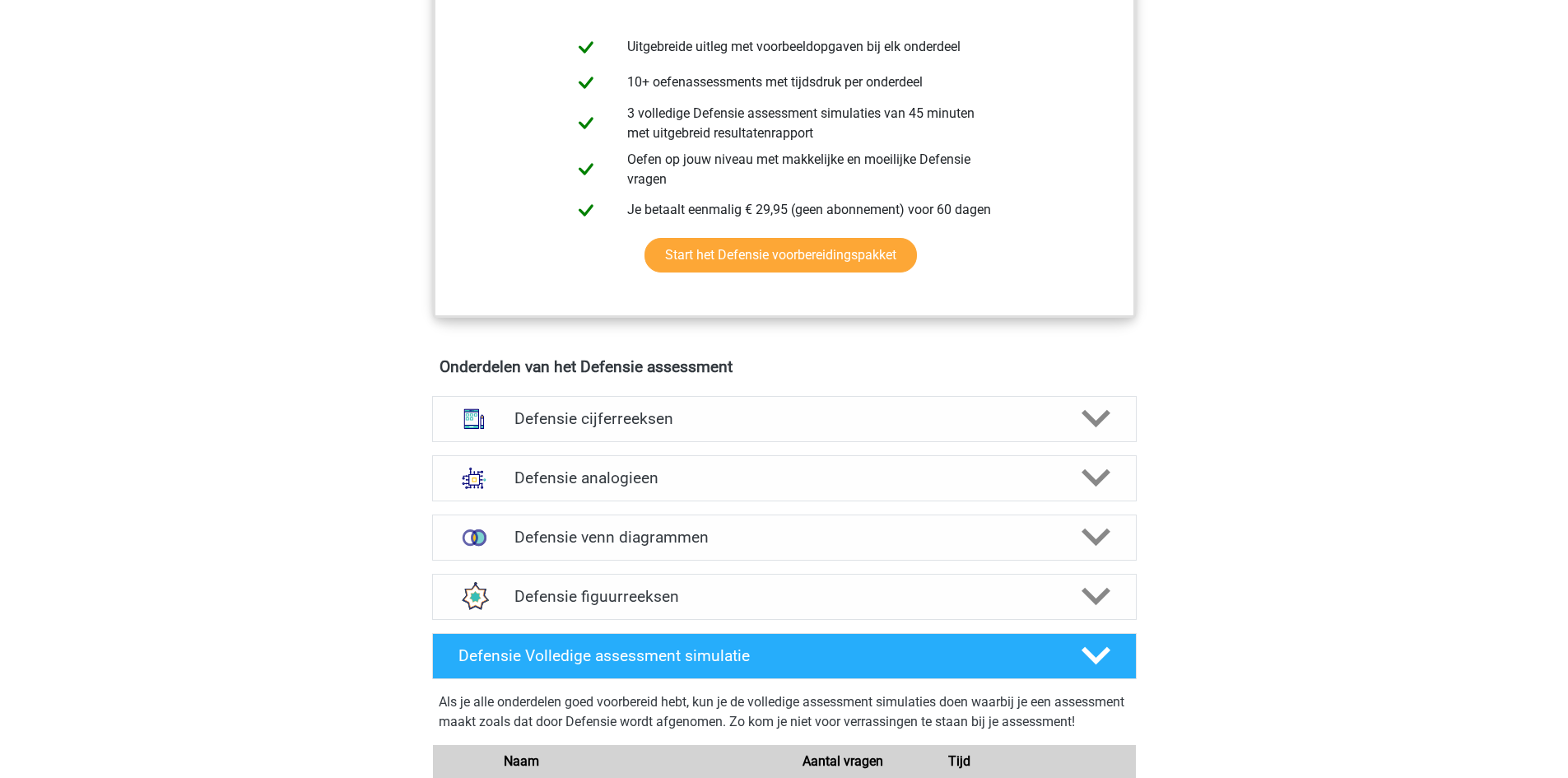
scroll to position [861, 0]
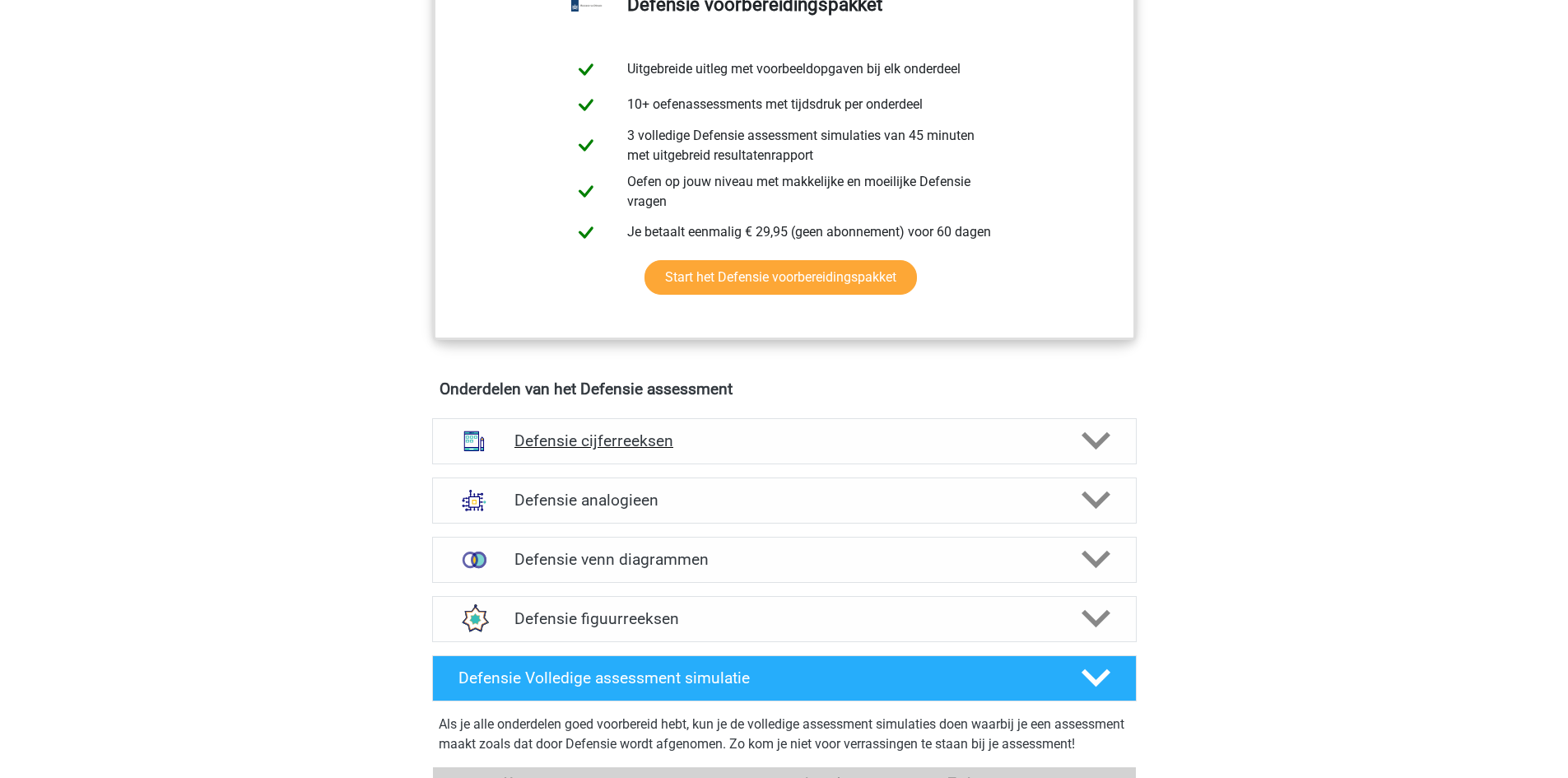
click at [1099, 449] on icon at bounding box center [1096, 441] width 29 height 29
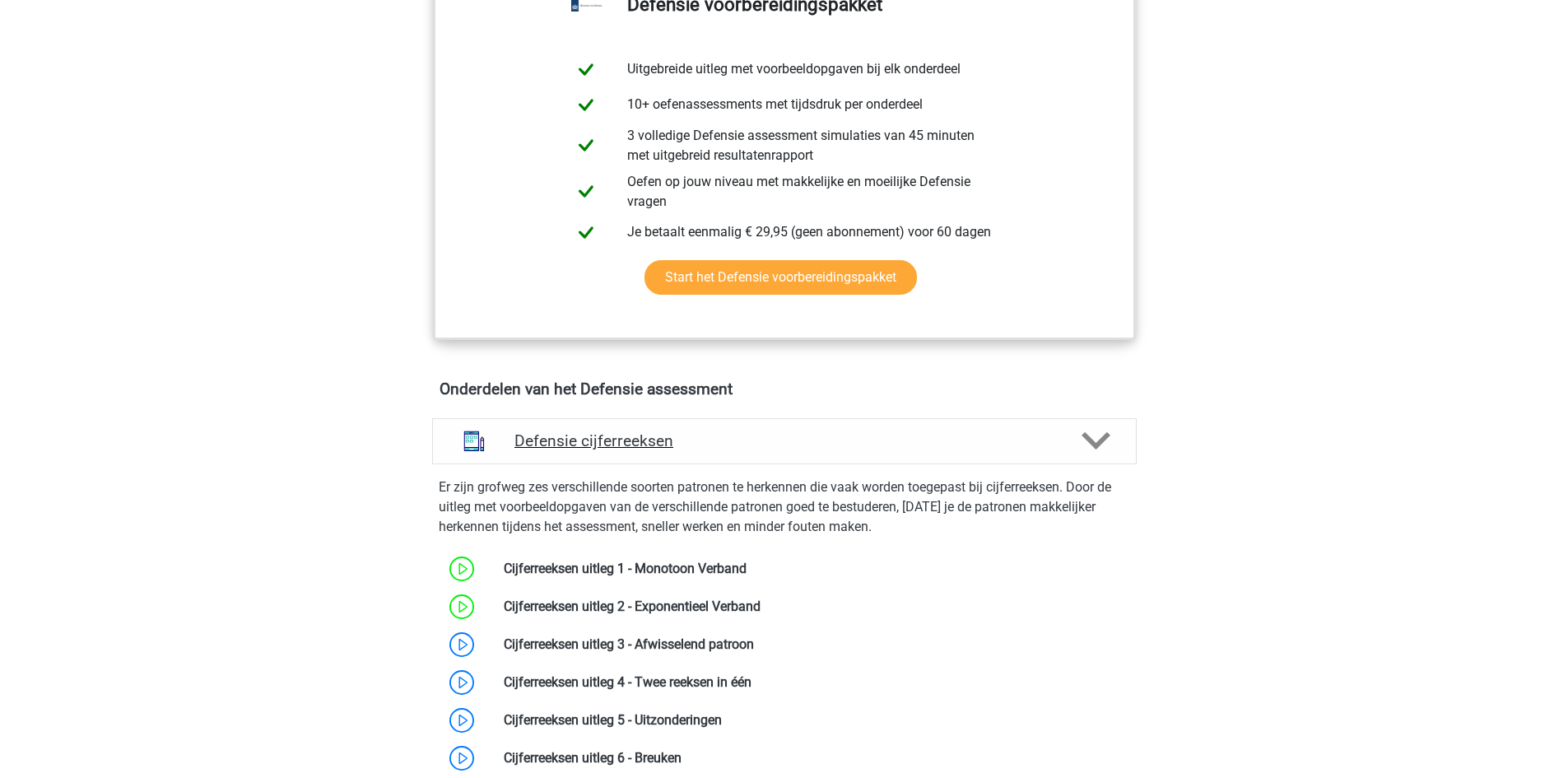
click at [1106, 442] on icon at bounding box center [1096, 441] width 29 height 29
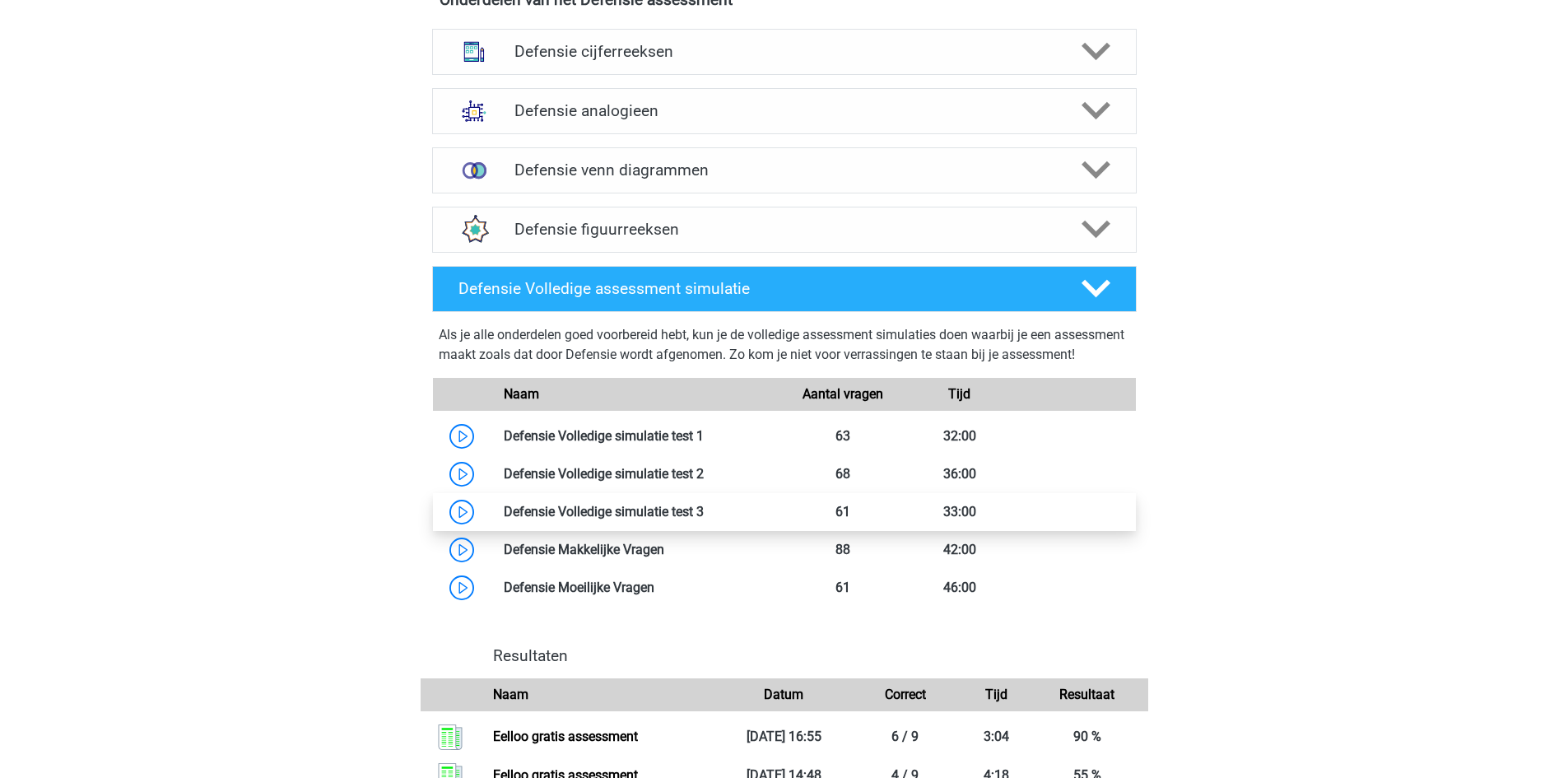
scroll to position [1272, 0]
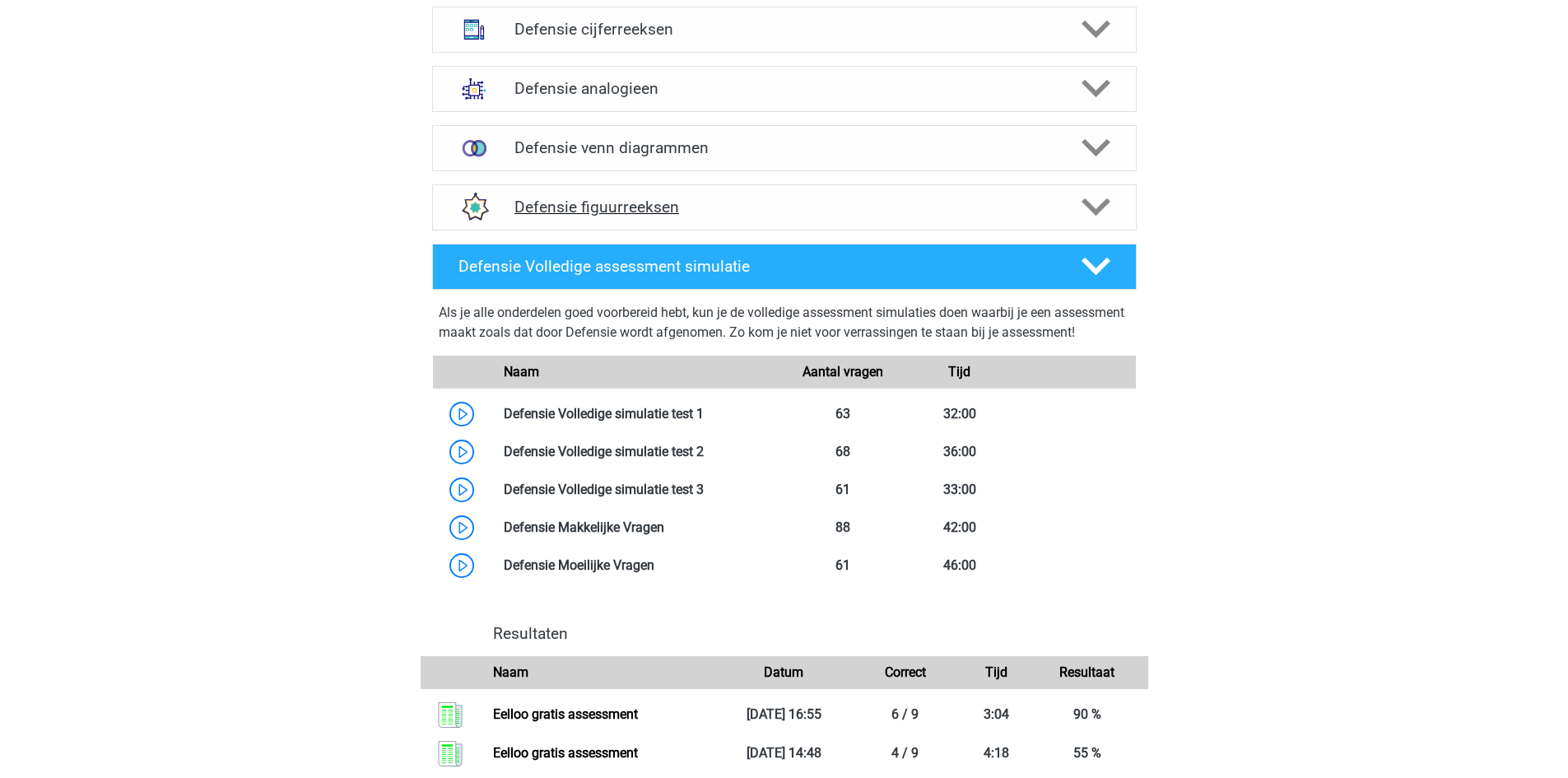
click at [1091, 202] on icon at bounding box center [1096, 207] width 29 height 29
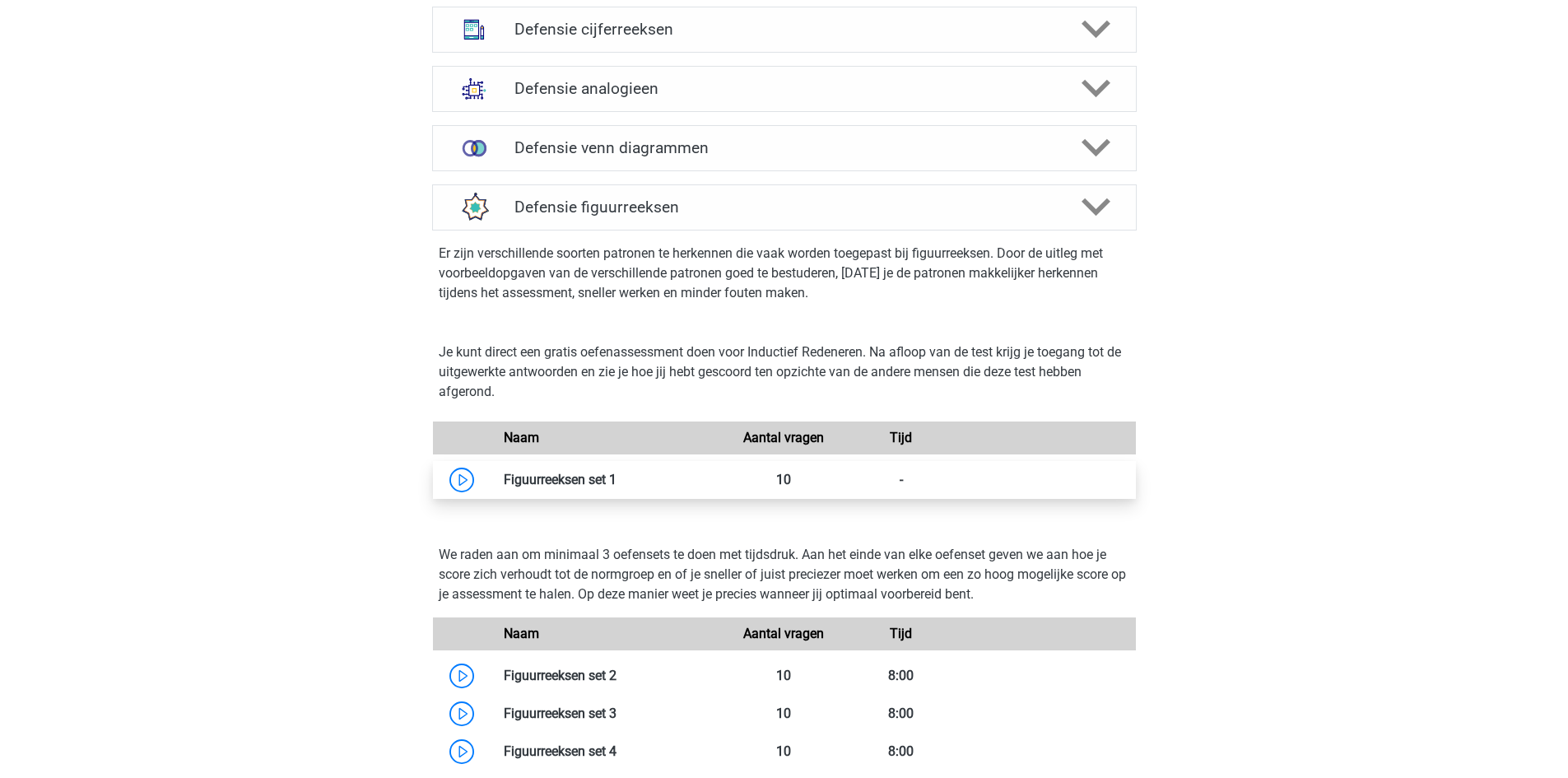
click at [616, 481] on link at bounding box center [616, 479] width 0 height 15
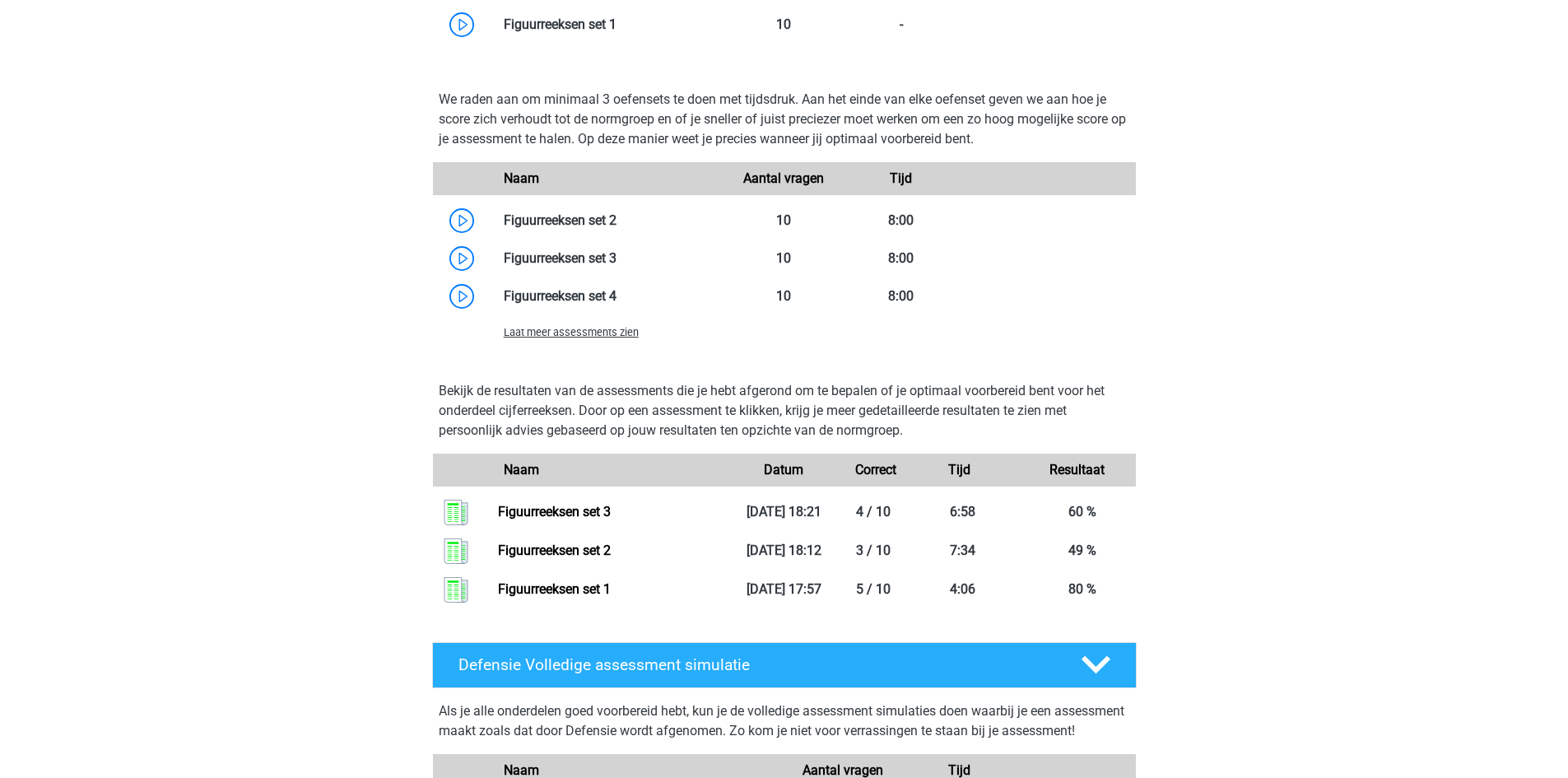
scroll to position [2095, 0]
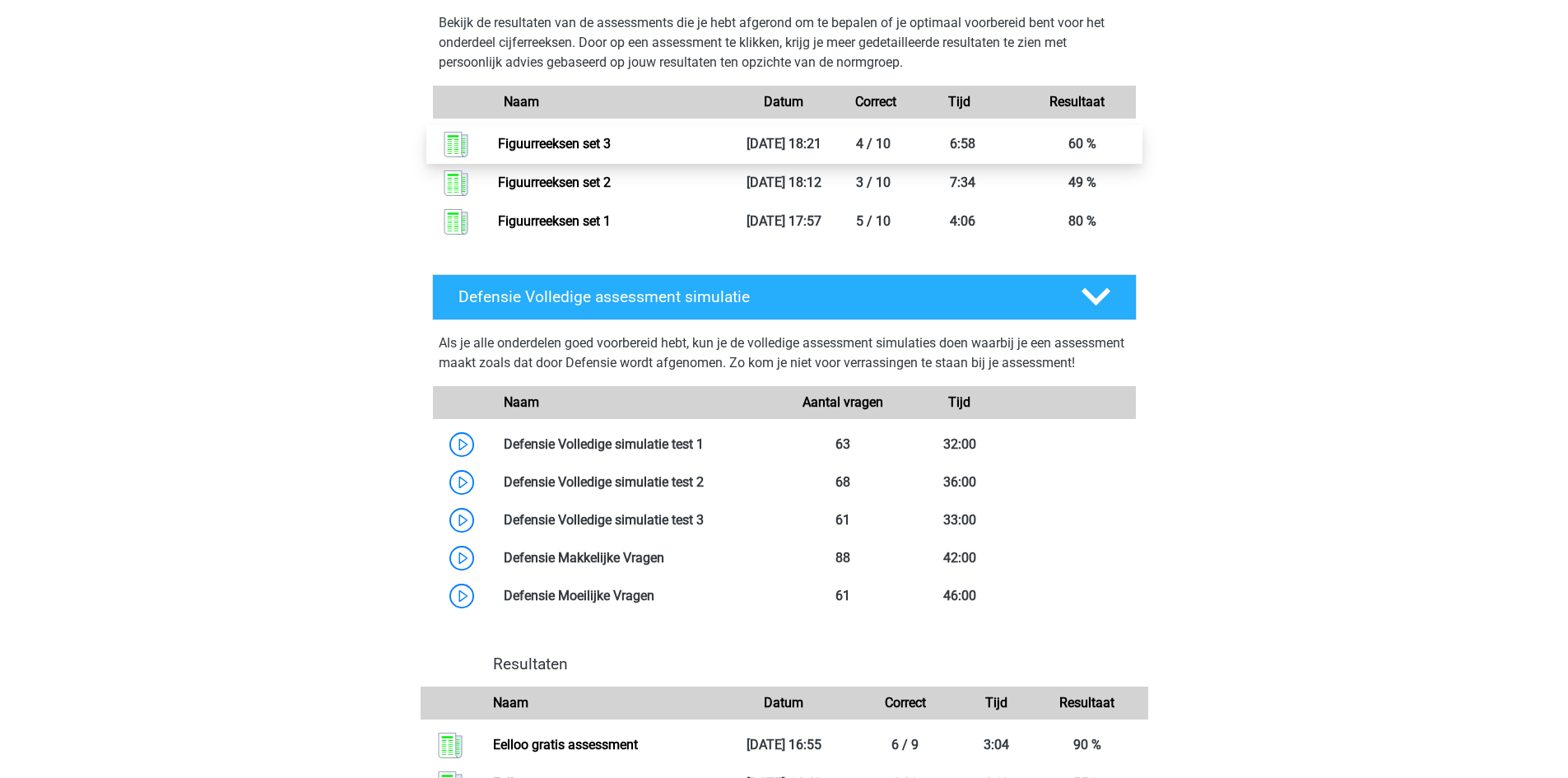
click at [611, 152] on link "Figuurreeksen set 3" at bounding box center [554, 143] width 113 height 15
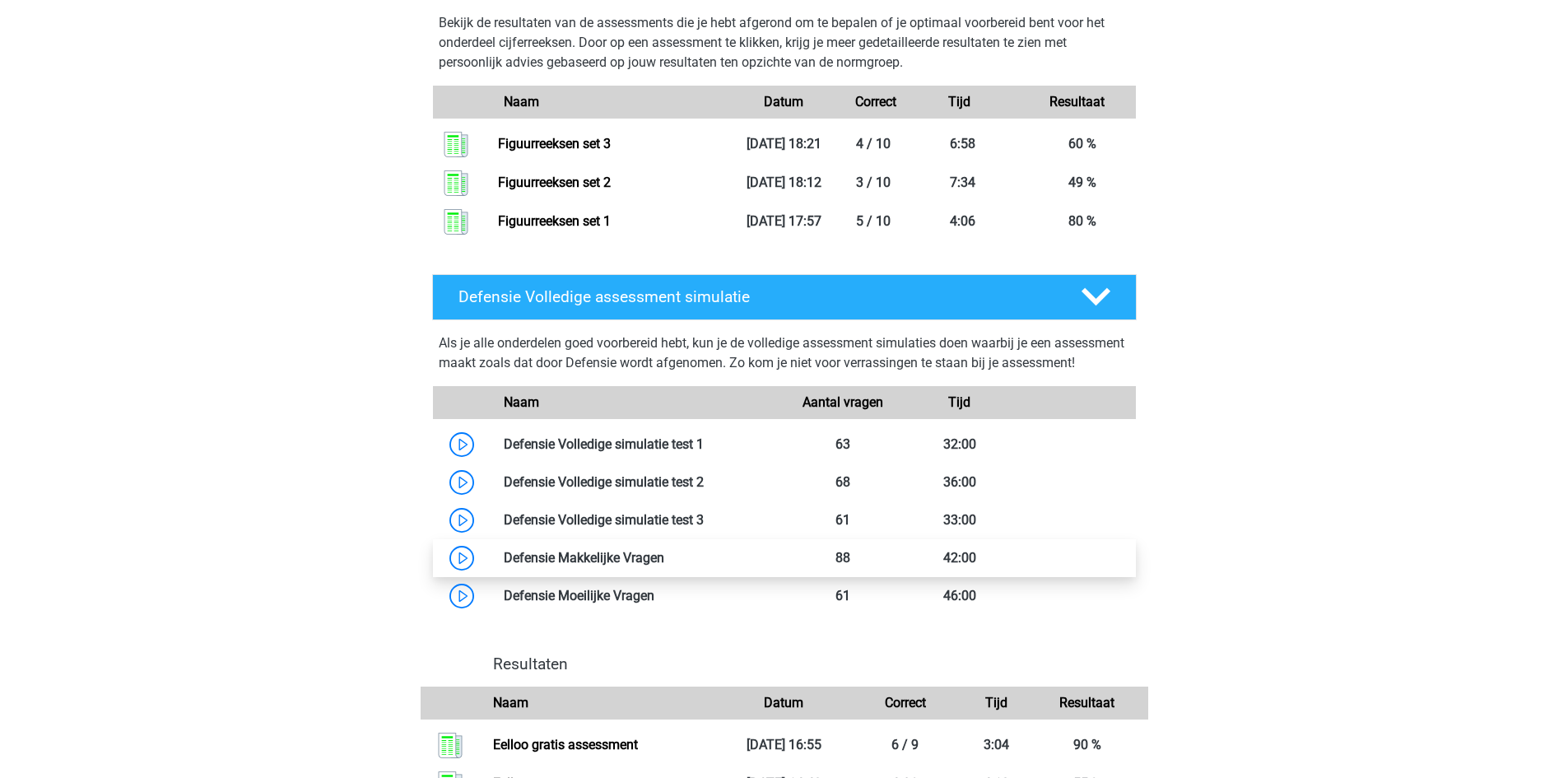
click at [664, 566] on link at bounding box center [664, 557] width 0 height 15
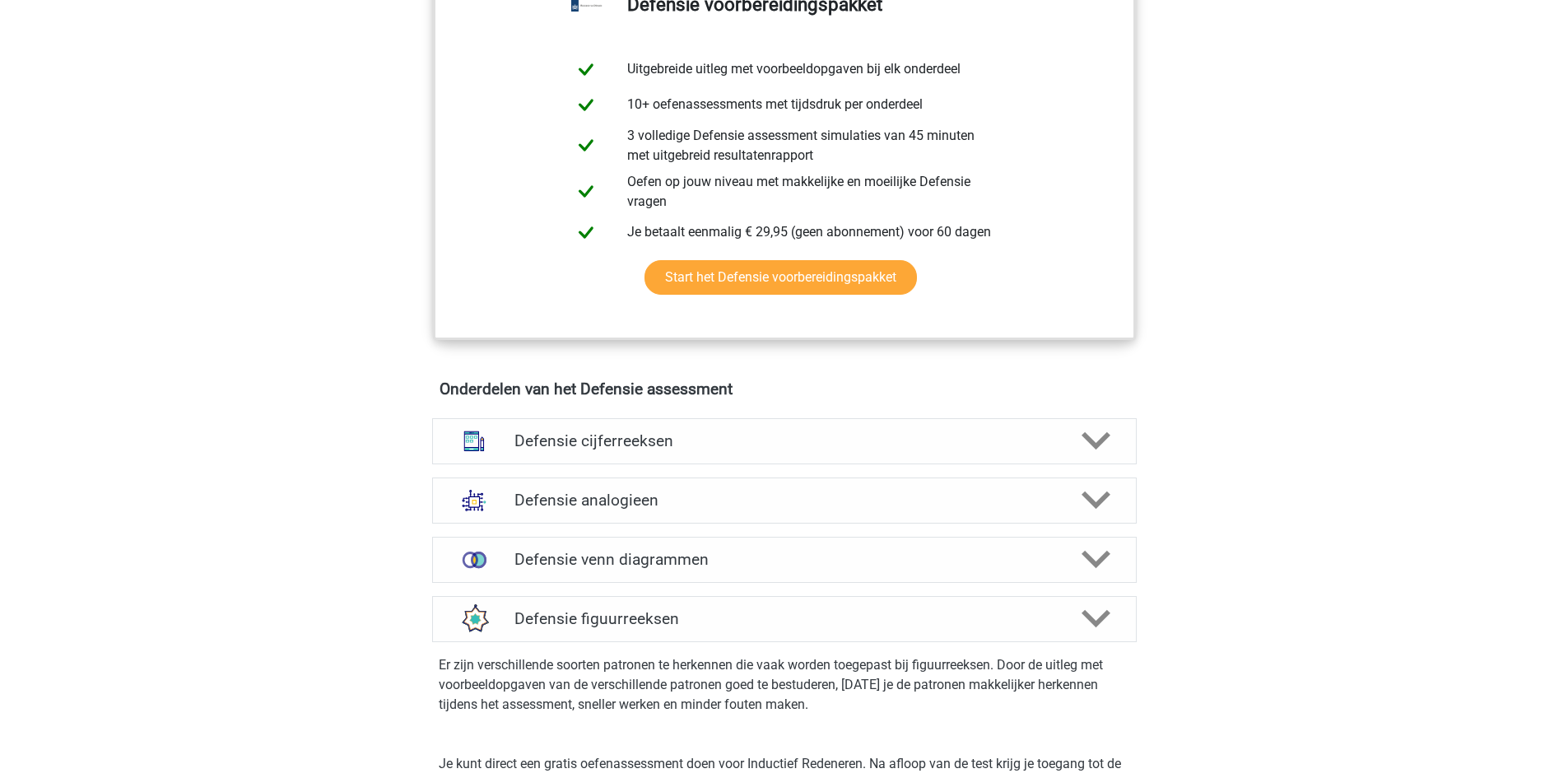
scroll to position [449, 0]
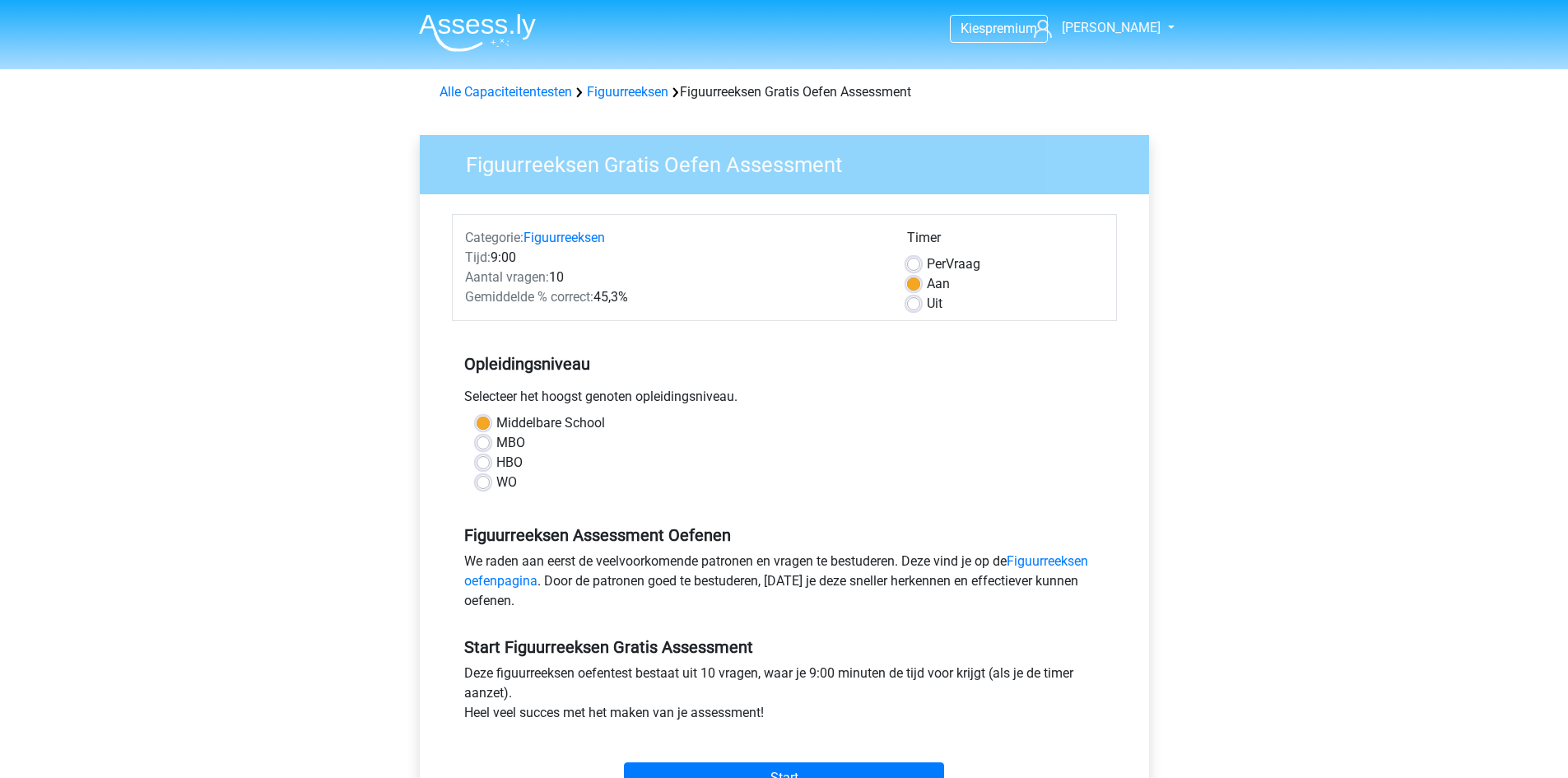
click at [496, 441] on label "MBO" at bounding box center [511, 443] width 29 height 20
click at [484, 441] on input "MBO" at bounding box center [483, 441] width 14 height 16
radio input "true"
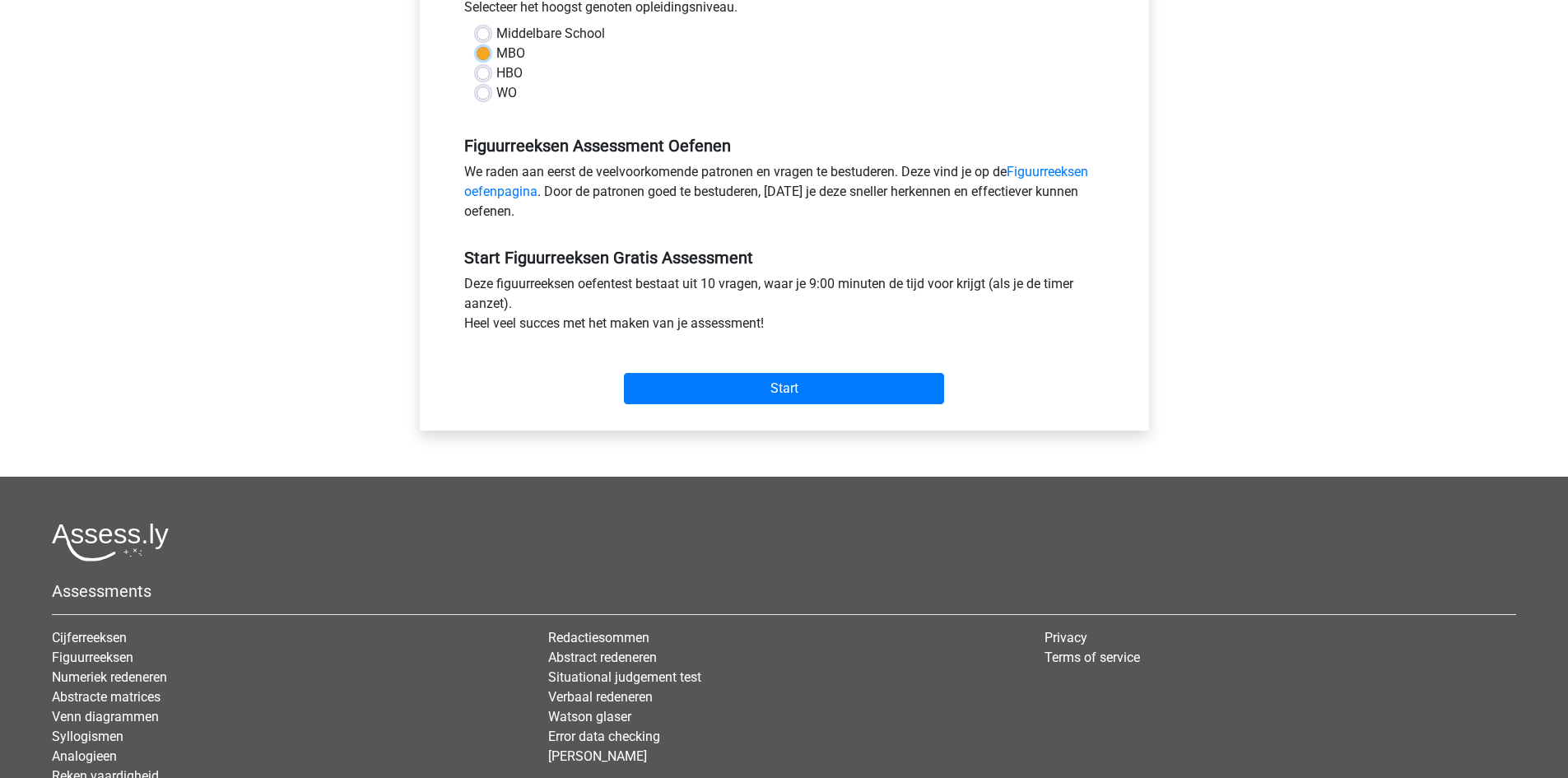
scroll to position [411, 0]
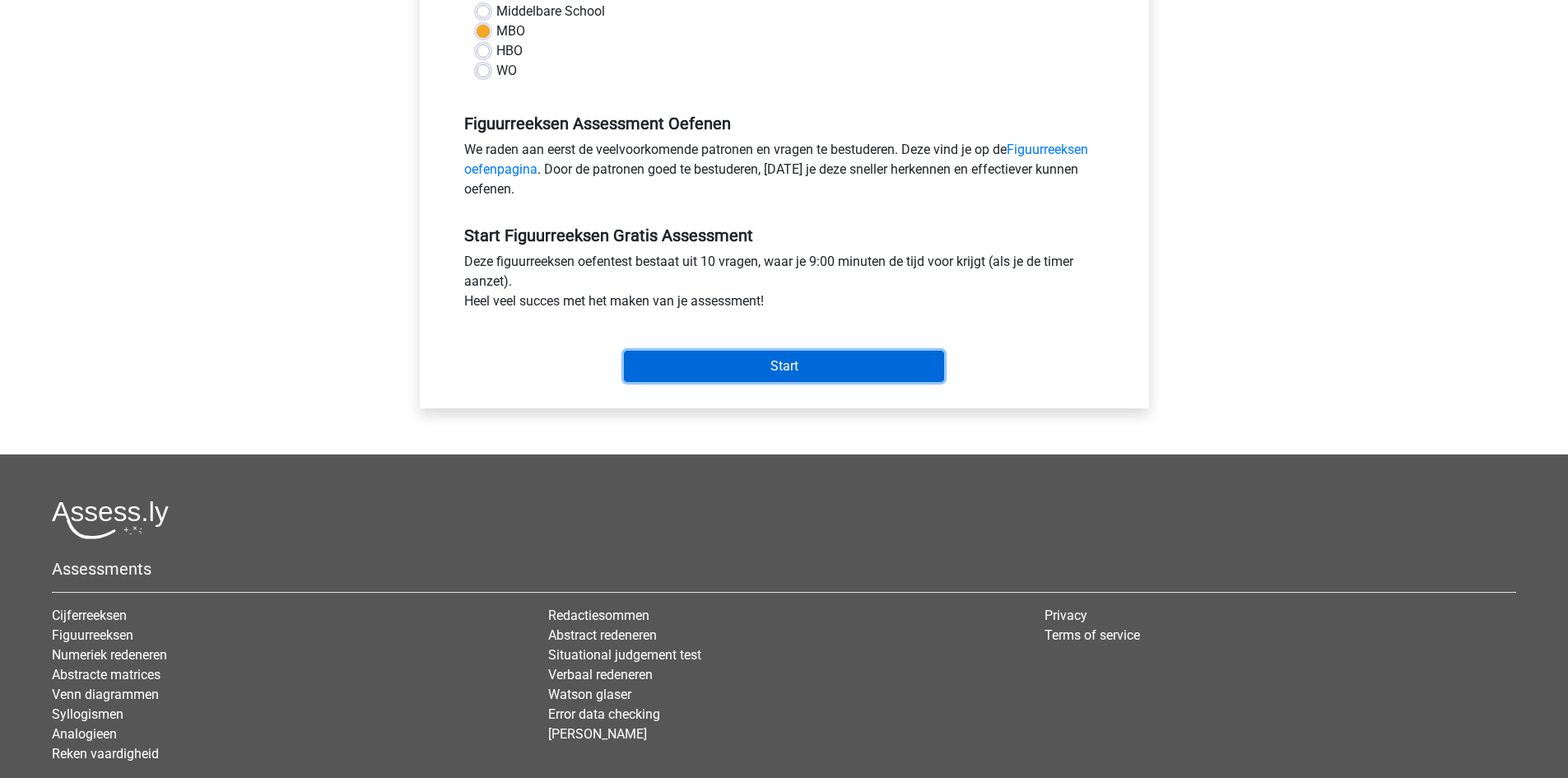
click at [815, 369] on input "Start" at bounding box center [784, 366] width 320 height 32
